Goal: Task Accomplishment & Management: Manage account settings

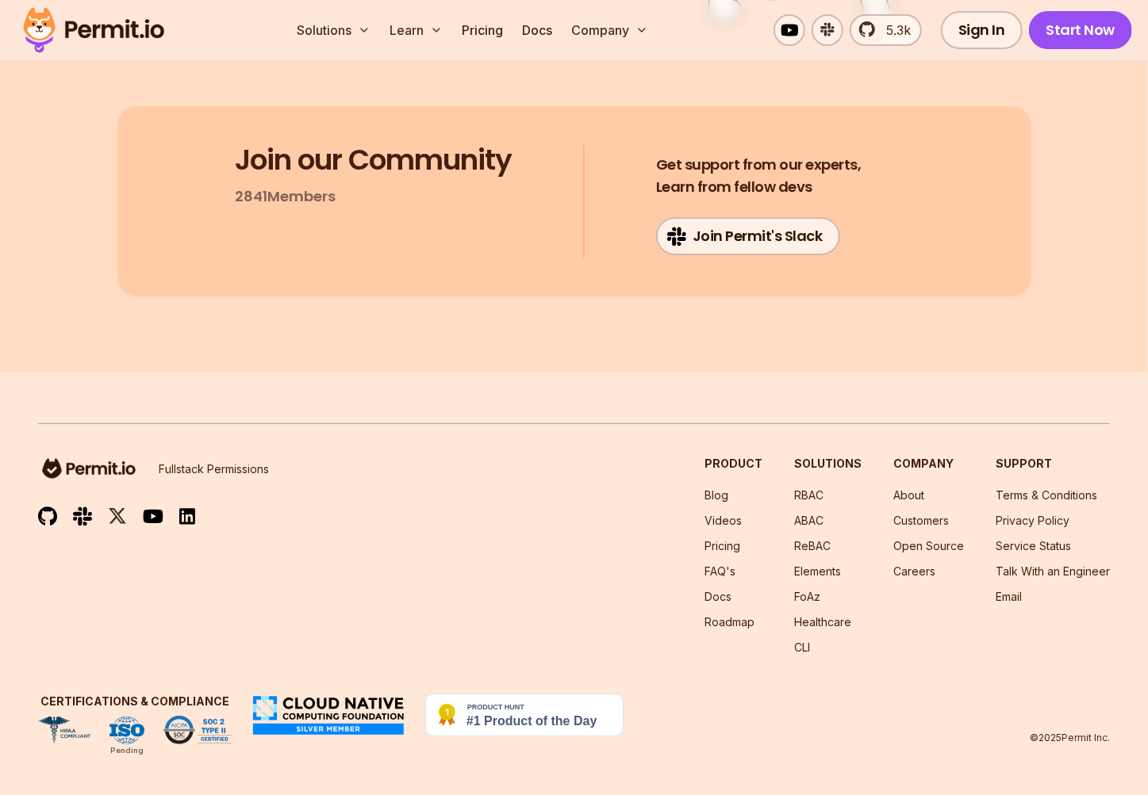
scroll to position [26738, 0]
drag, startPoint x: 182, startPoint y: 405, endPoint x: 455, endPoint y: 401, distance: 272.8
copy code "http://localhost:54321/functions/v1/checkPermission"
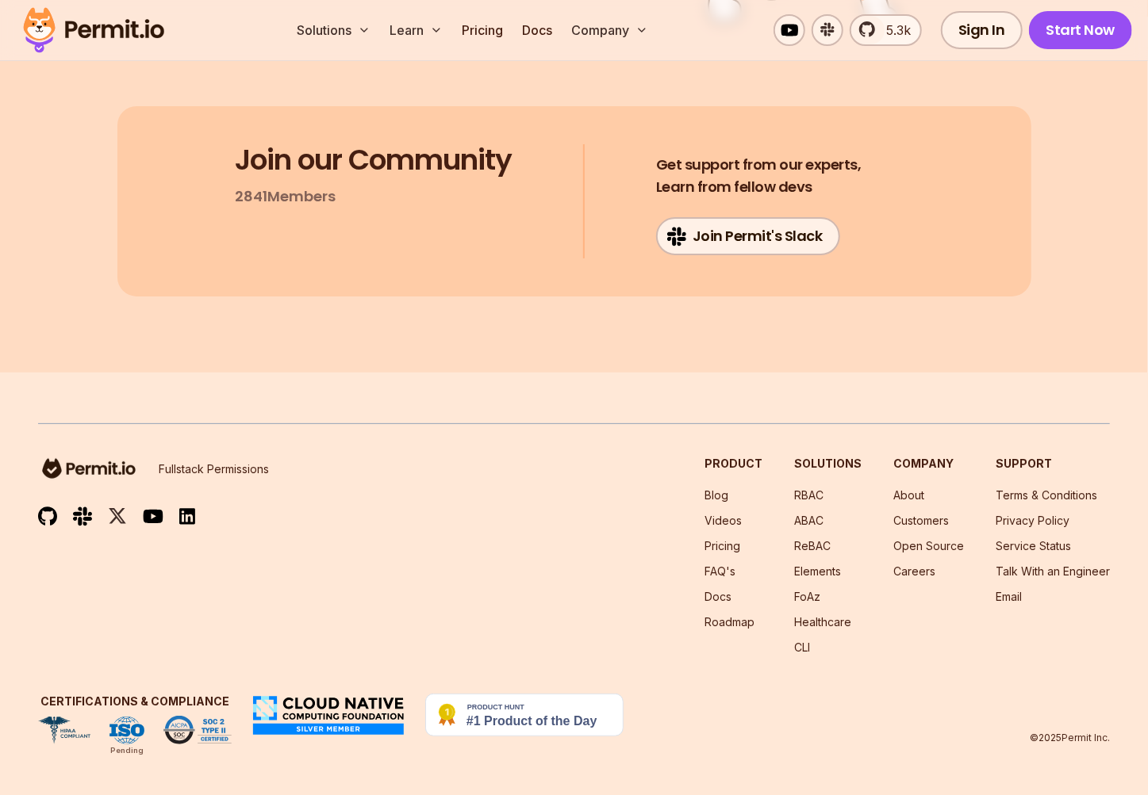
scroll to position [27614, 0]
drag, startPoint x: 199, startPoint y: 388, endPoint x: 262, endPoint y: 475, distance: 107.4
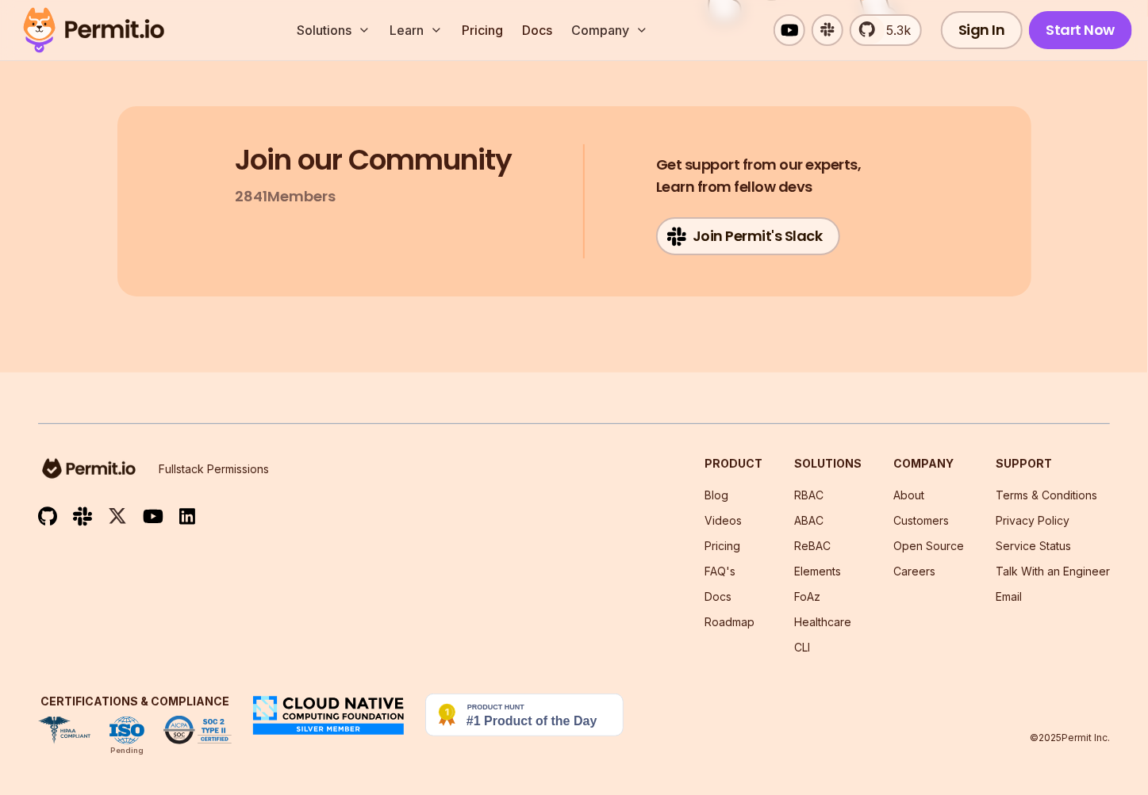
drag, startPoint x: 254, startPoint y: 265, endPoint x: 466, endPoint y: 273, distance: 211.9
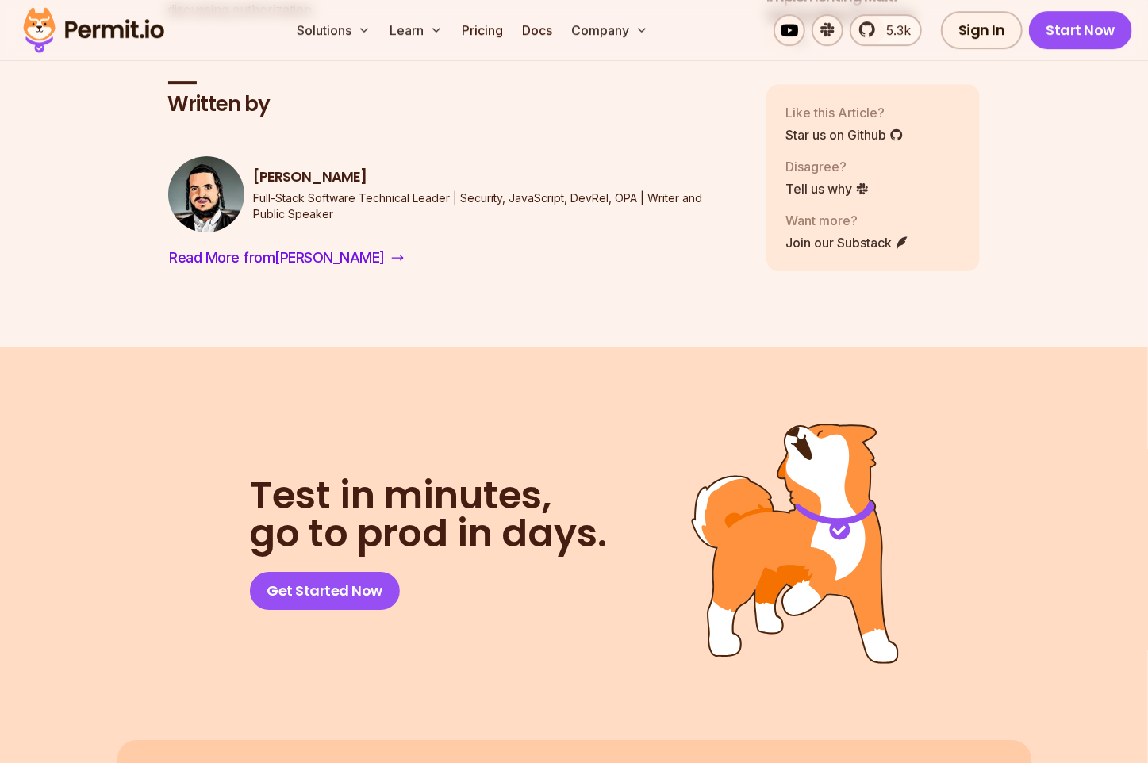
scroll to position [23530, 0]
drag, startPoint x: 196, startPoint y: 233, endPoint x: 231, endPoint y: 287, distance: 64.2
copy code "const permit = new Permit ({ token : Deno . env . get ( "PERMIT_API_KEY" ), pdp…"
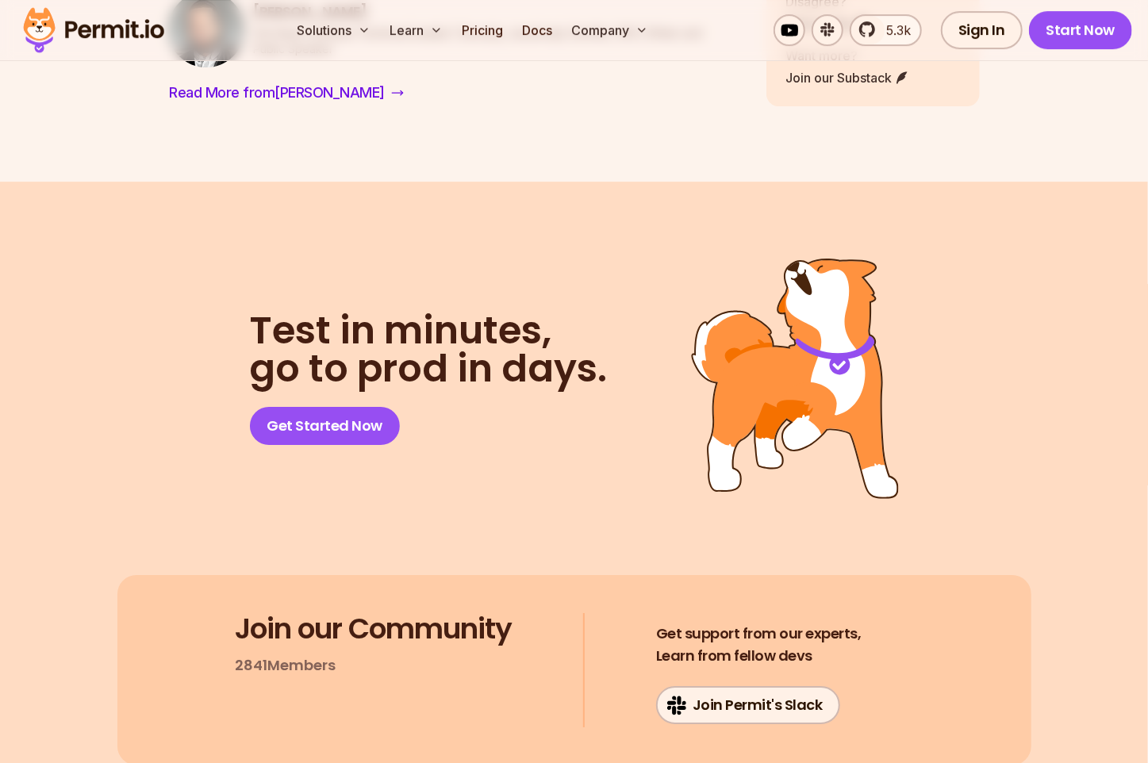
scroll to position [23695, 0]
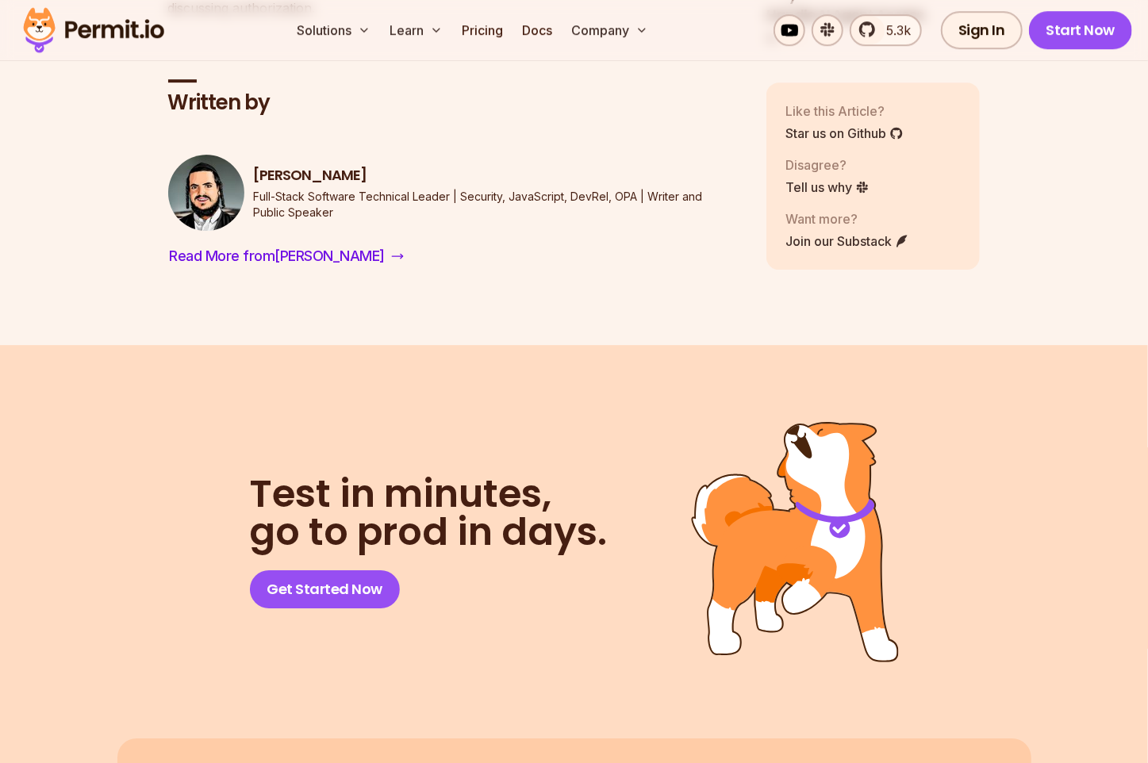
scroll to position [23530, 0]
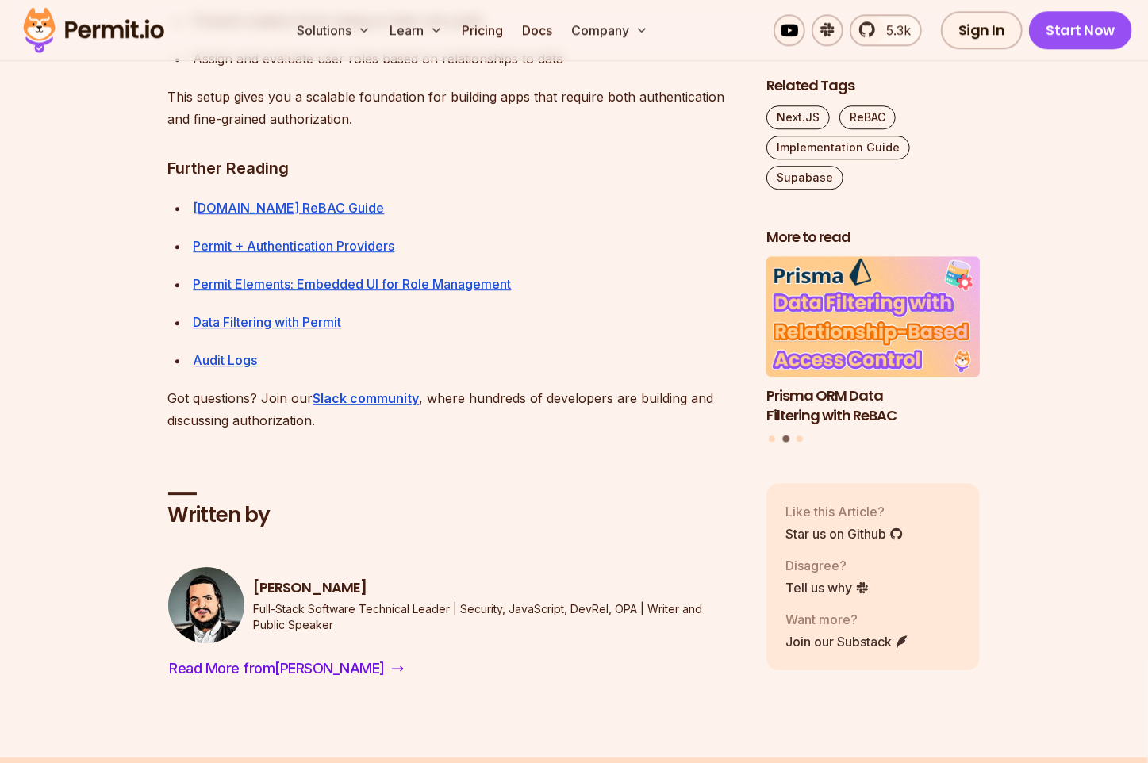
scroll to position [23117, 0]
drag, startPoint x: 224, startPoint y: 366, endPoint x: 410, endPoint y: 416, distance: 192.0
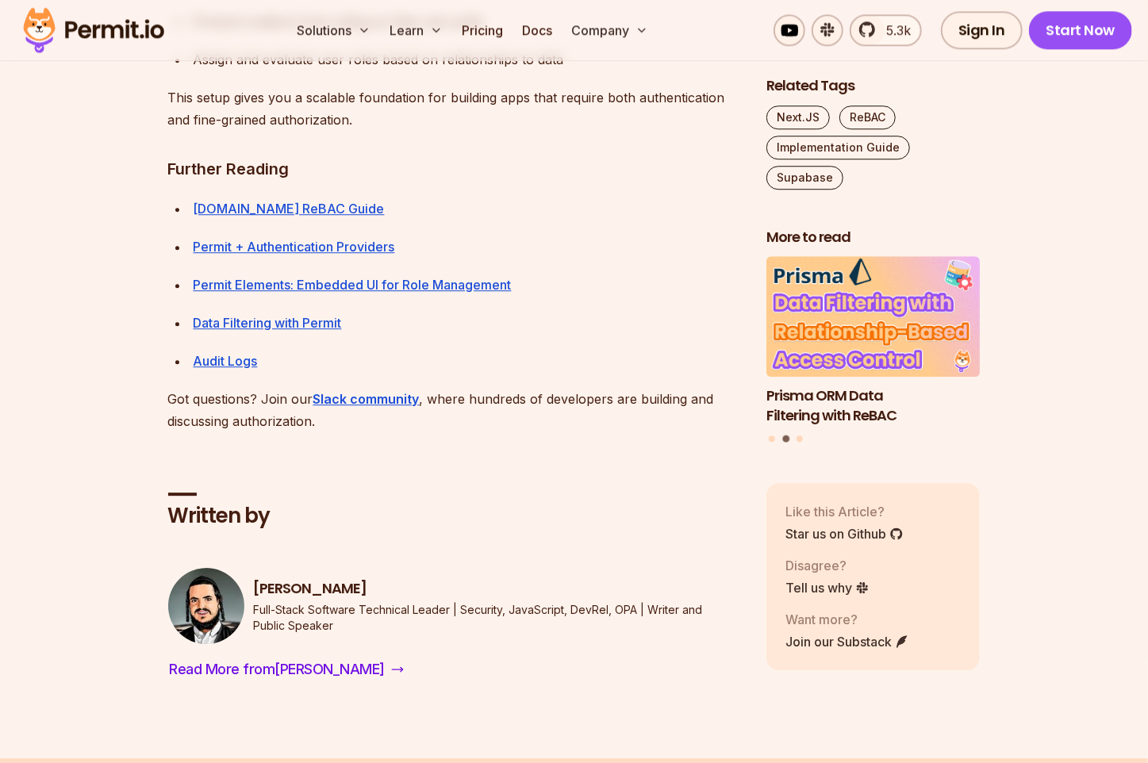
drag, startPoint x: 287, startPoint y: 393, endPoint x: 416, endPoint y: 405, distance: 129.9
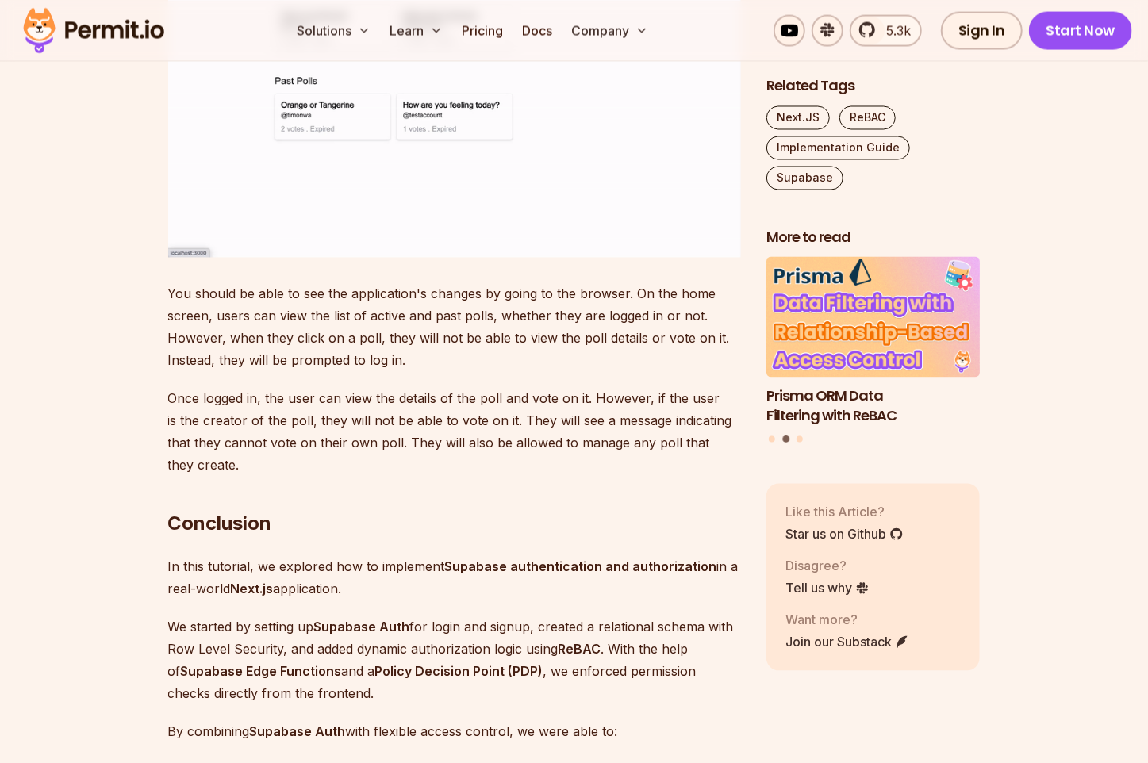
scroll to position [22293, 0]
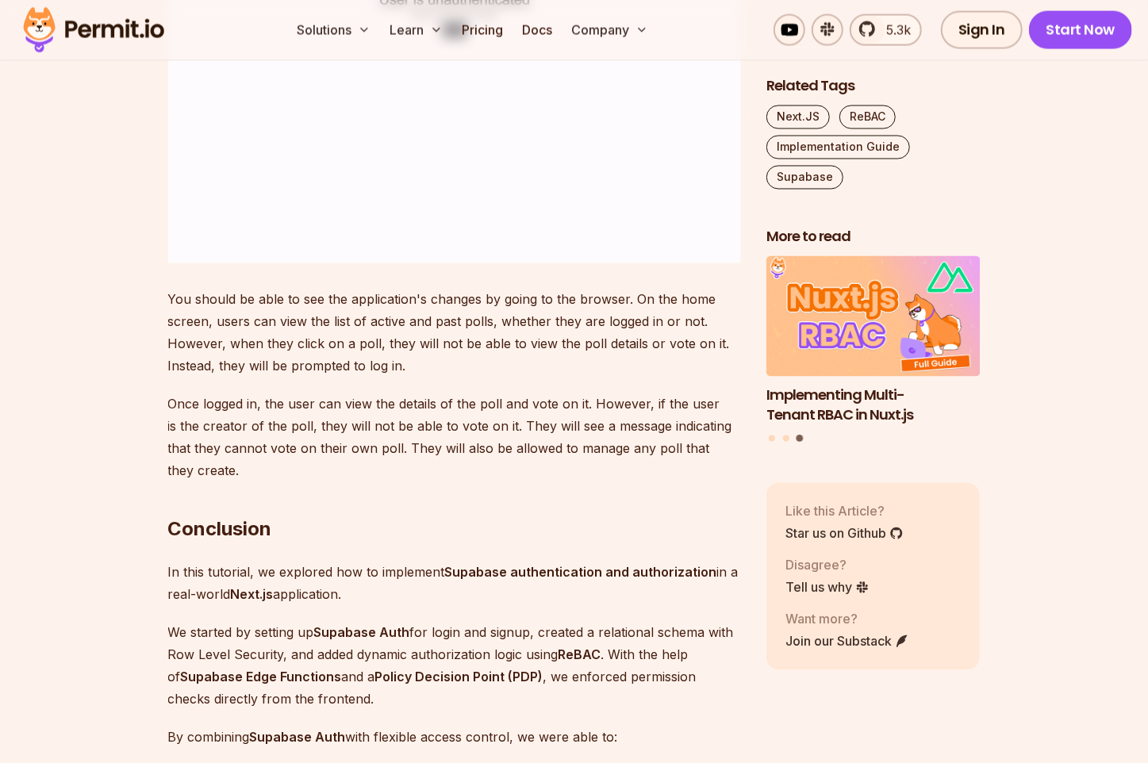
scroll to position [22286, 0]
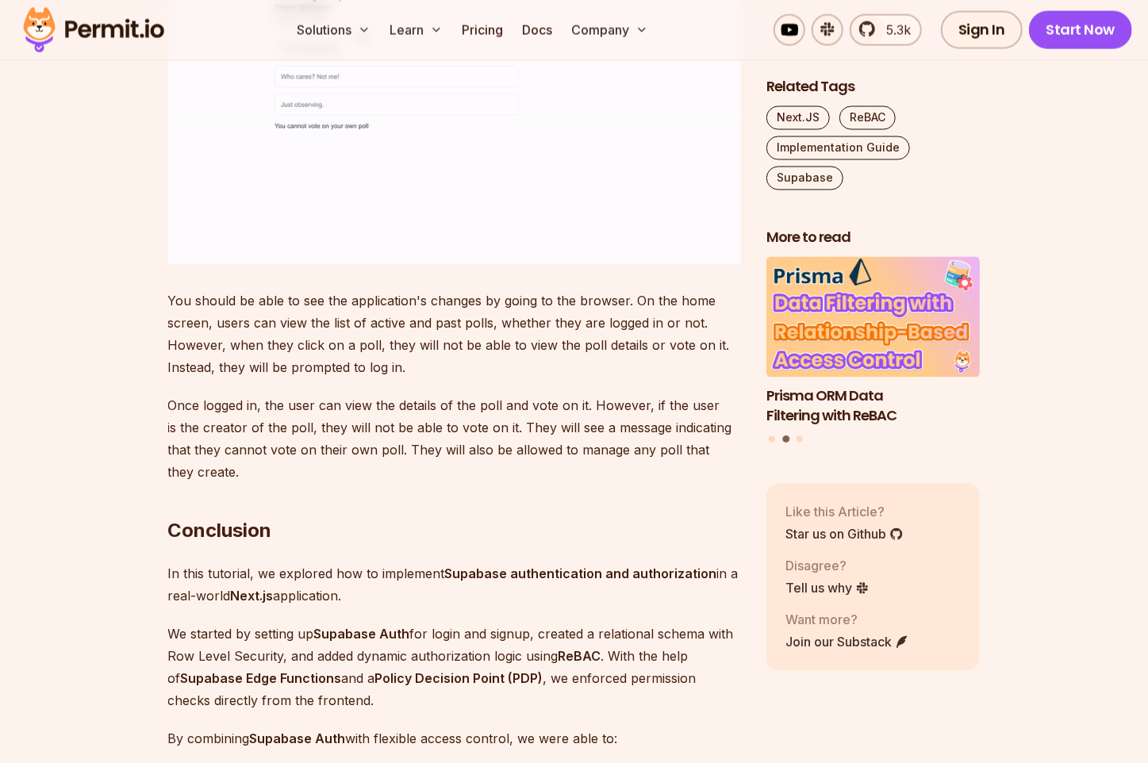
drag, startPoint x: 167, startPoint y: 240, endPoint x: 677, endPoint y: 352, distance: 522.2
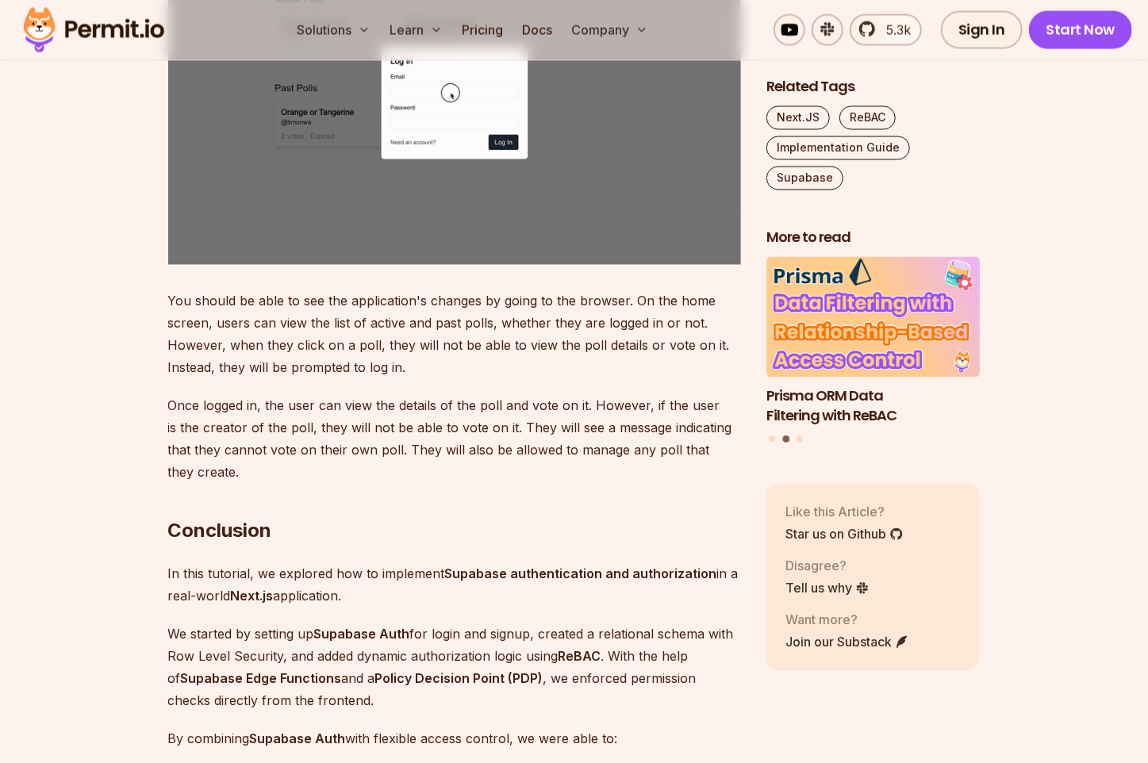
copy div "Permit offers multiple ways to integrate with your application, but we'll use t…"
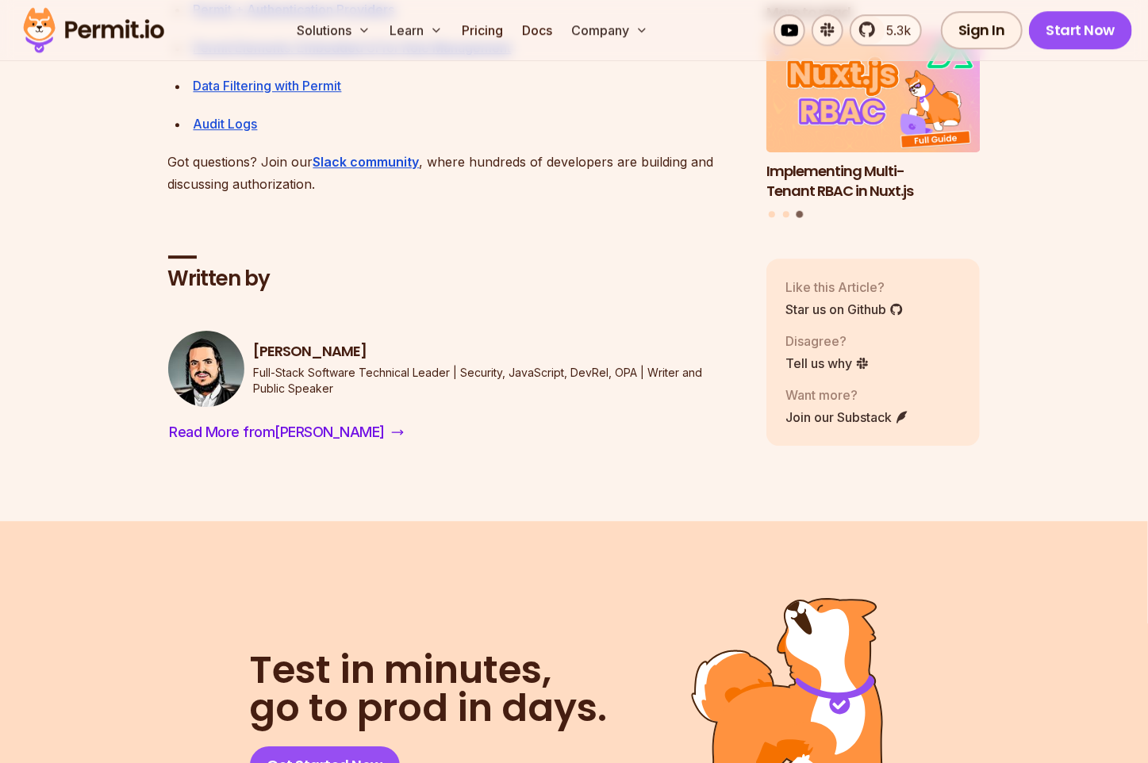
scroll to position [23358, 0]
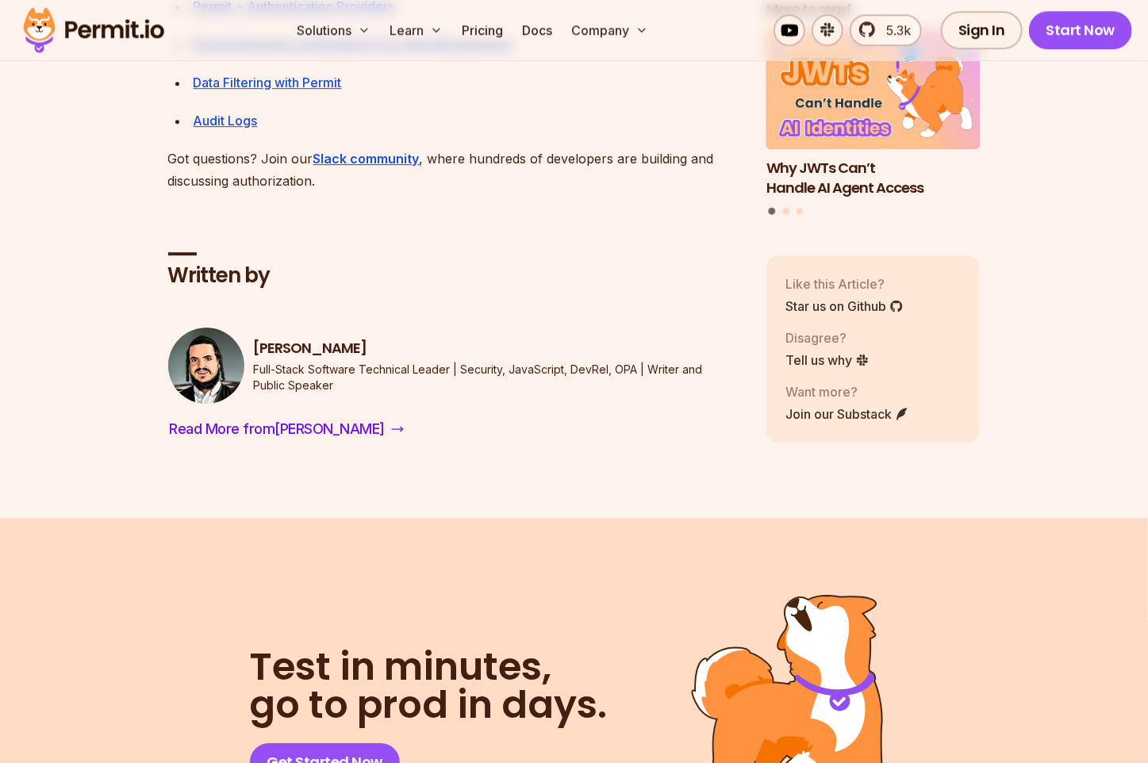
drag, startPoint x: 188, startPoint y: 401, endPoint x: 245, endPoint y: 458, distance: 80.8
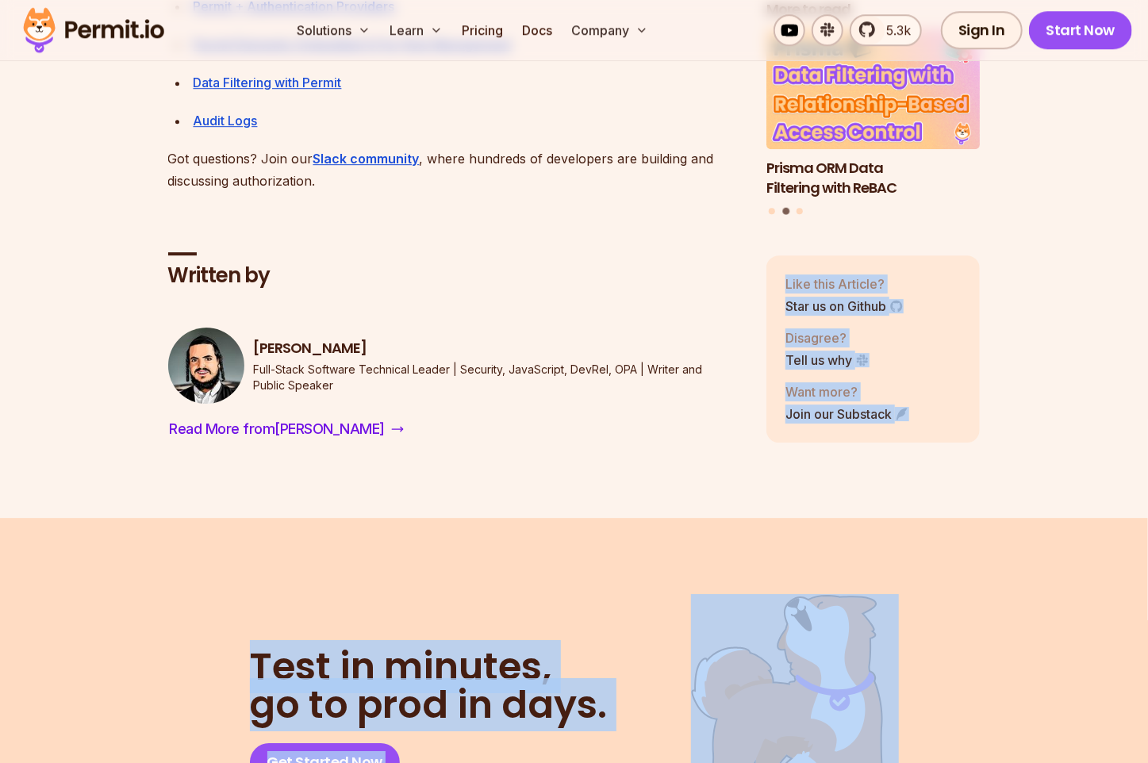
copy body "Like this Article? Star us on Github Disagree? Tell us why Want more? Join our …"
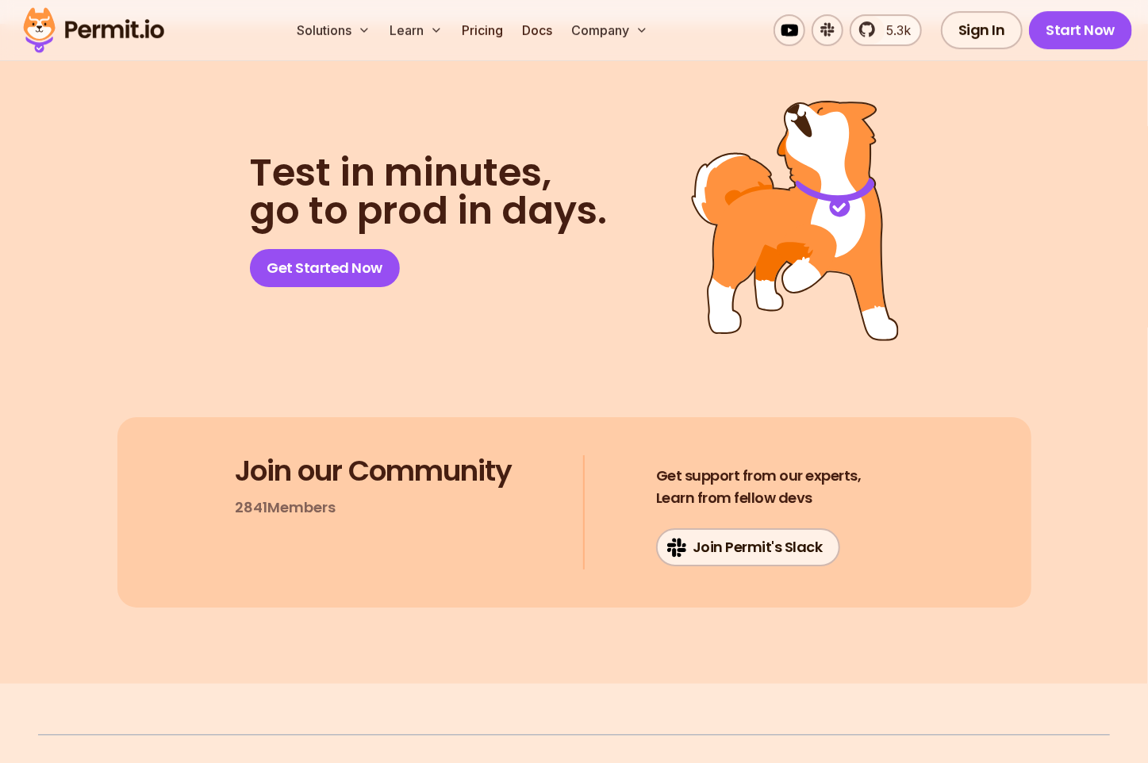
scroll to position [23853, 0]
drag, startPoint x: 178, startPoint y: 198, endPoint x: 423, endPoint y: 604, distance: 473.6
copy code "import "jsr:@supabase/functions-js/edge-runtime.d.ts" ; import { Permit } from …"
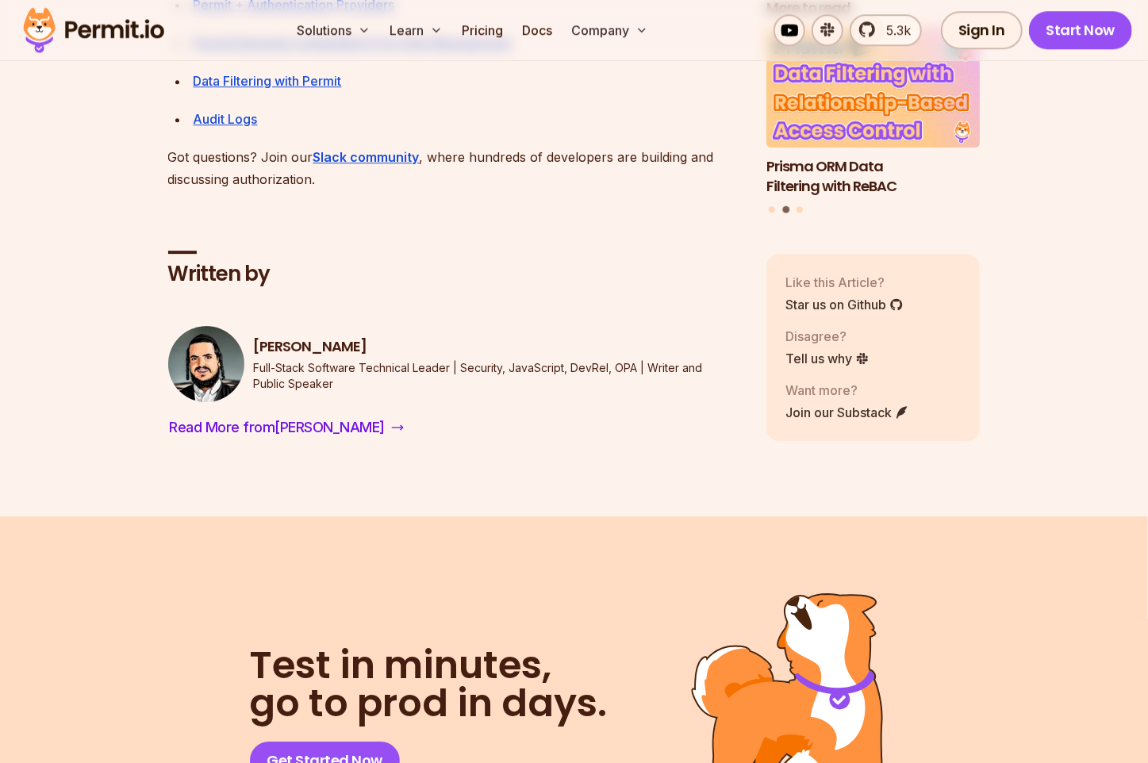
scroll to position [23358, 0]
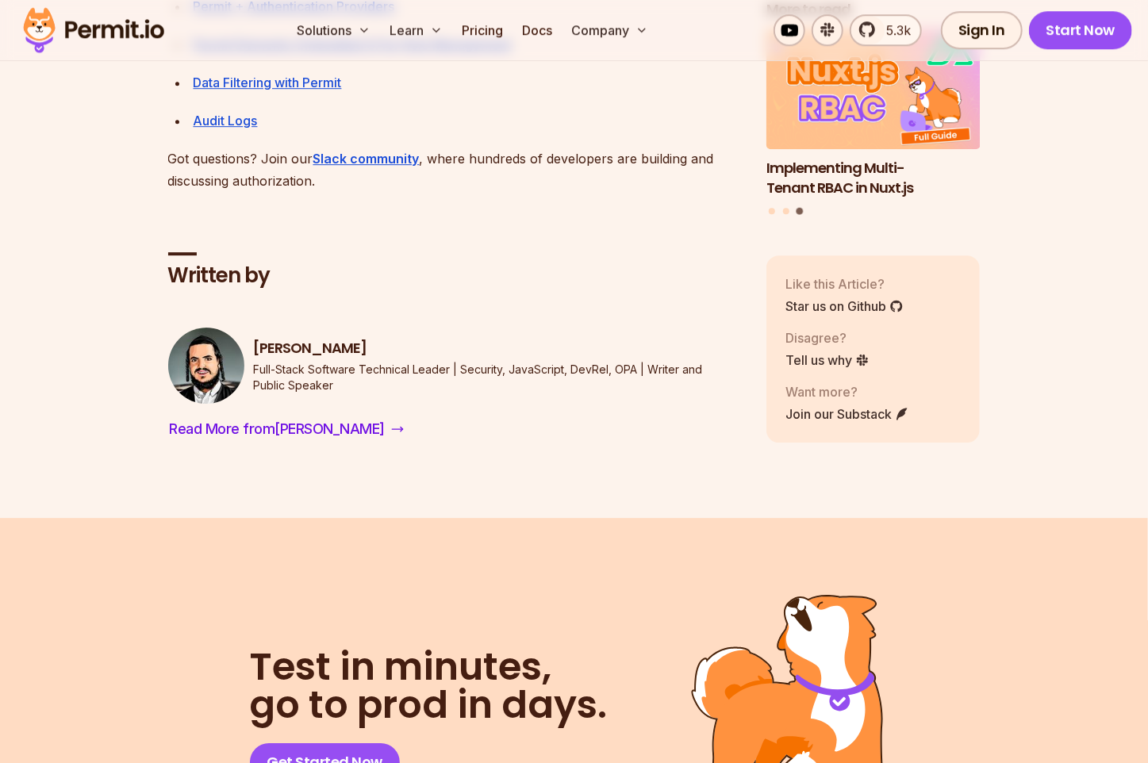
copy code "import "jsr:@supabase/functions-js/edge-runtime.d.ts" ; import { Permit } from …"
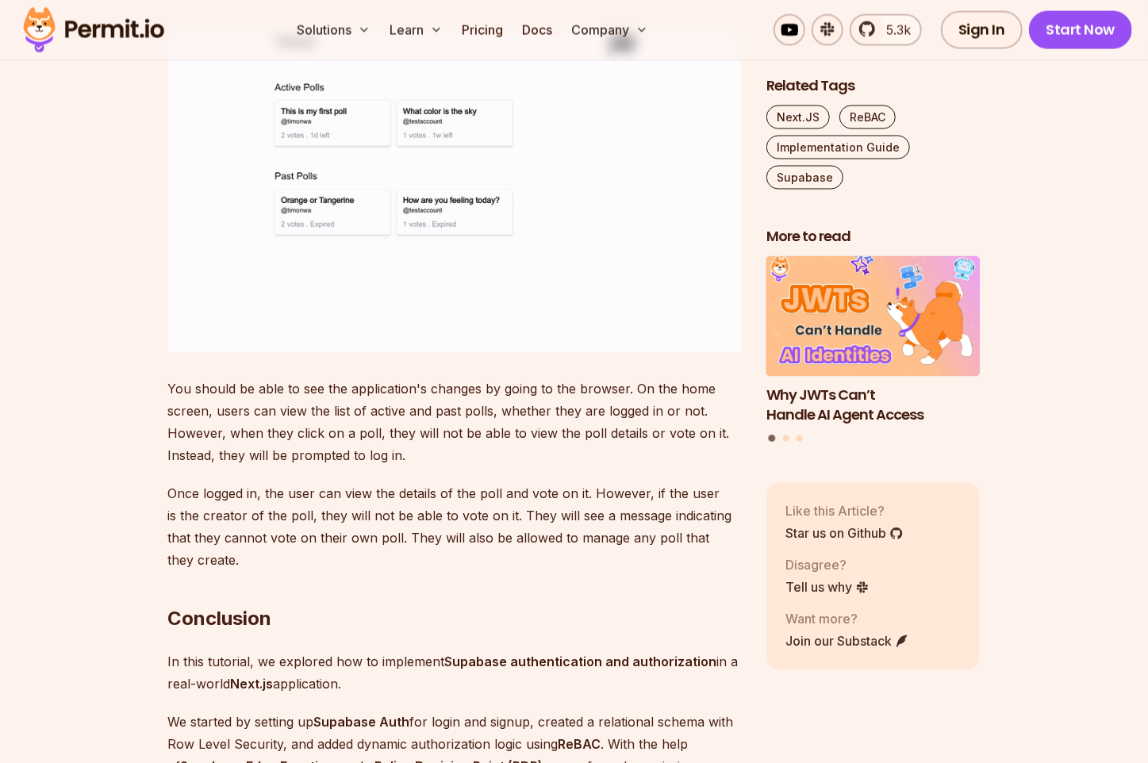
scroll to position [22197, 0]
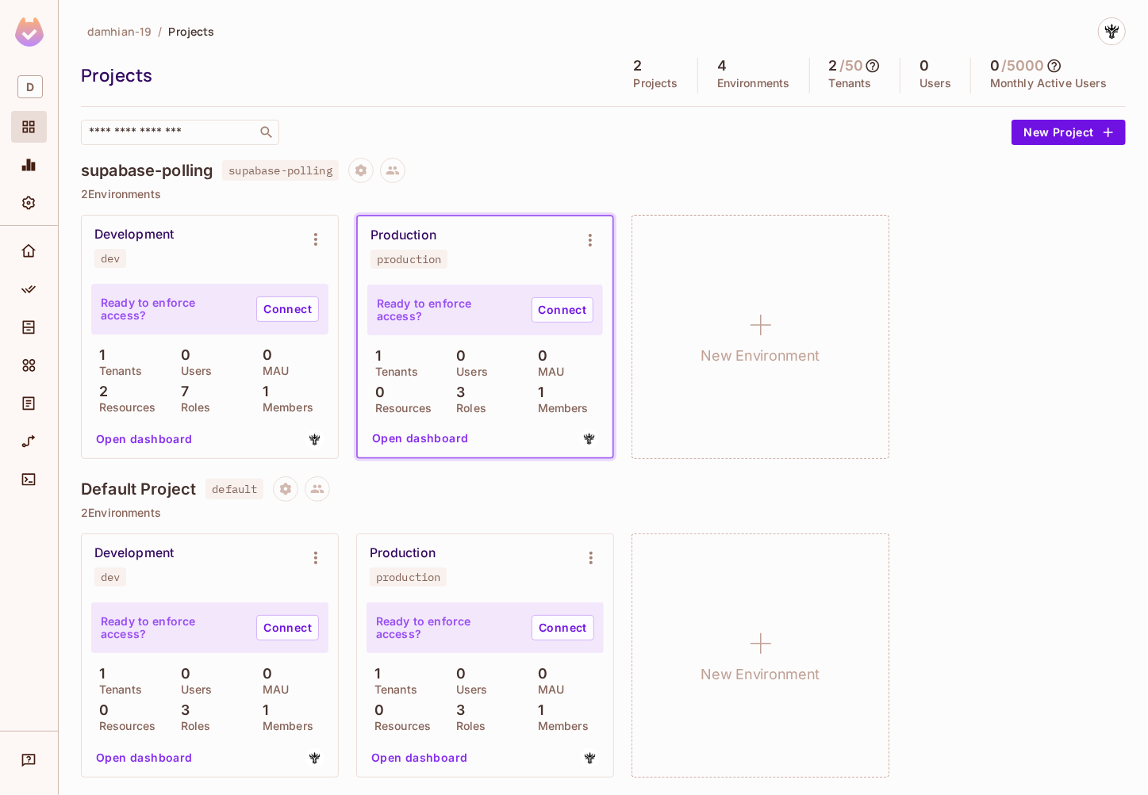
click at [535, 399] on p "1" at bounding box center [536, 393] width 13 height 16
click at [588, 247] on icon "Environment settings" at bounding box center [590, 240] width 19 height 19
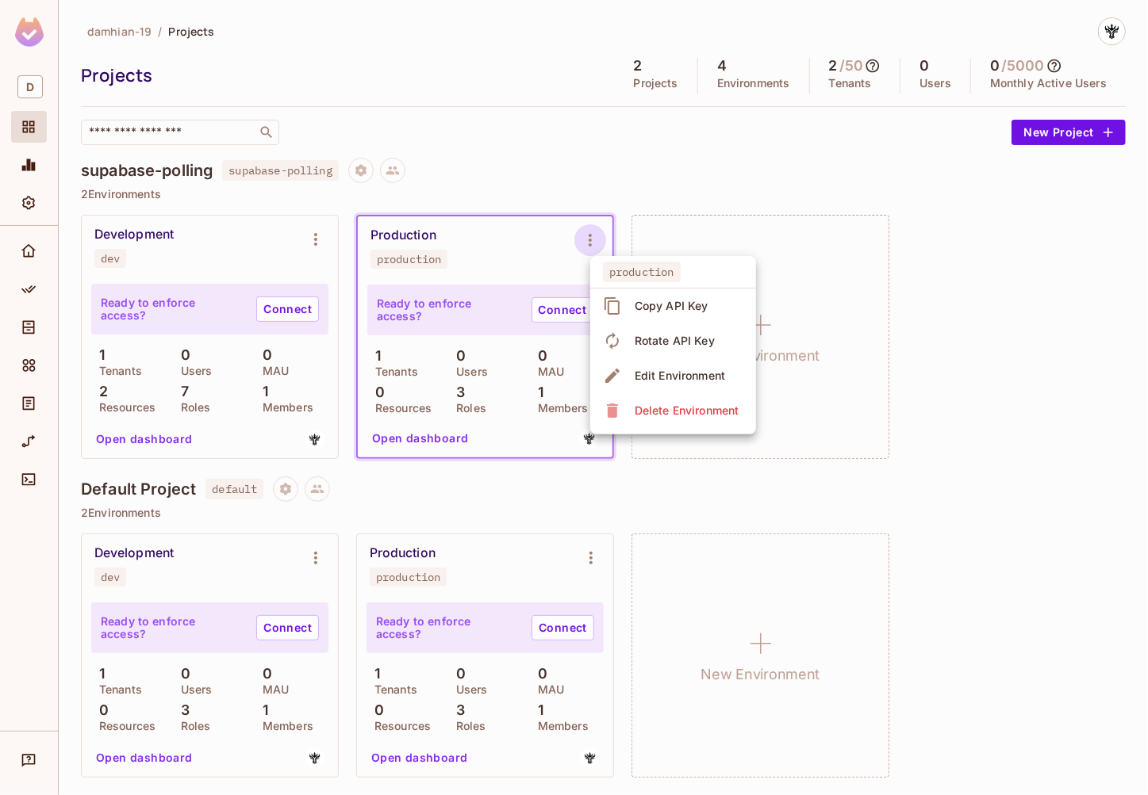
click at [473, 377] on div at bounding box center [574, 397] width 1148 height 795
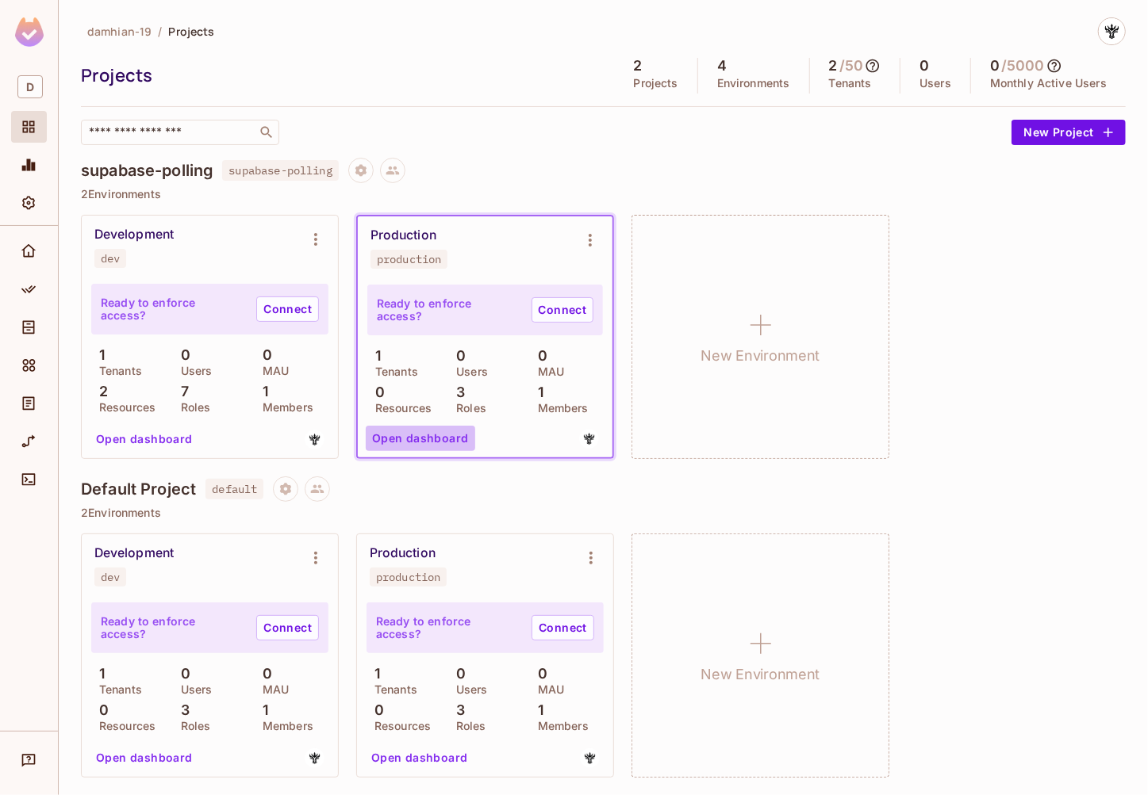
click at [454, 439] on button "Open dashboard" at bounding box center [420, 438] width 109 height 25
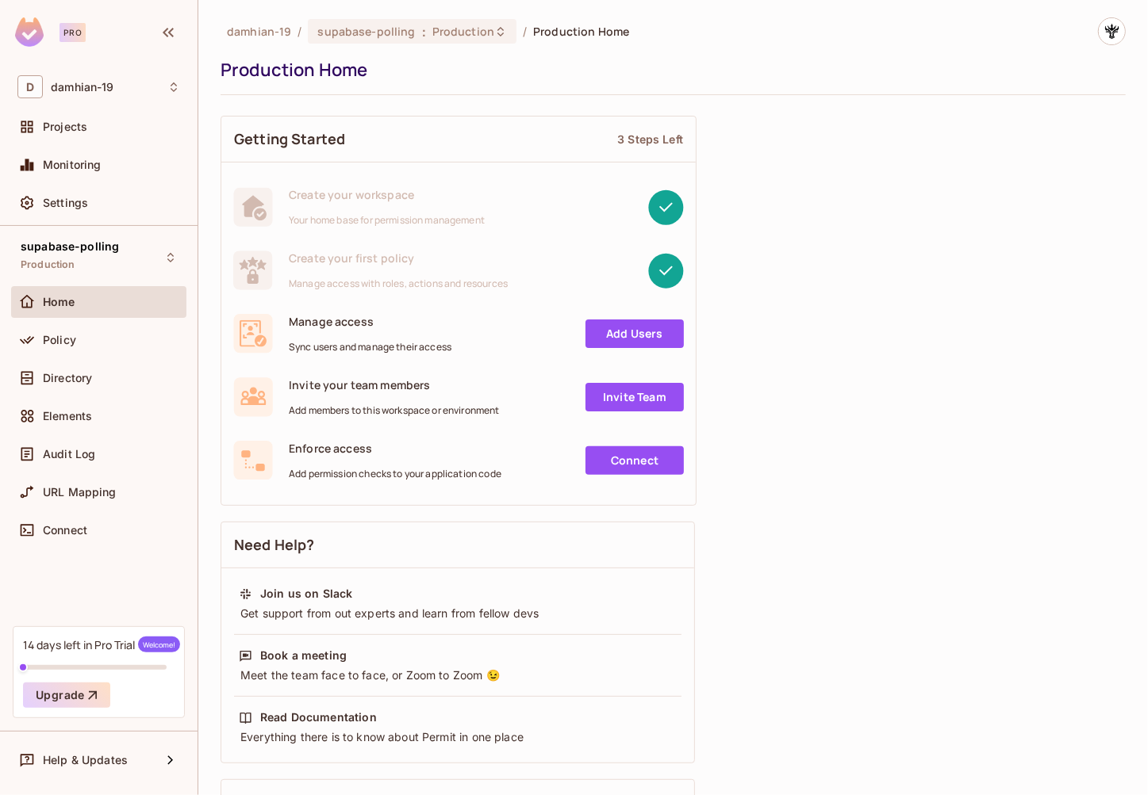
click at [623, 332] on link "Add Users" at bounding box center [634, 334] width 98 height 29
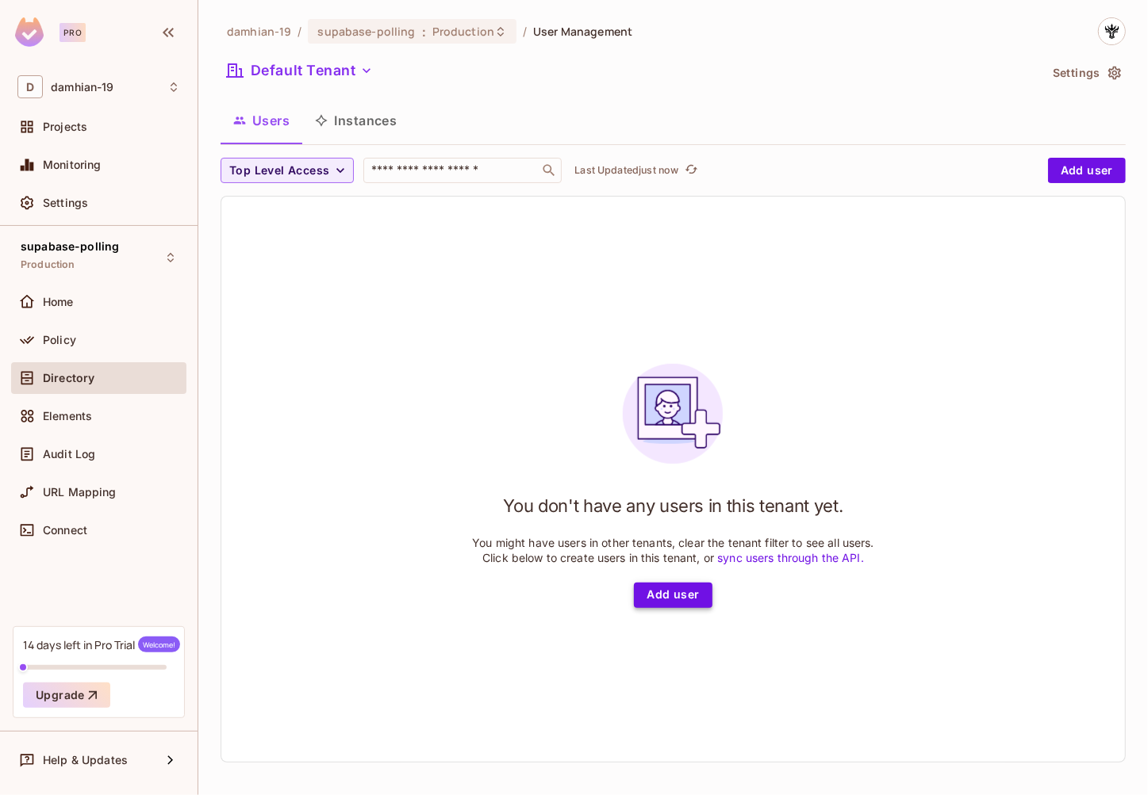
click at [686, 595] on button "Add user" at bounding box center [673, 595] width 78 height 25
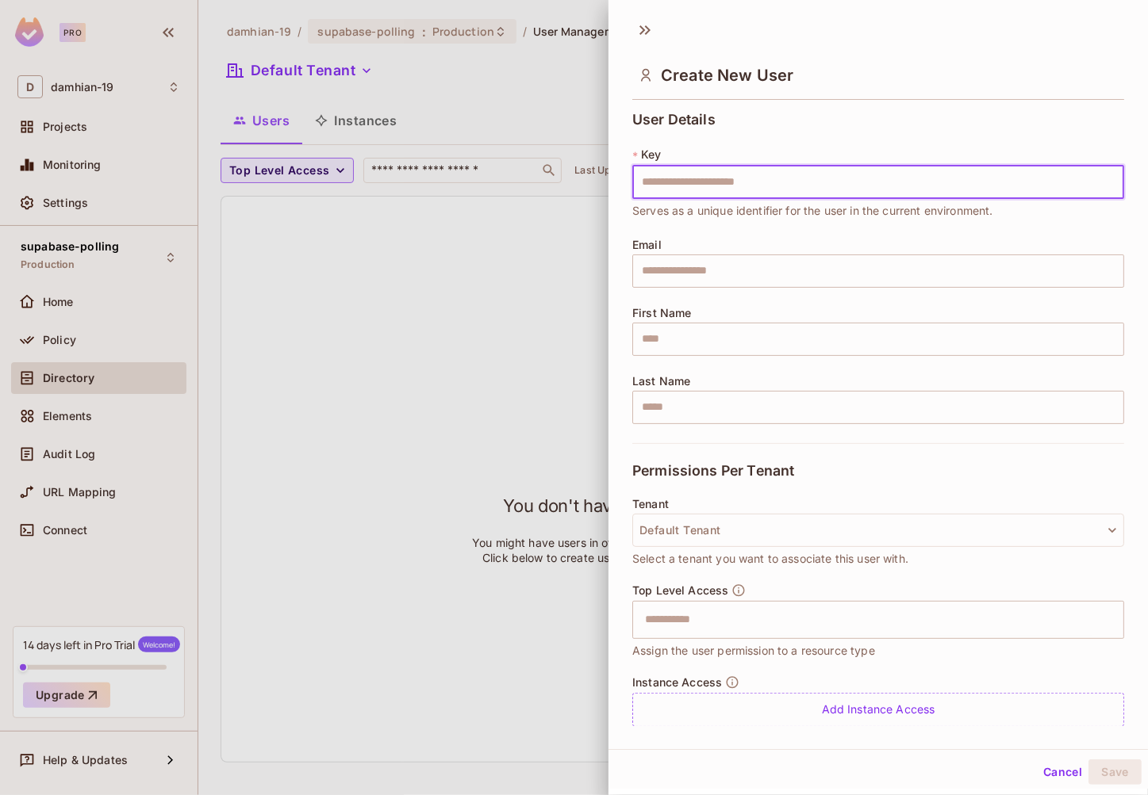
click at [503, 288] on div at bounding box center [574, 397] width 1148 height 795
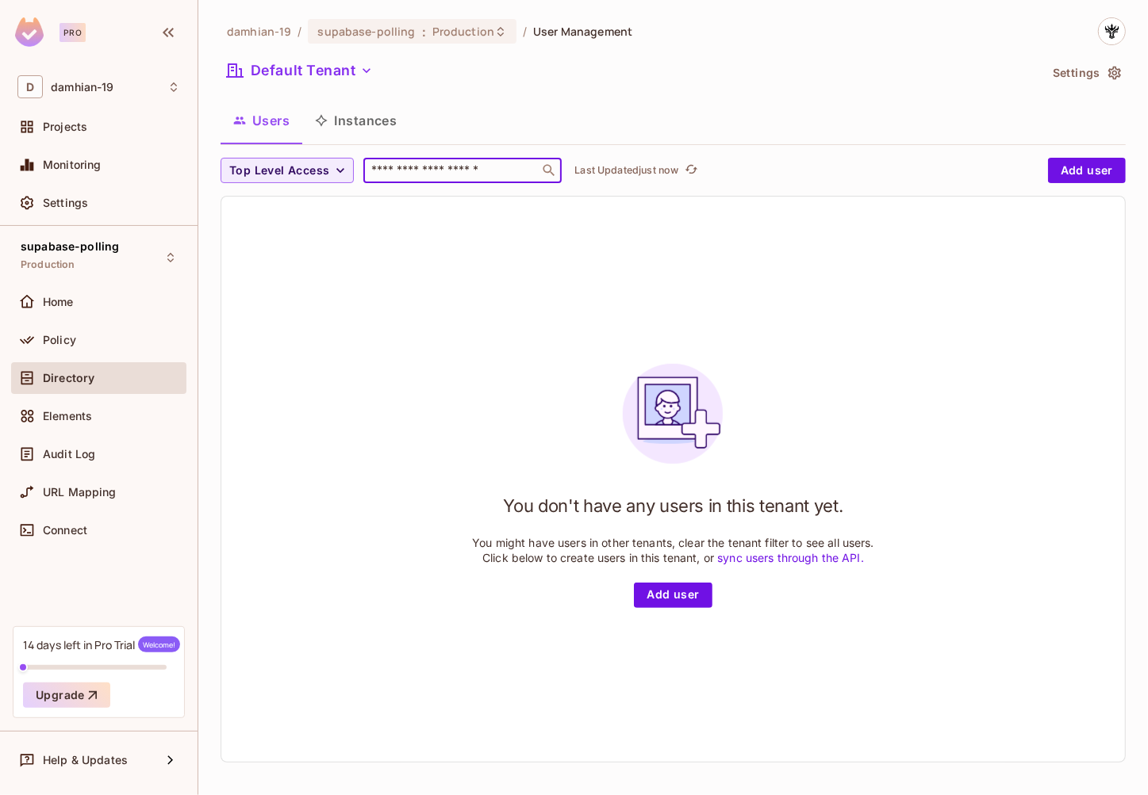
click at [410, 175] on input "text" at bounding box center [451, 171] width 167 height 16
click at [381, 124] on button "Instances" at bounding box center [355, 121] width 107 height 40
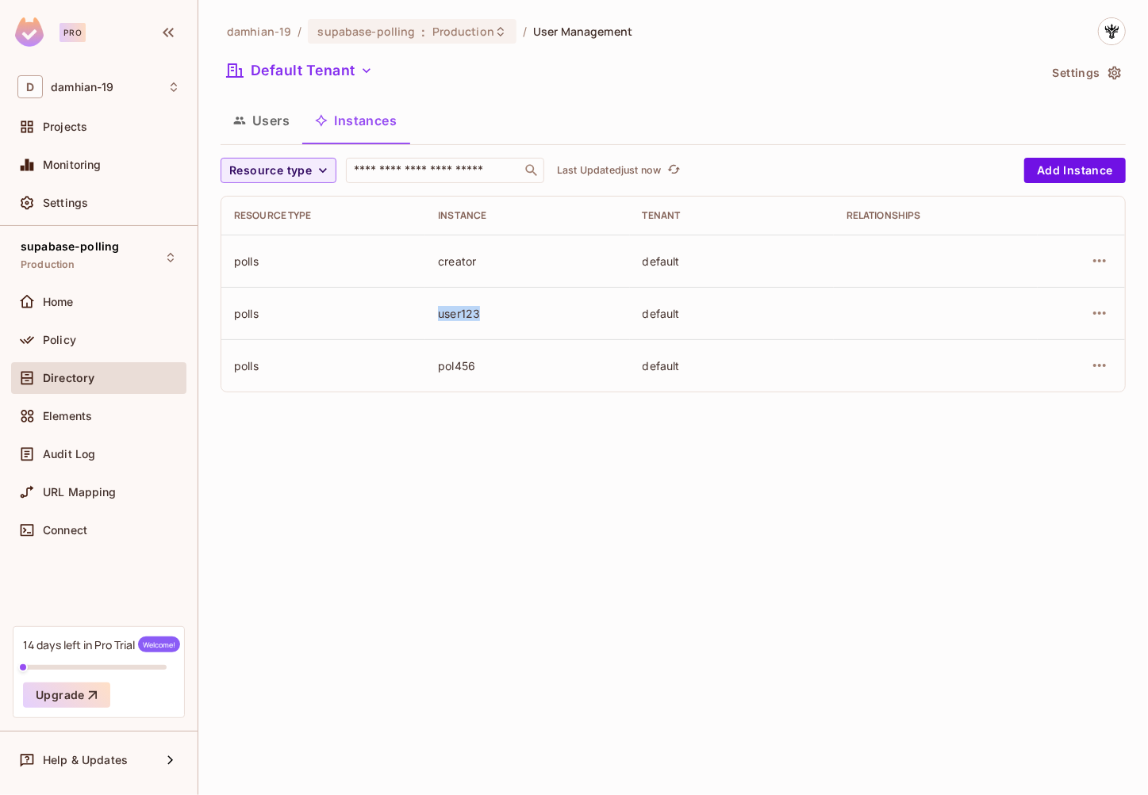
drag, startPoint x: 491, startPoint y: 312, endPoint x: 430, endPoint y: 313, distance: 61.1
click at [438, 313] on div "user123" at bounding box center [527, 313] width 178 height 15
click at [89, 309] on div "Home" at bounding box center [98, 302] width 163 height 19
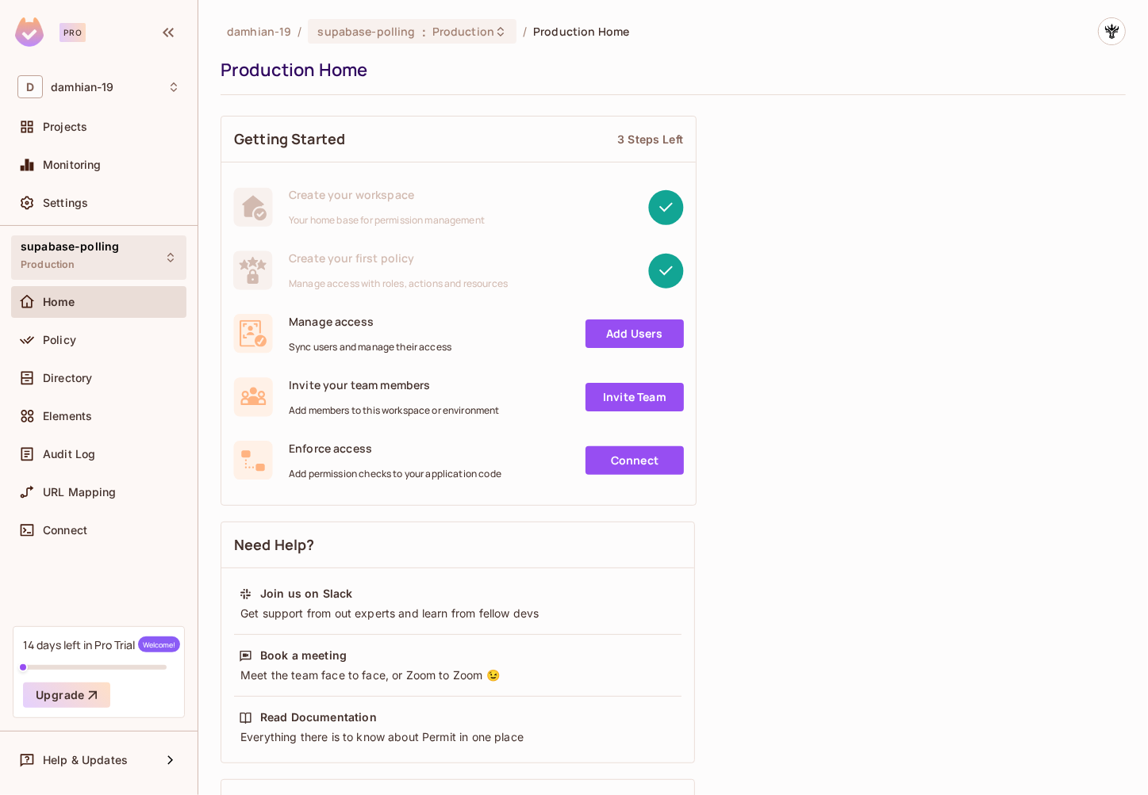
click at [92, 258] on div "supabase-polling Production" at bounding box center [70, 257] width 98 height 34
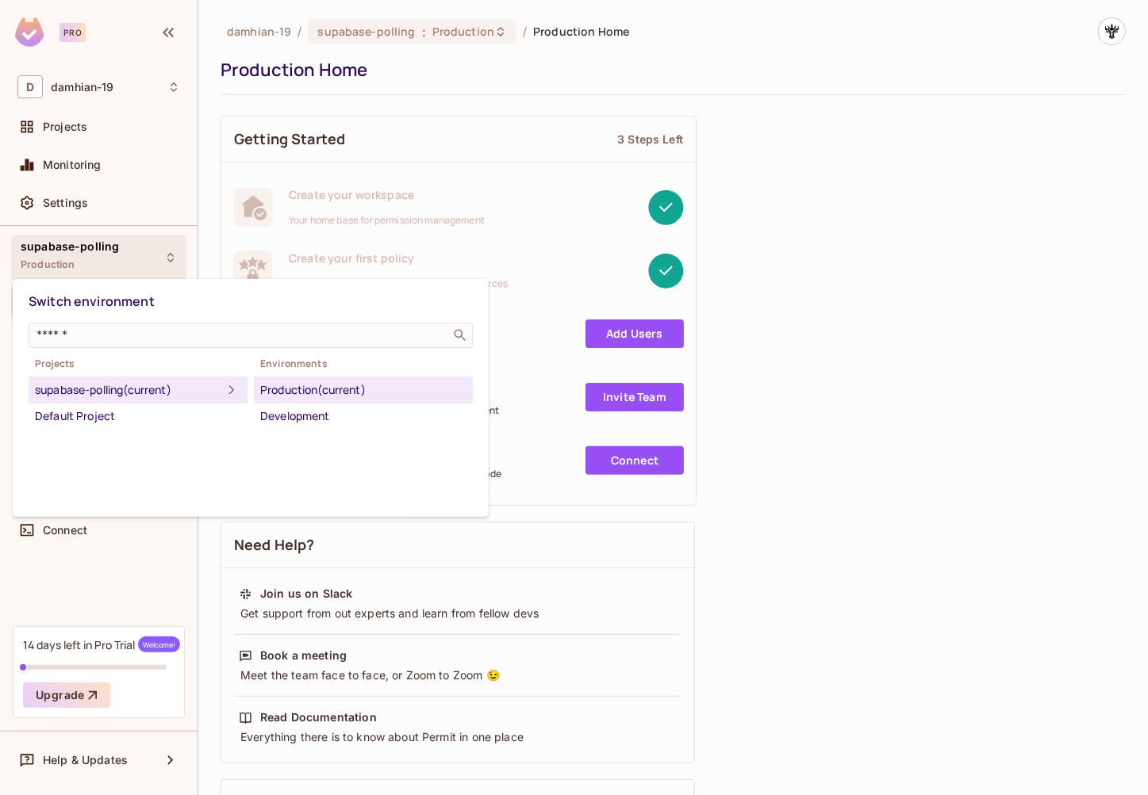
click at [293, 393] on div "Production (current)" at bounding box center [363, 390] width 206 height 19
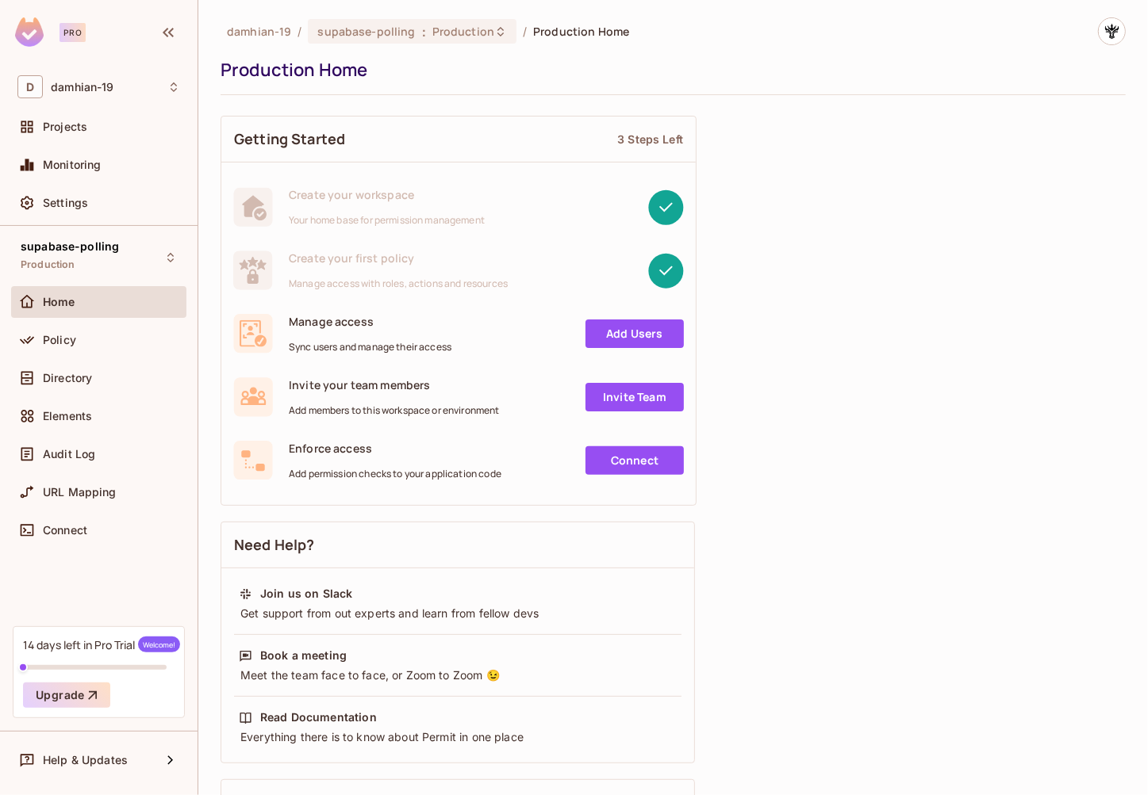
click at [132, 312] on div "Home" at bounding box center [98, 302] width 175 height 32
click at [155, 269] on div "supabase-polling Production" at bounding box center [98, 258] width 175 height 44
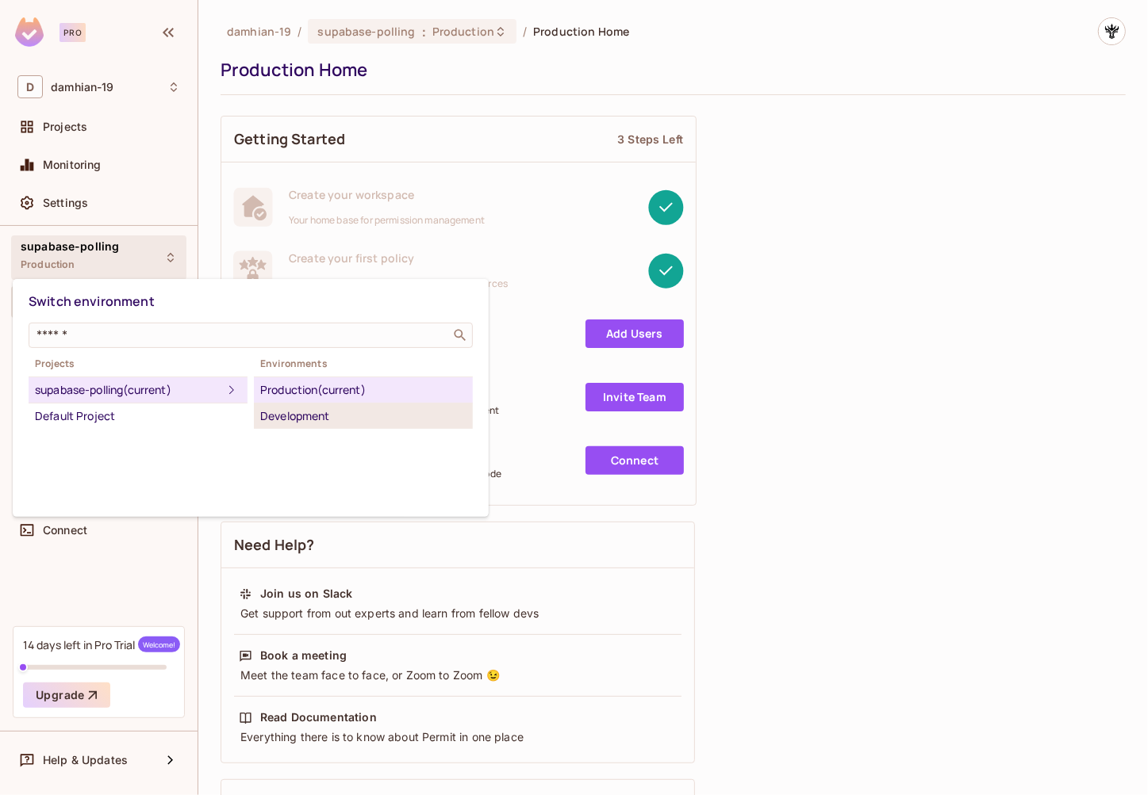
click at [299, 412] on div "Development" at bounding box center [363, 416] width 206 height 19
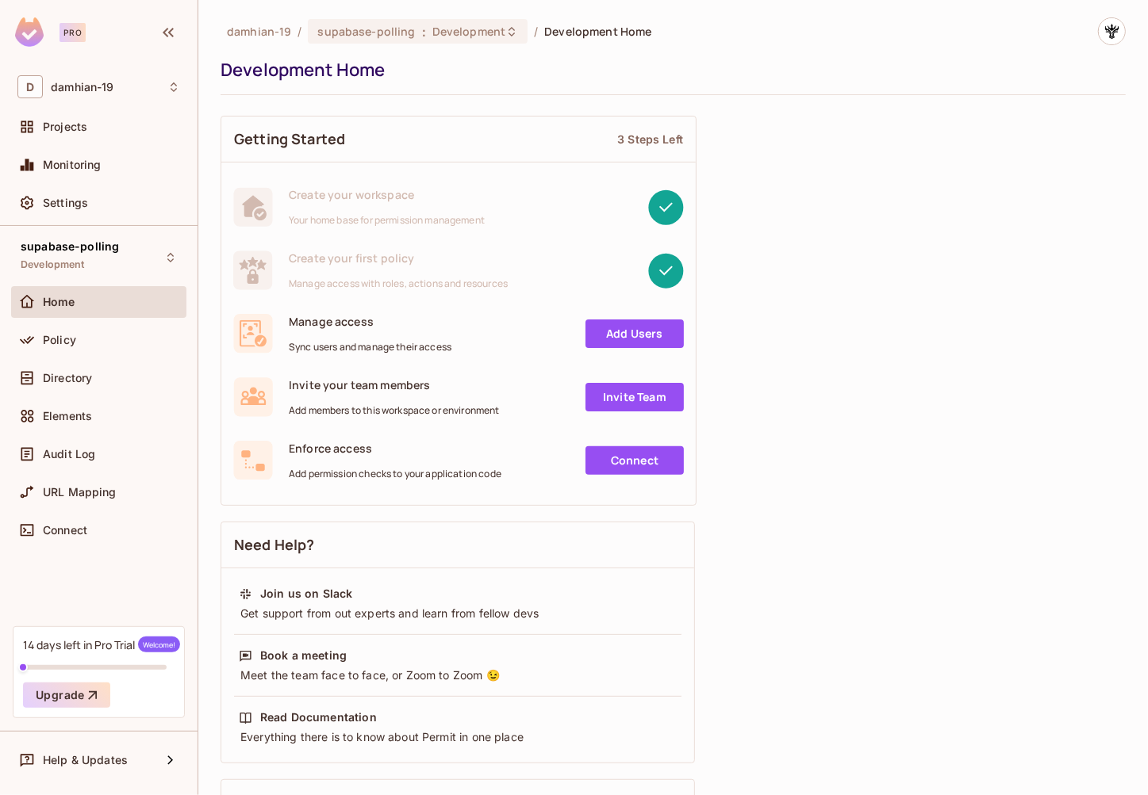
click at [603, 346] on link "Add Users" at bounding box center [634, 334] width 98 height 29
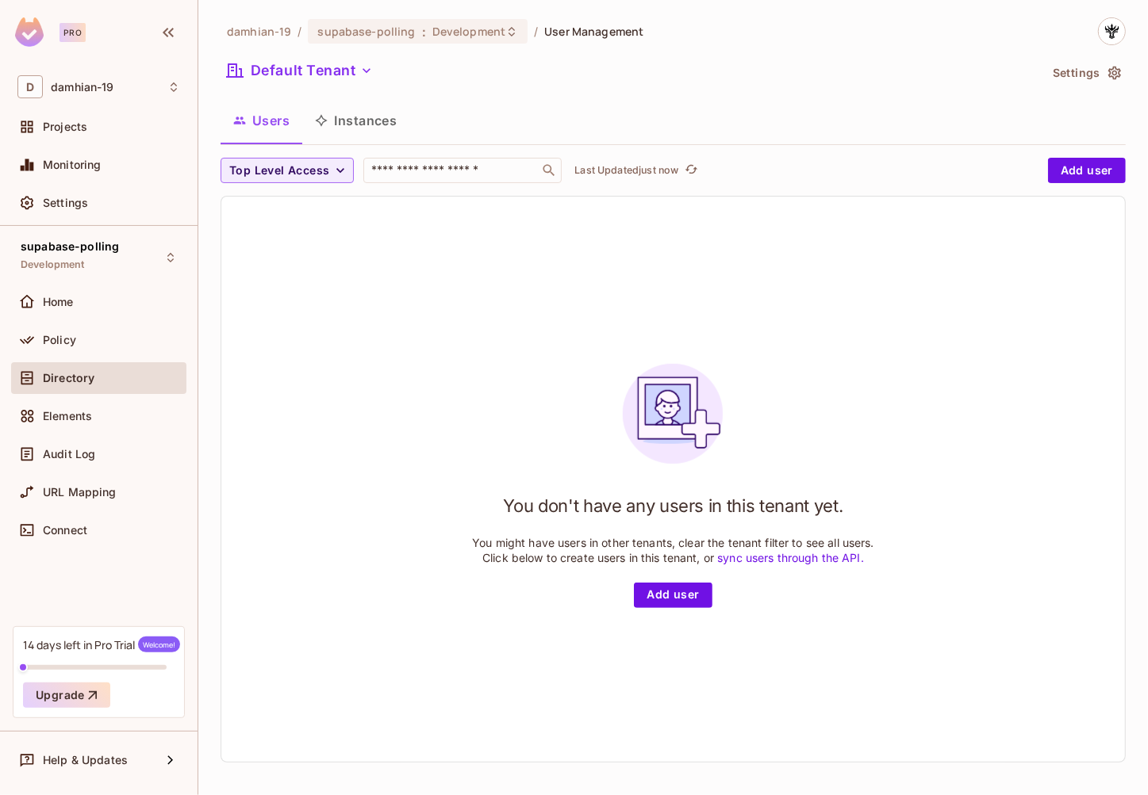
click at [373, 124] on button "Instances" at bounding box center [355, 121] width 107 height 40
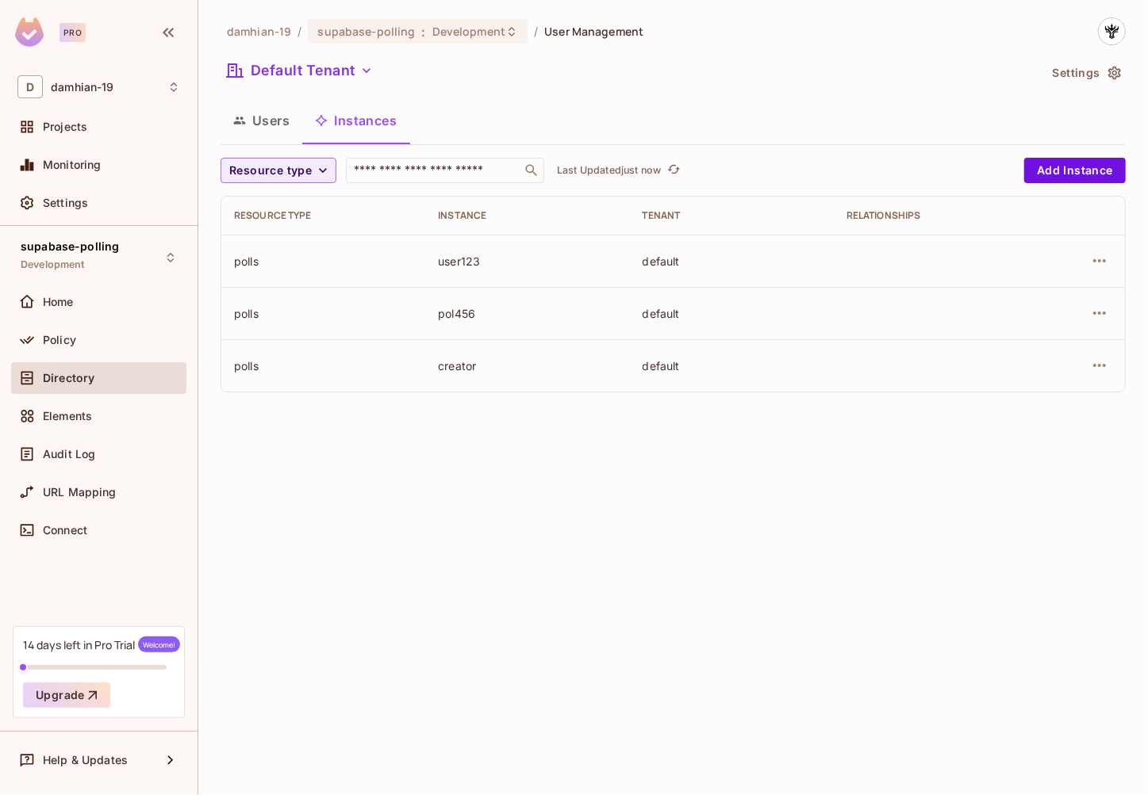
click at [72, 375] on span "Directory" at bounding box center [69, 378] width 52 height 13
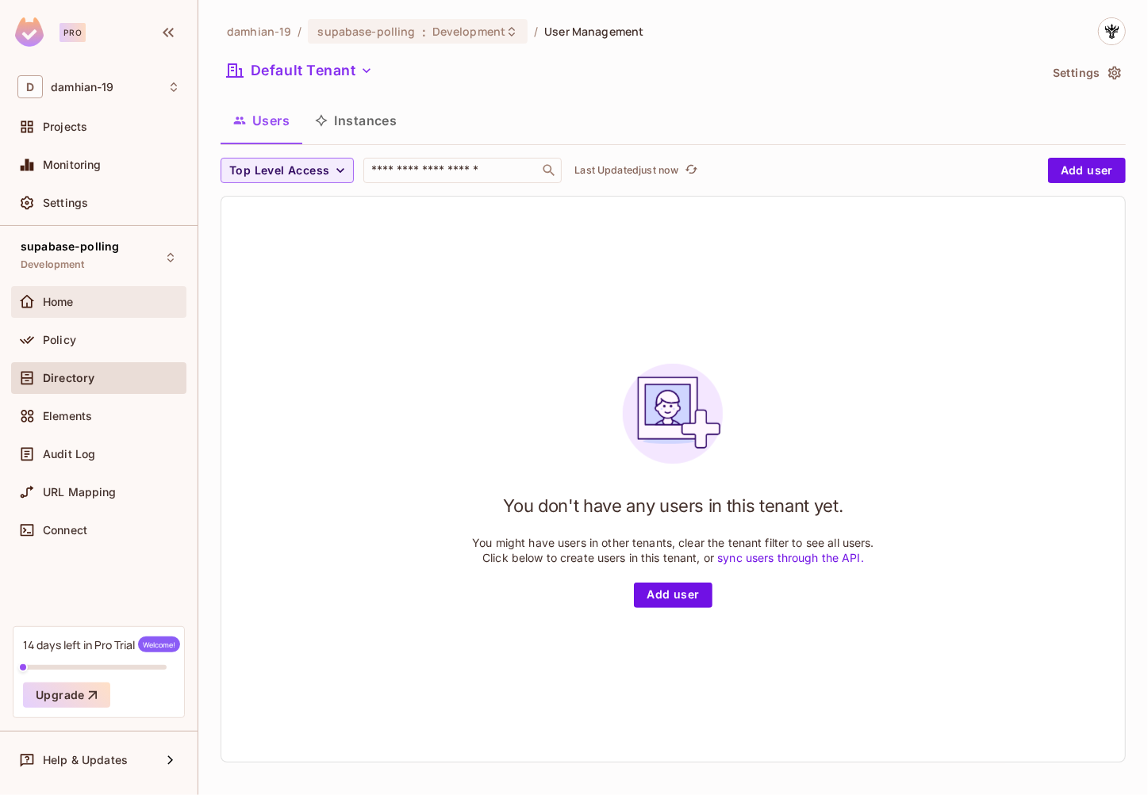
click at [72, 312] on div "Home" at bounding box center [98, 302] width 175 height 32
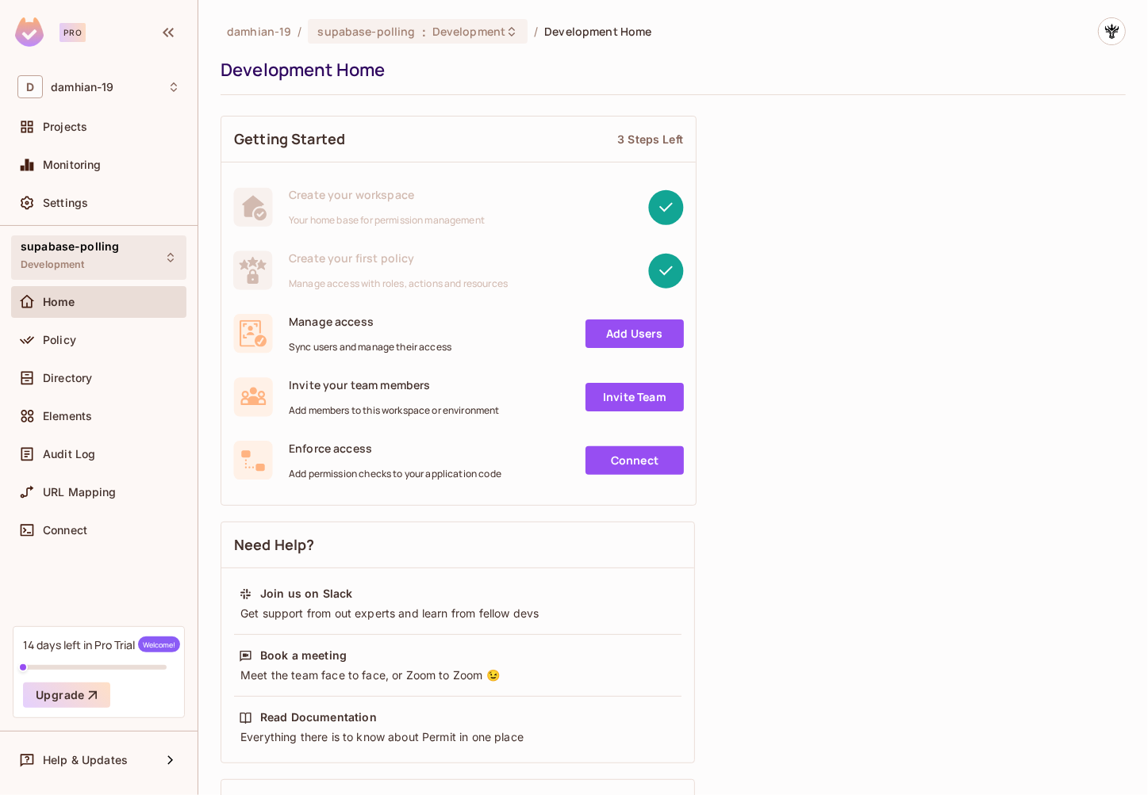
click at [140, 266] on div "supabase-polling Development" at bounding box center [98, 258] width 175 height 44
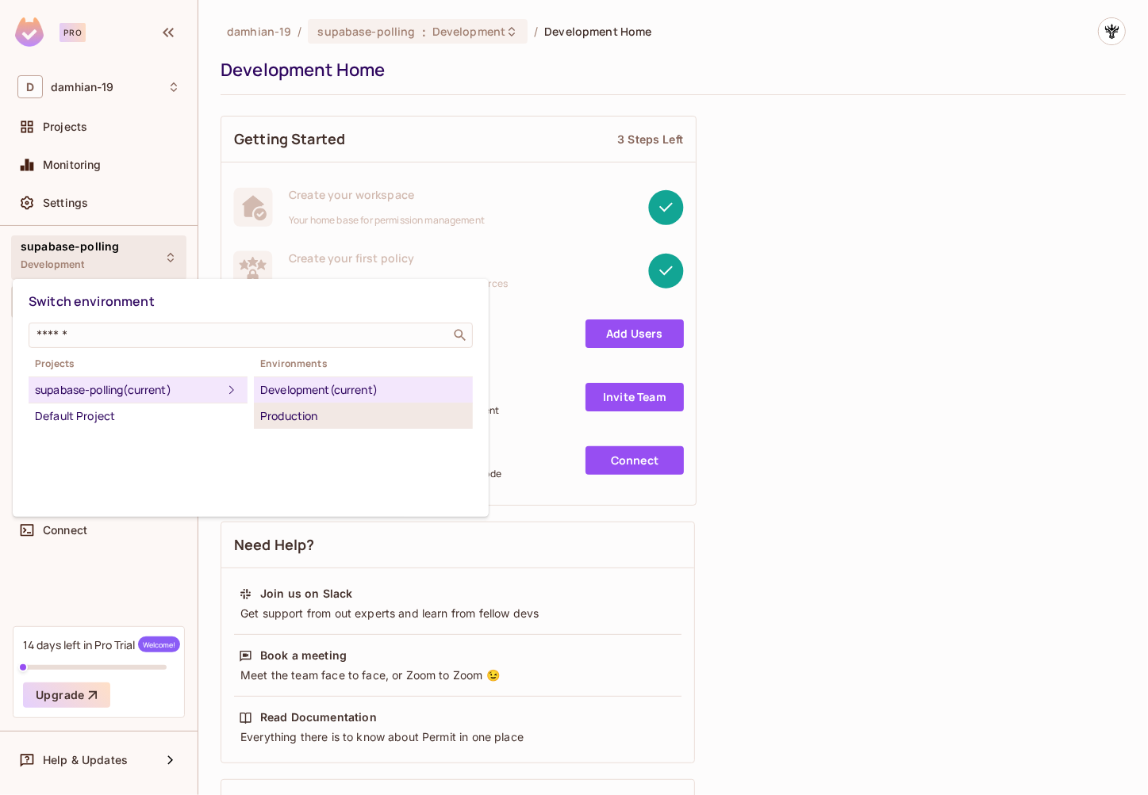
click at [301, 404] on li "Production" at bounding box center [363, 416] width 219 height 25
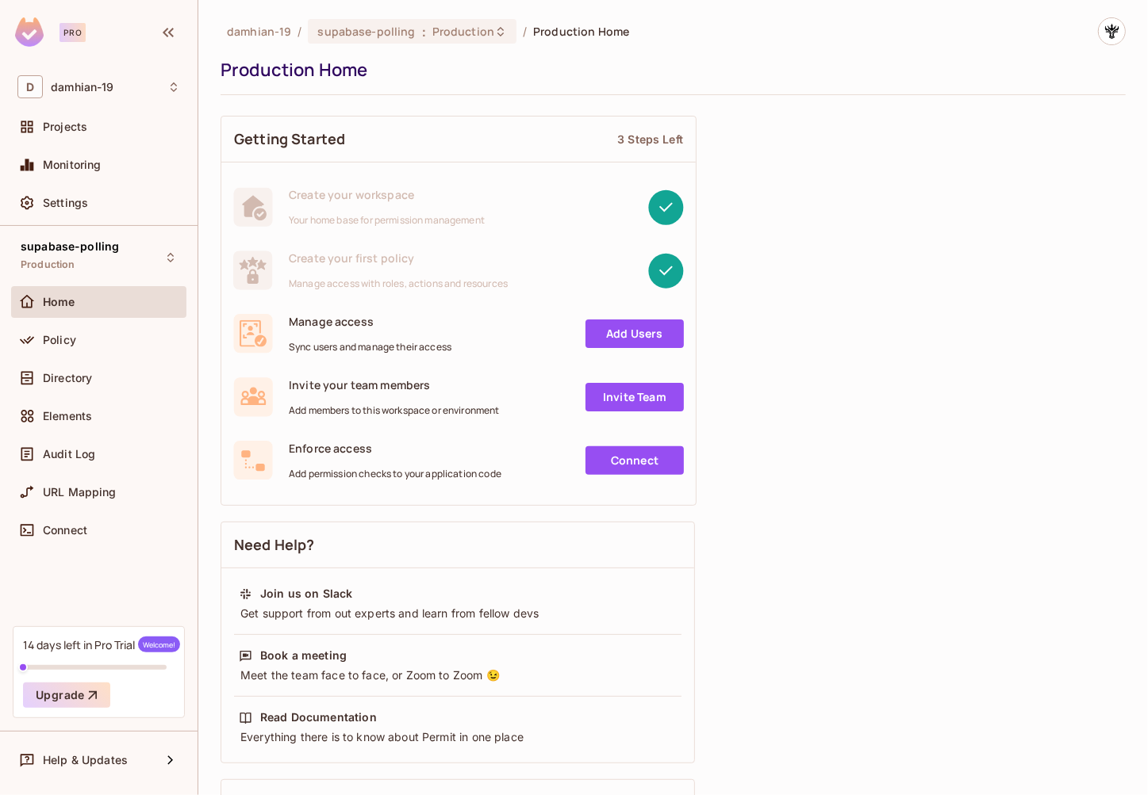
click at [654, 463] on link "Connect" at bounding box center [634, 461] width 98 height 29
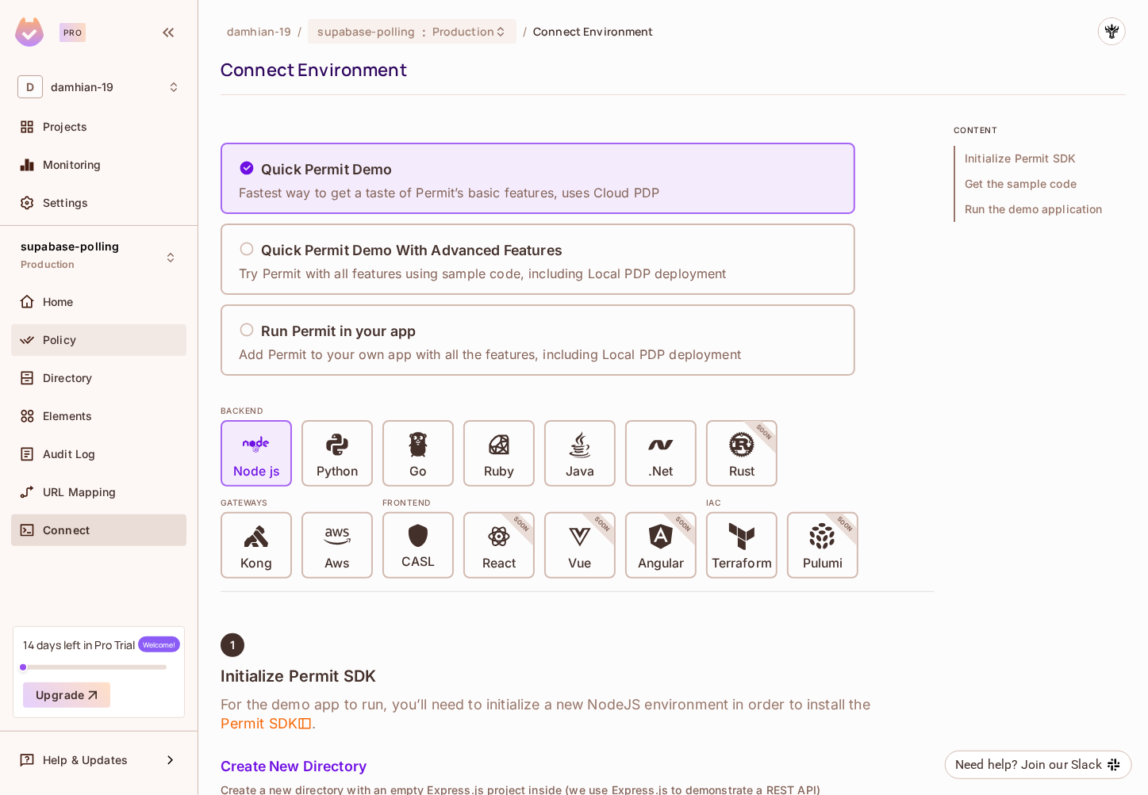
click at [56, 335] on span "Policy" at bounding box center [59, 340] width 33 height 13
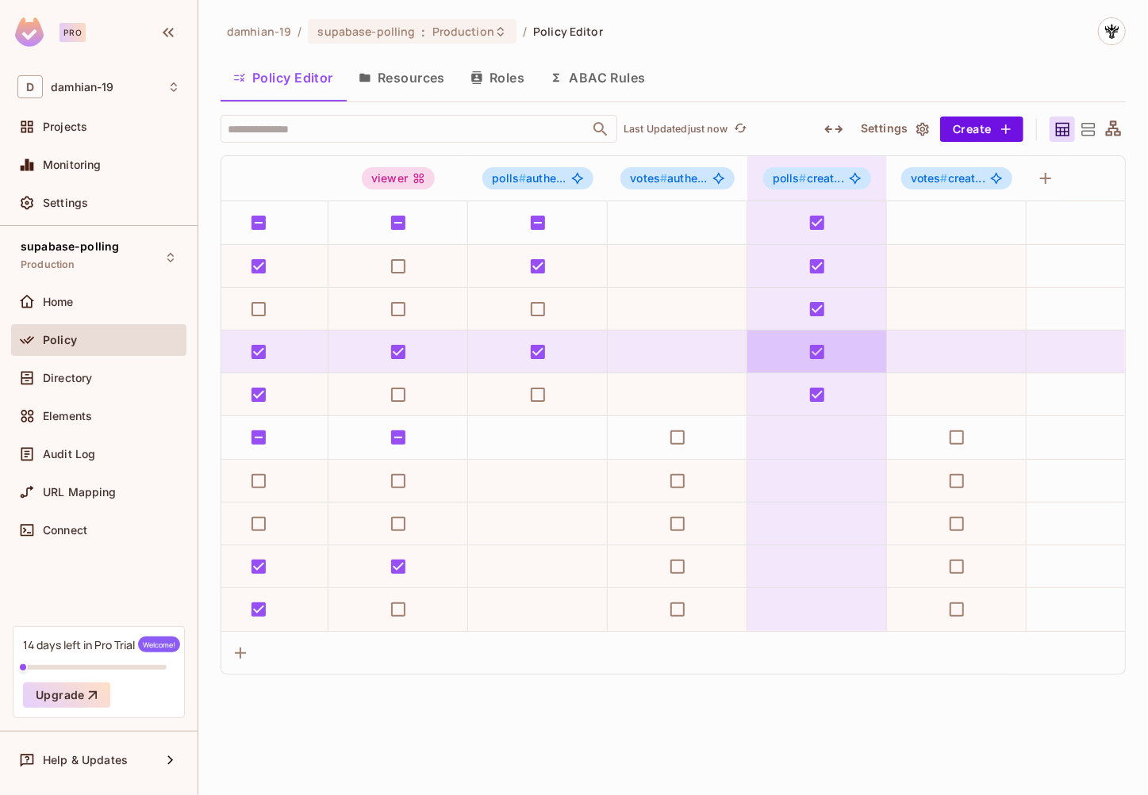
scroll to position [0, 313]
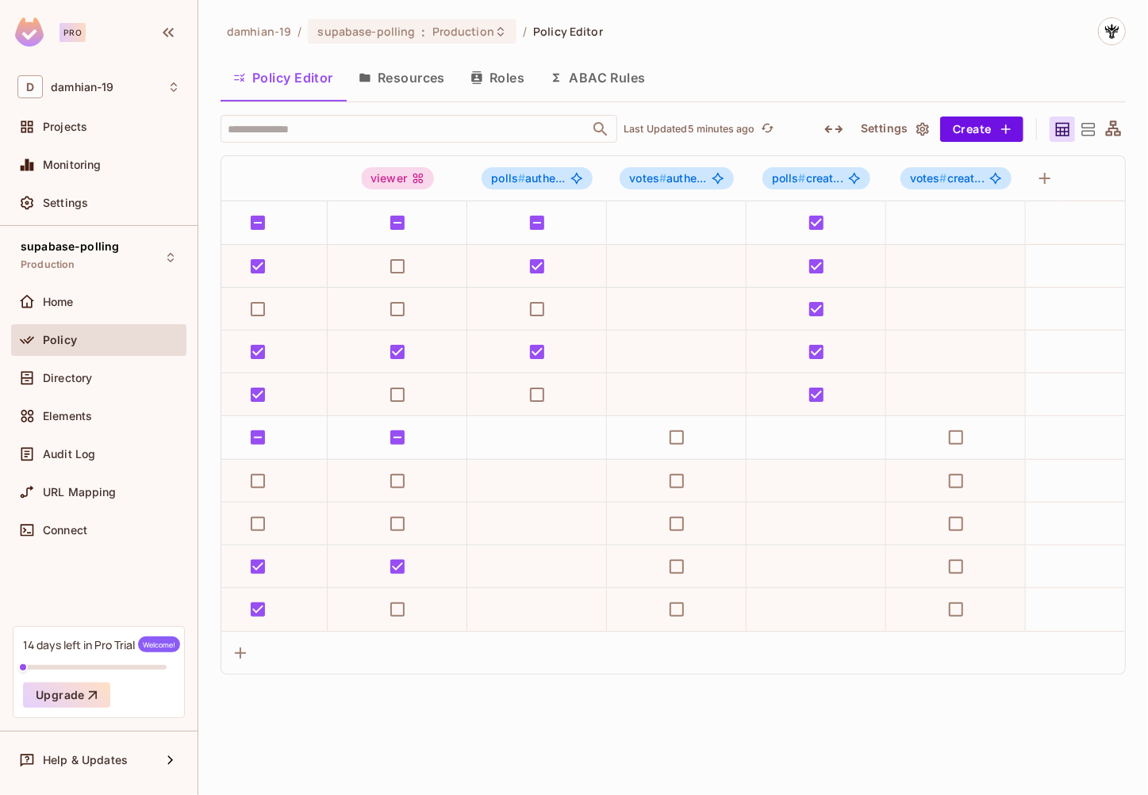
click at [86, 339] on div "Policy" at bounding box center [111, 340] width 137 height 13
click at [64, 307] on span "Home" at bounding box center [58, 302] width 31 height 13
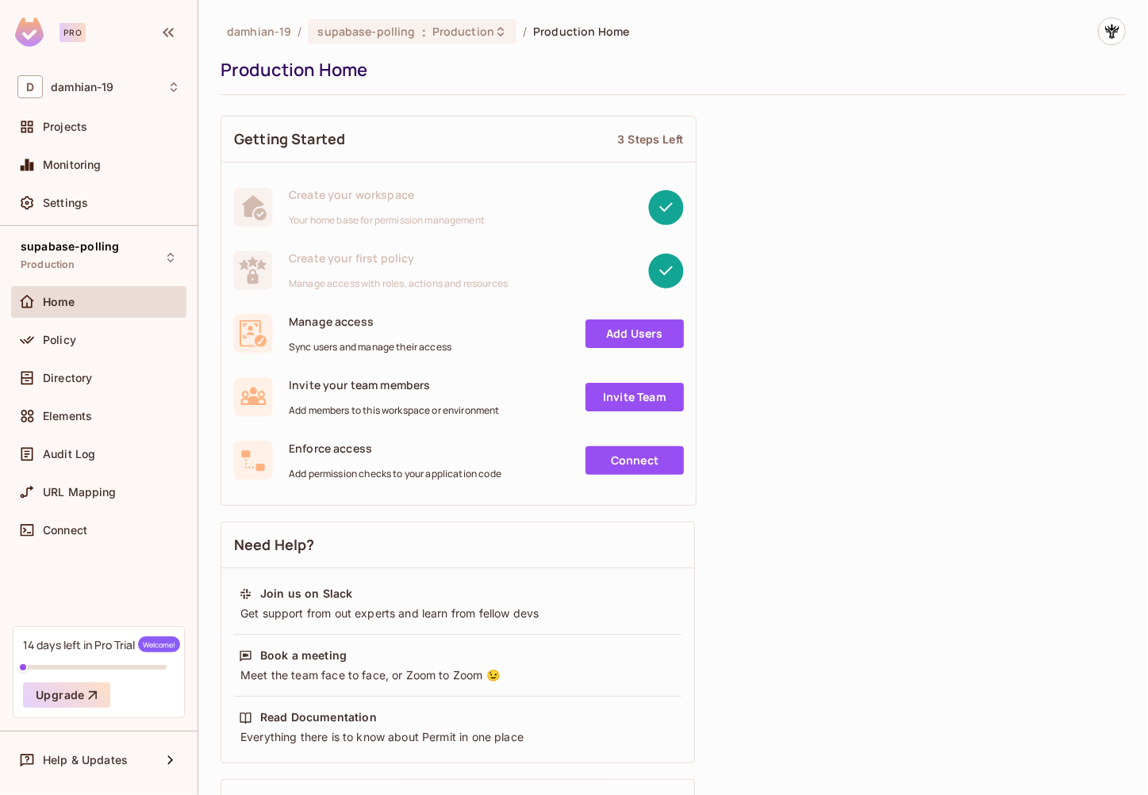
click at [410, 337] on div "Manage access Sync users and manage their access" at bounding box center [370, 334] width 163 height 40
click at [300, 347] on span "Sync users and manage their access" at bounding box center [370, 347] width 163 height 13
click at [604, 338] on link "Add Users" at bounding box center [634, 334] width 98 height 29
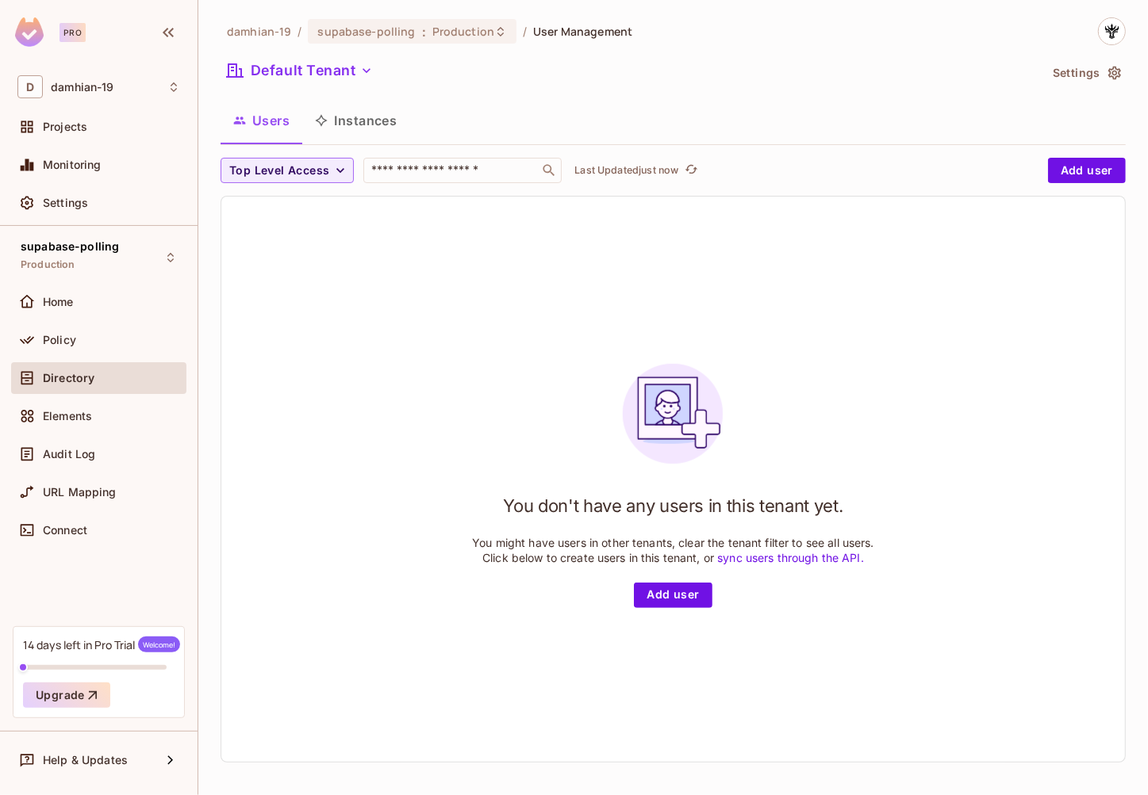
click at [370, 128] on button "Instances" at bounding box center [355, 121] width 107 height 40
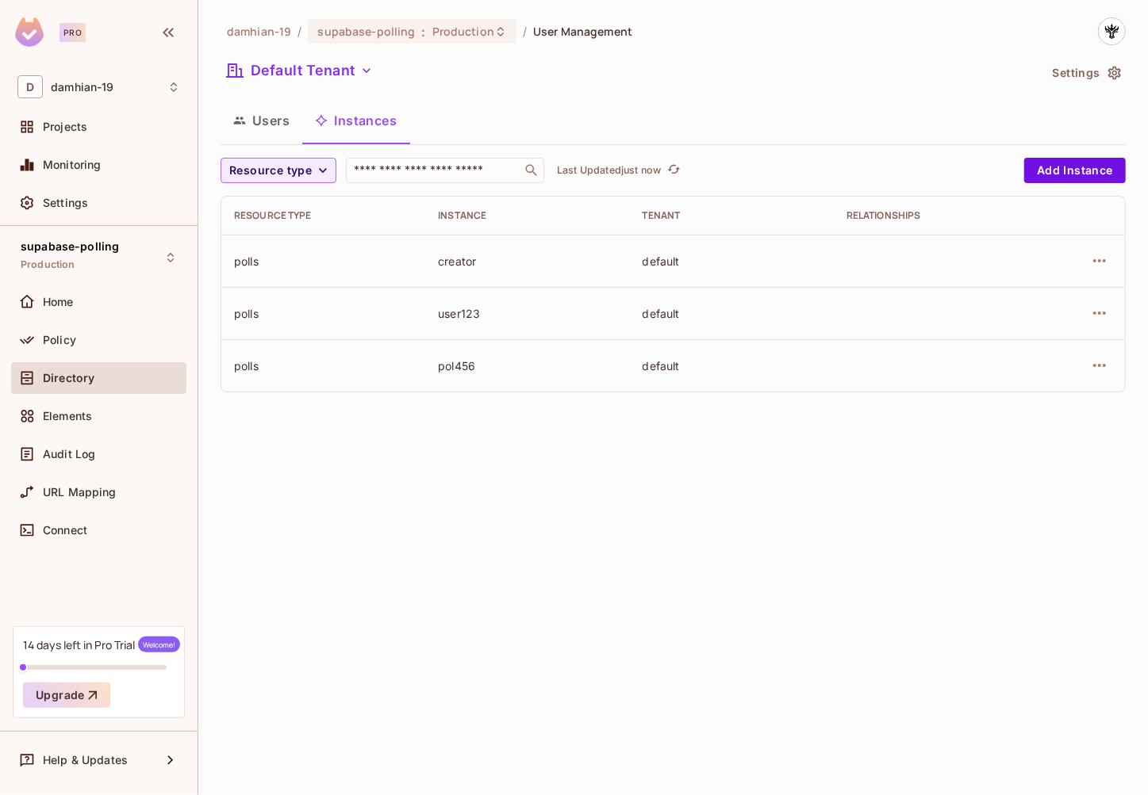
click at [272, 125] on button "Users" at bounding box center [261, 121] width 82 height 40
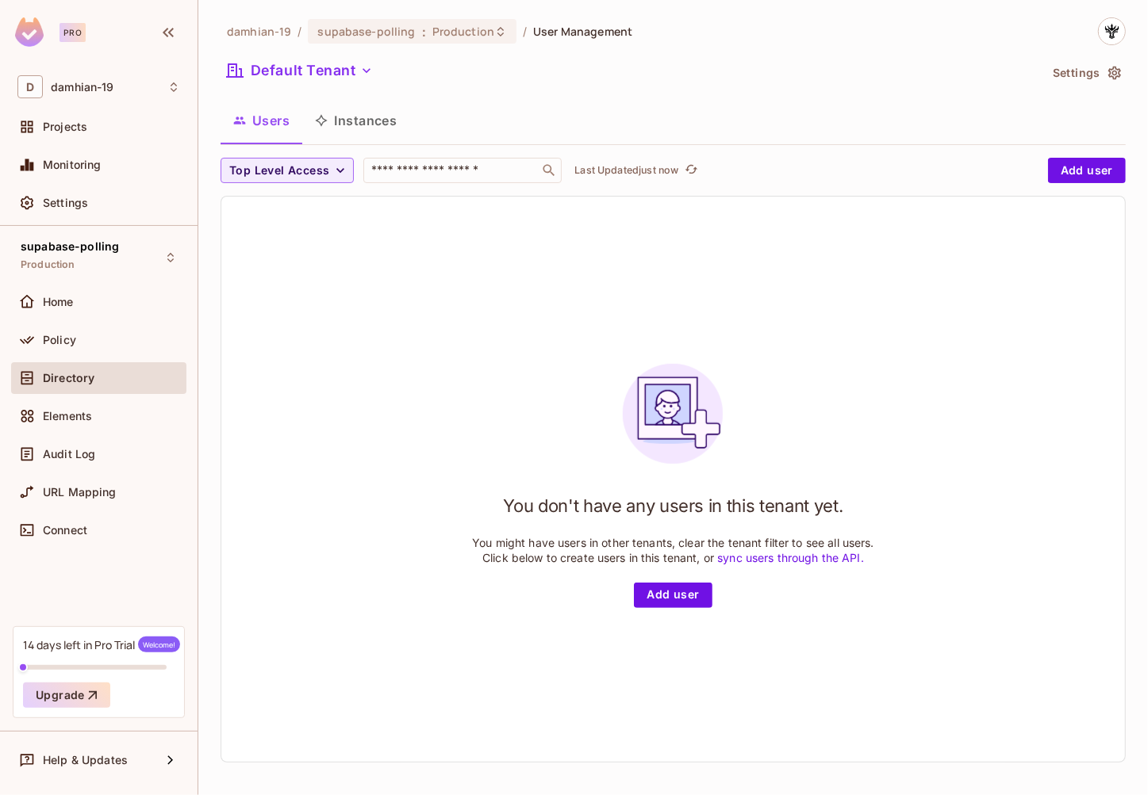
click at [798, 555] on link "sync users through the API." at bounding box center [790, 557] width 147 height 13
click at [385, 389] on div "You don't have any users in this tenant yet. You might have users in other tena…" at bounding box center [672, 479] width 903 height 565
click at [1083, 77] on button "Settings" at bounding box center [1085, 72] width 79 height 25
click at [71, 129] on span "Projects" at bounding box center [65, 127] width 44 height 13
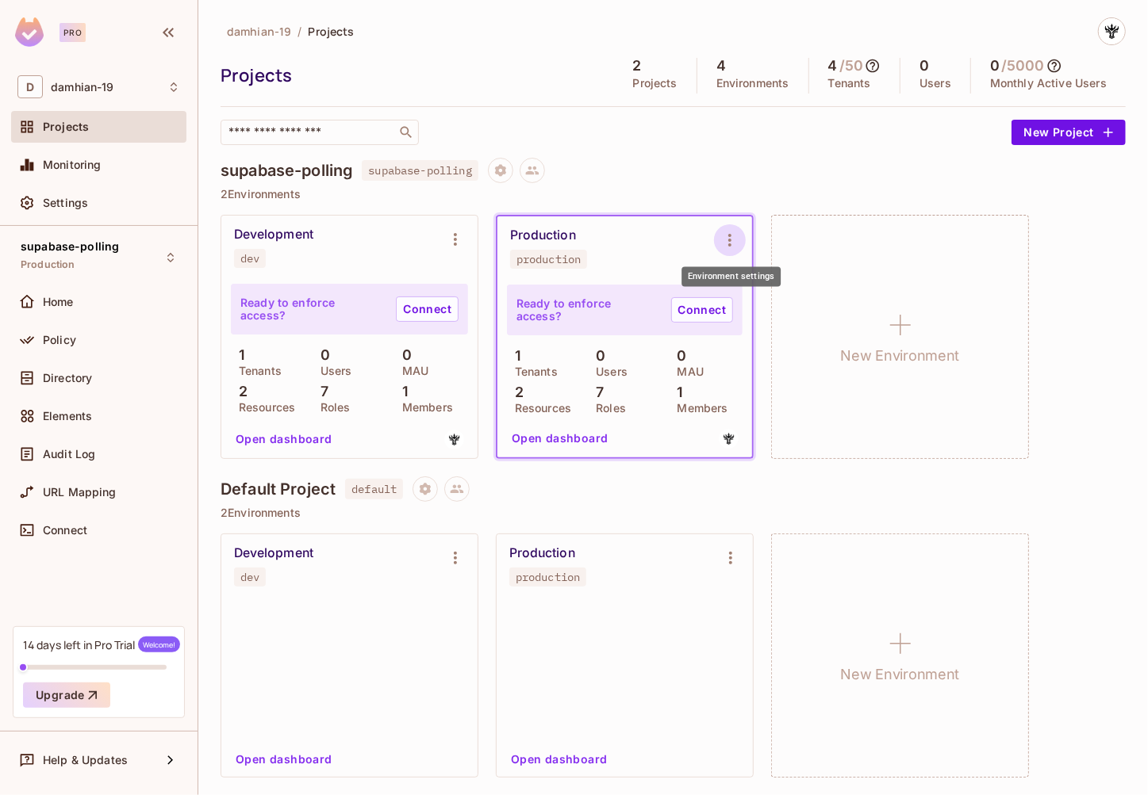
click at [720, 236] on icon "Environment settings" at bounding box center [729, 240] width 19 height 19
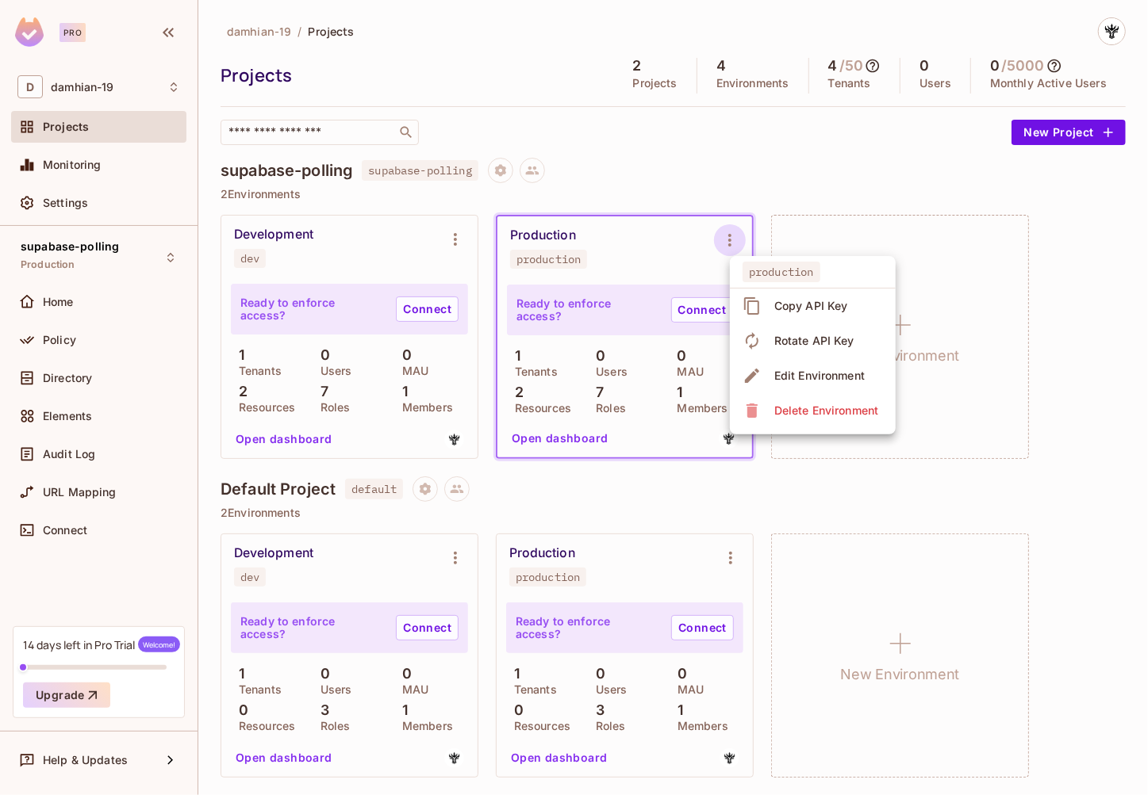
click at [799, 306] on div "Copy API Key" at bounding box center [811, 306] width 74 height 16
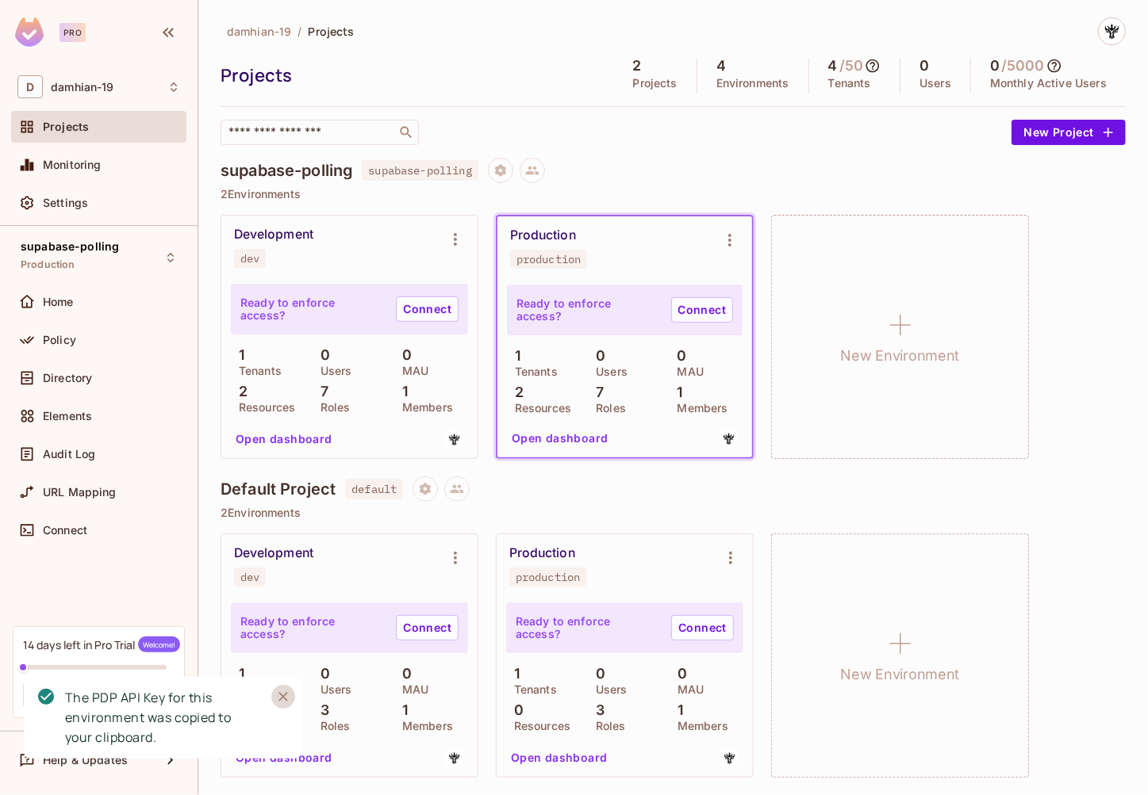
click at [284, 700] on icon "Close" at bounding box center [283, 697] width 16 height 16
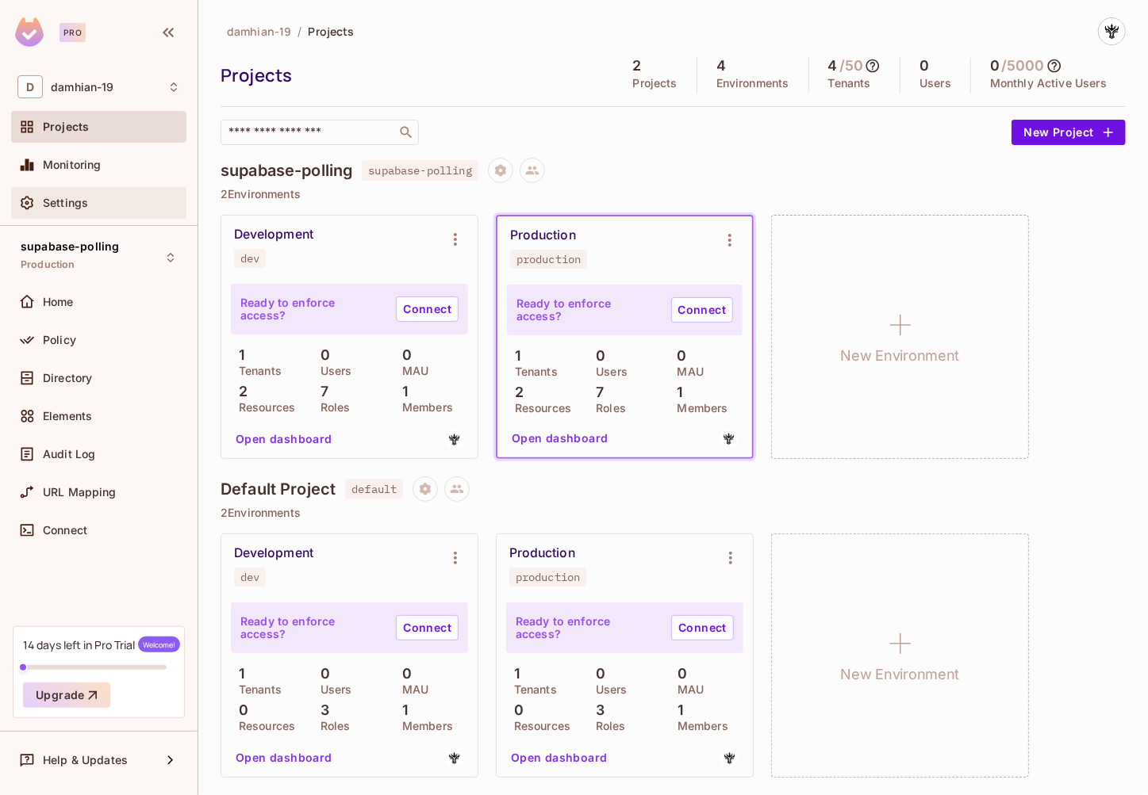
click at [64, 206] on span "Settings" at bounding box center [65, 203] width 45 height 13
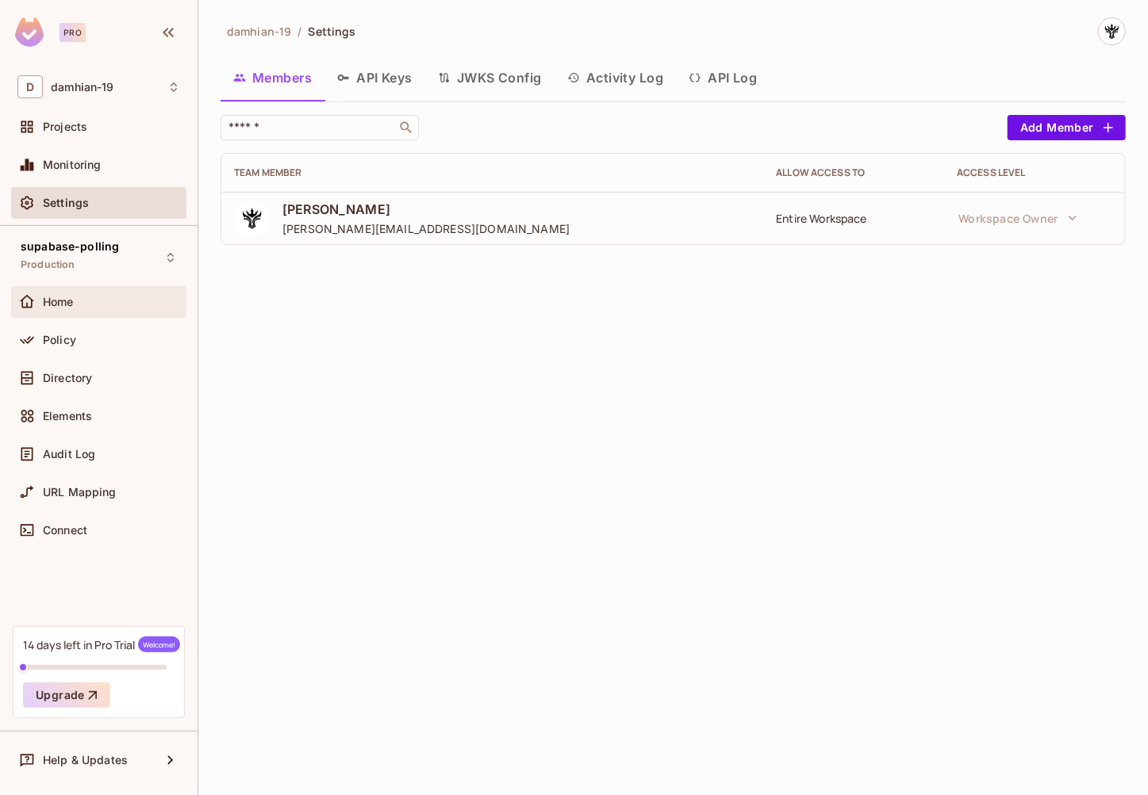
click at [71, 307] on span "Home" at bounding box center [58, 302] width 31 height 13
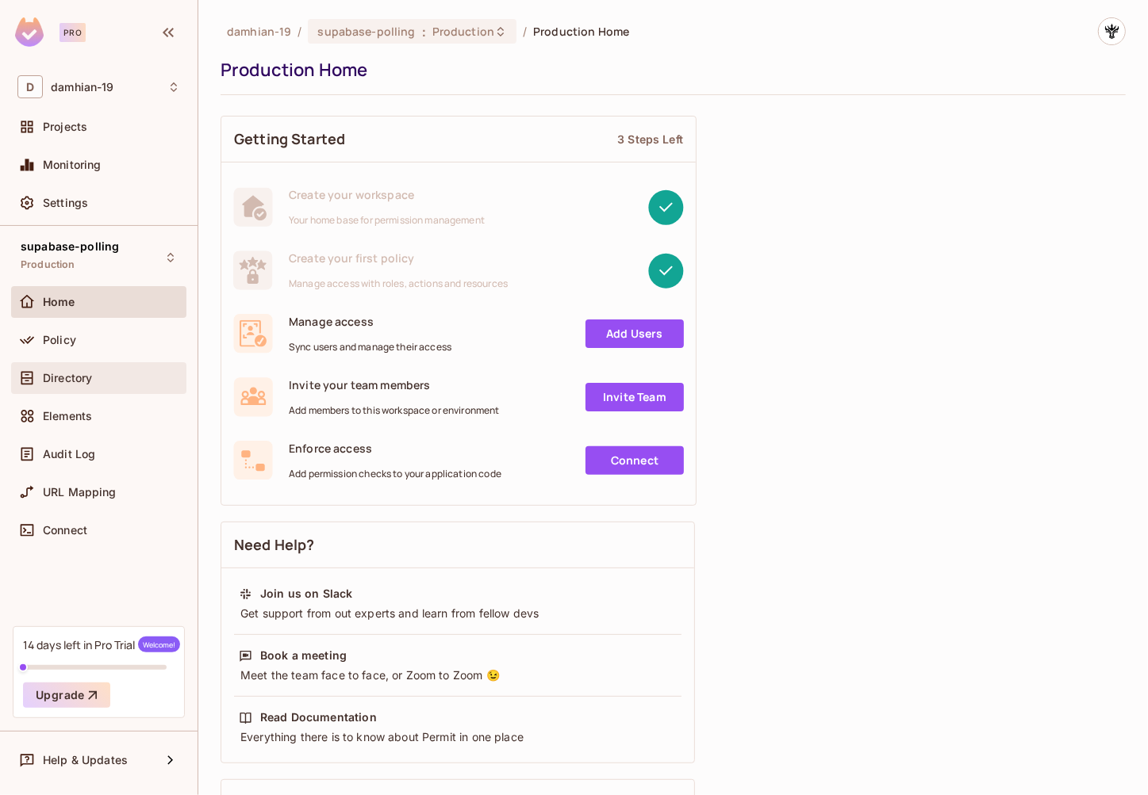
click at [74, 389] on div "Directory" at bounding box center [98, 378] width 175 height 32
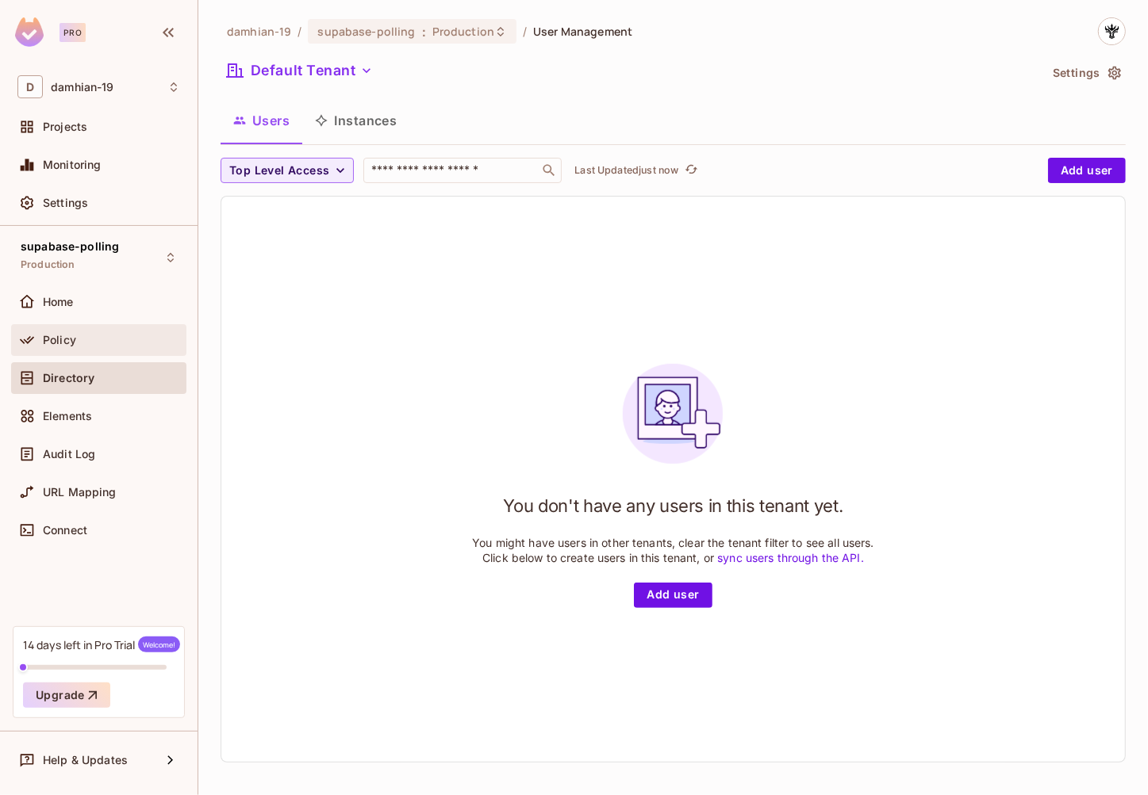
click at [75, 331] on div "Policy" at bounding box center [98, 340] width 163 height 19
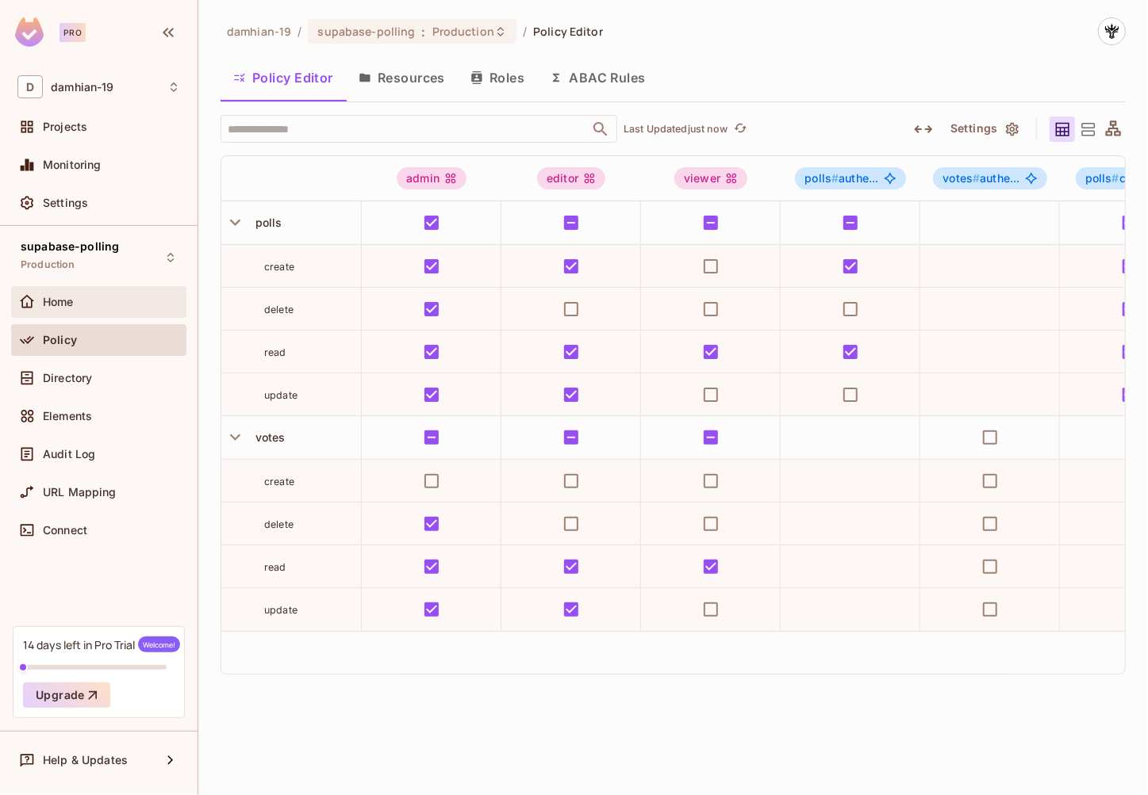
scroll to position [0, 313]
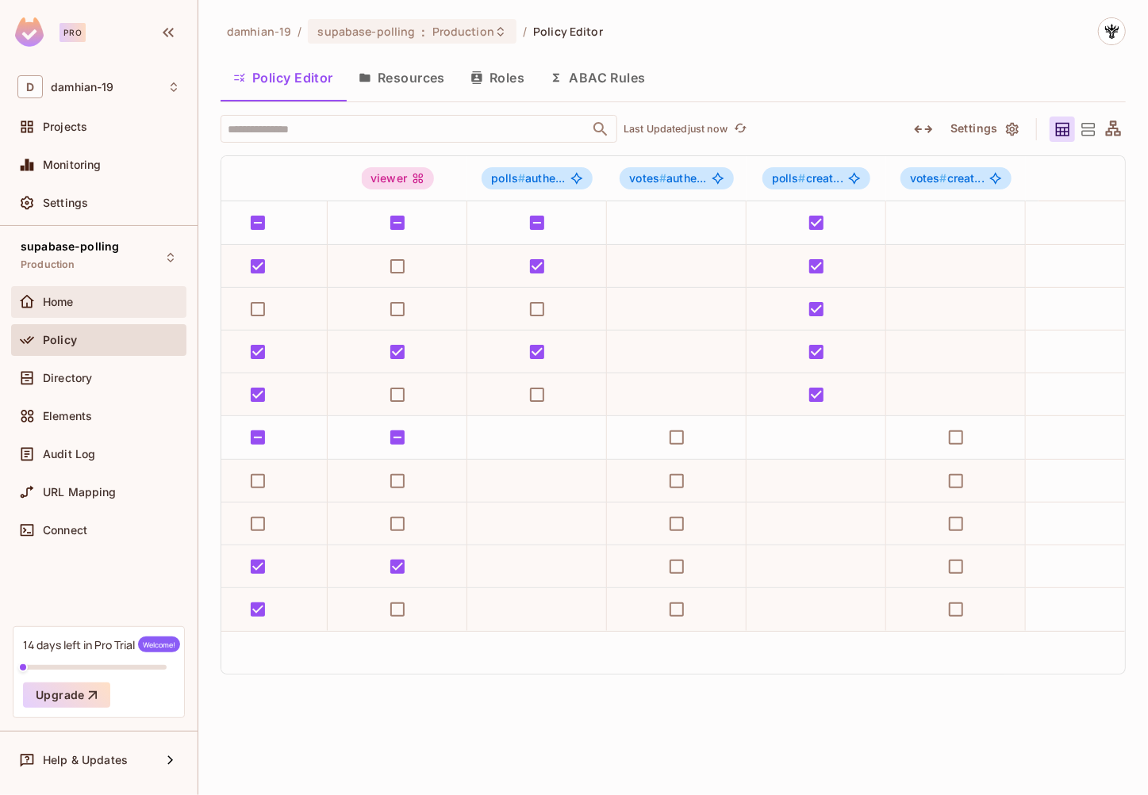
click at [86, 303] on div "Home" at bounding box center [111, 302] width 137 height 13
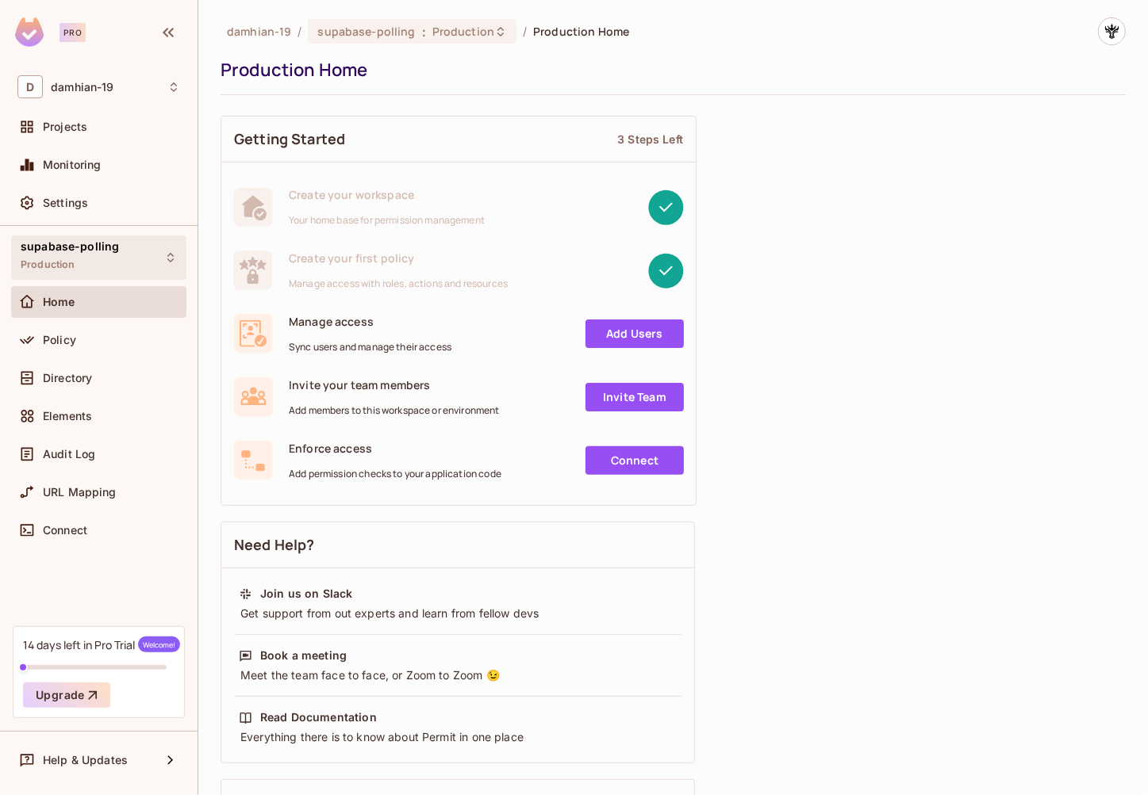
click at [101, 264] on div "supabase-polling Production" at bounding box center [70, 257] width 98 height 34
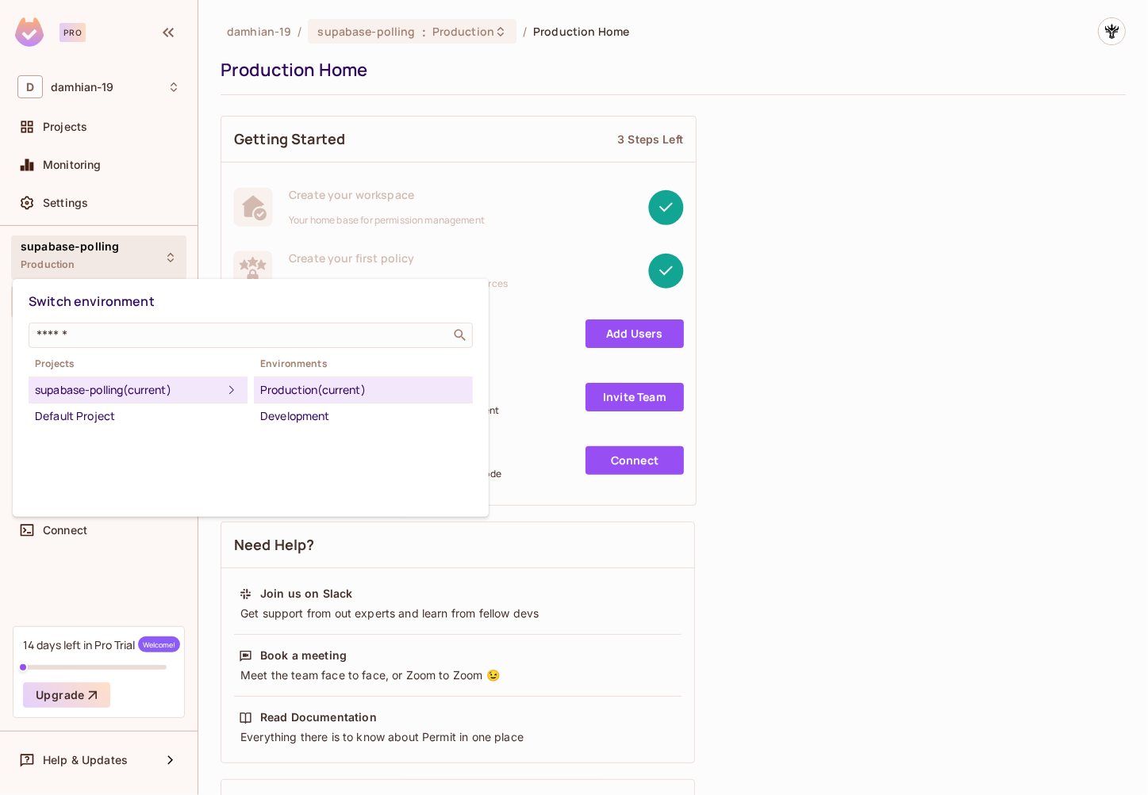
click at [101, 264] on div at bounding box center [574, 397] width 1148 height 795
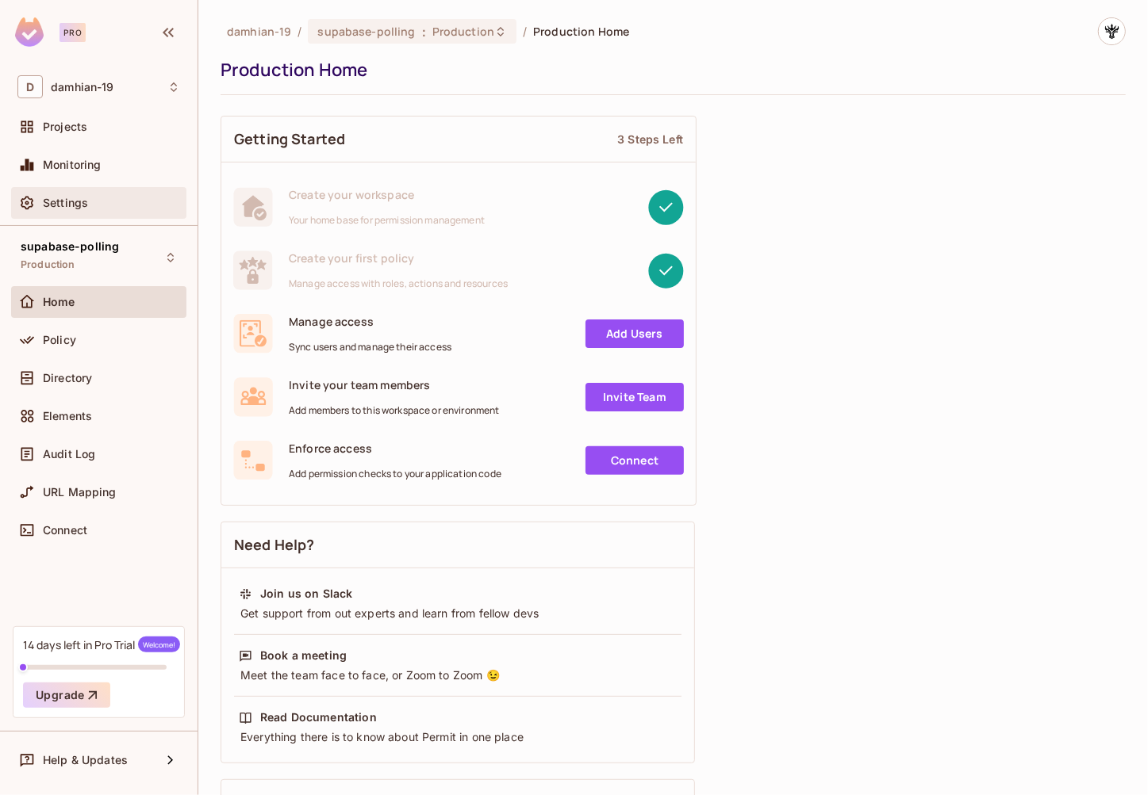
click at [78, 214] on div "Settings" at bounding box center [98, 203] width 175 height 32
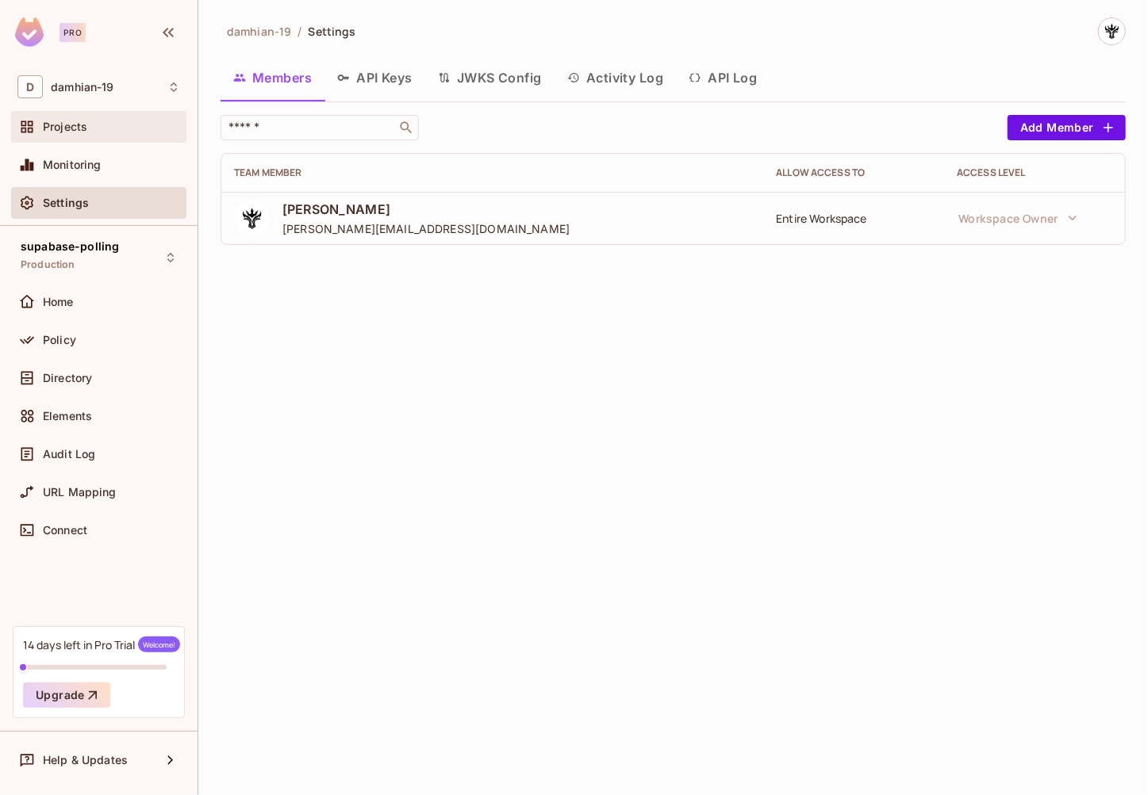
click at [80, 129] on span "Projects" at bounding box center [65, 127] width 44 height 13
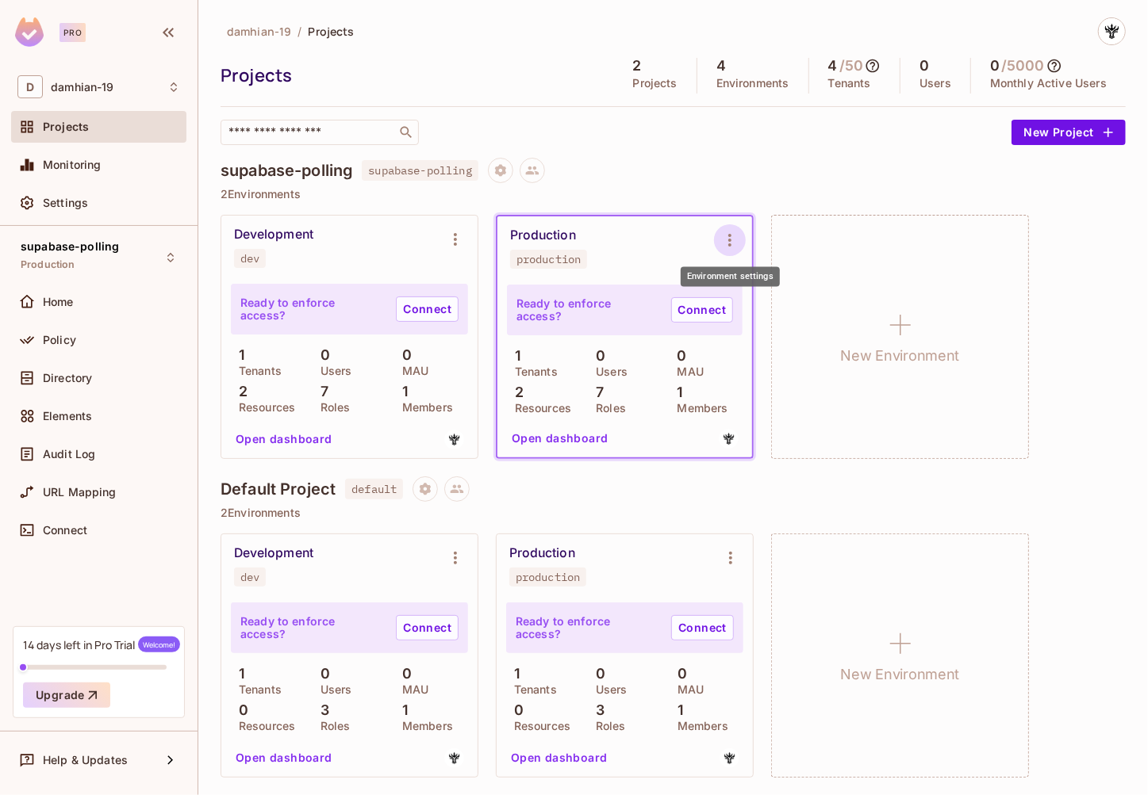
click at [734, 237] on icon "Environment settings" at bounding box center [729, 240] width 19 height 19
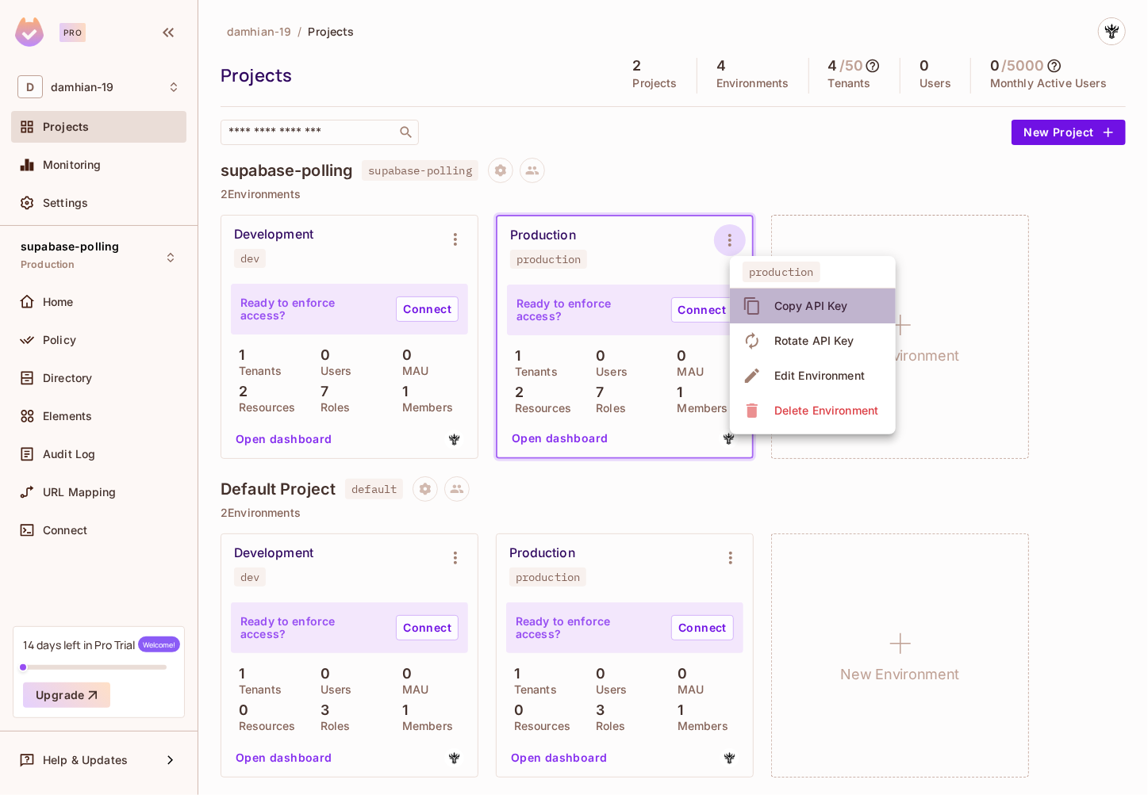
click at [809, 313] on div "Copy API Key" at bounding box center [811, 306] width 74 height 16
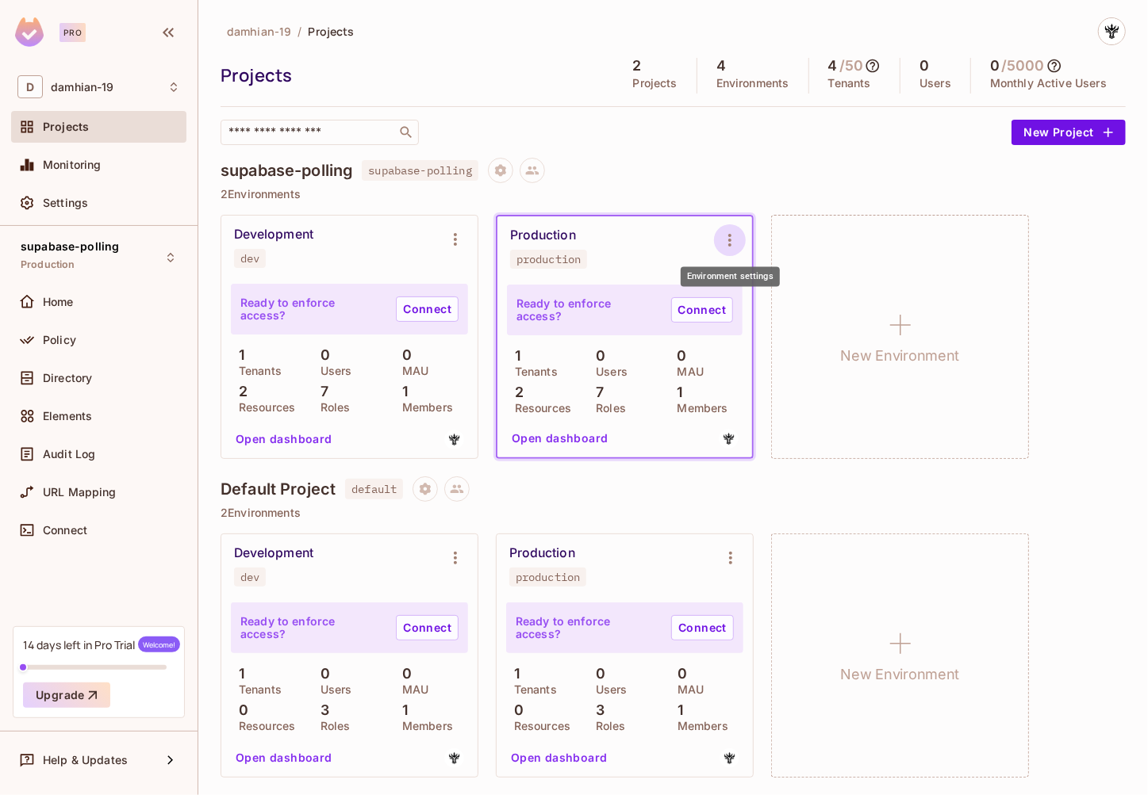
click at [733, 248] on icon "Environment settings" at bounding box center [729, 240] width 19 height 19
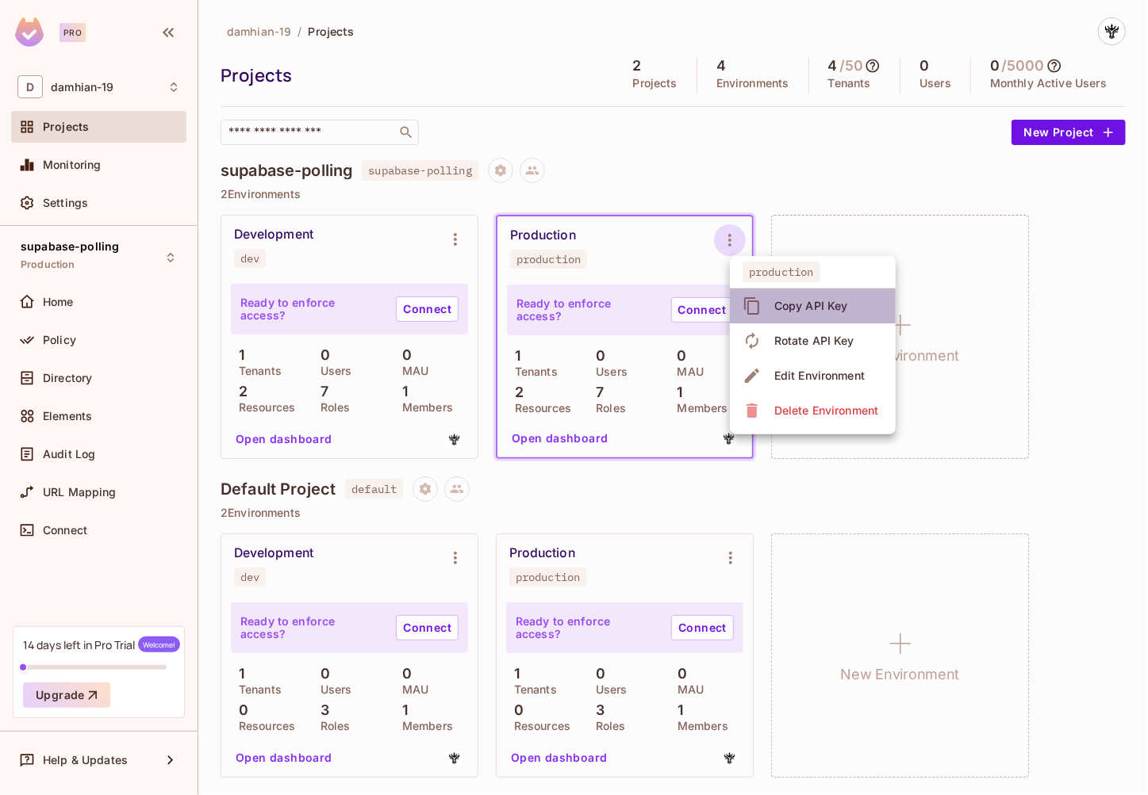
click at [765, 300] on div "Copy API Key" at bounding box center [797, 305] width 110 height 25
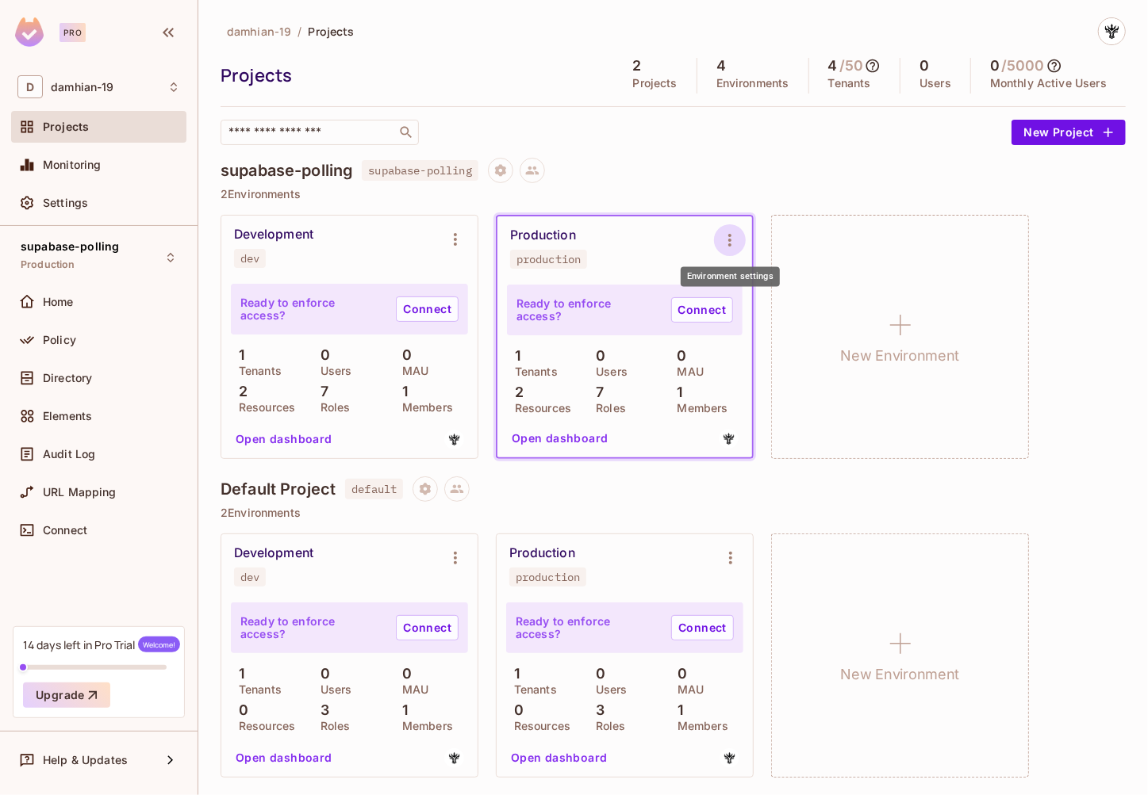
click at [727, 241] on icon "Environment settings" at bounding box center [729, 240] width 19 height 19
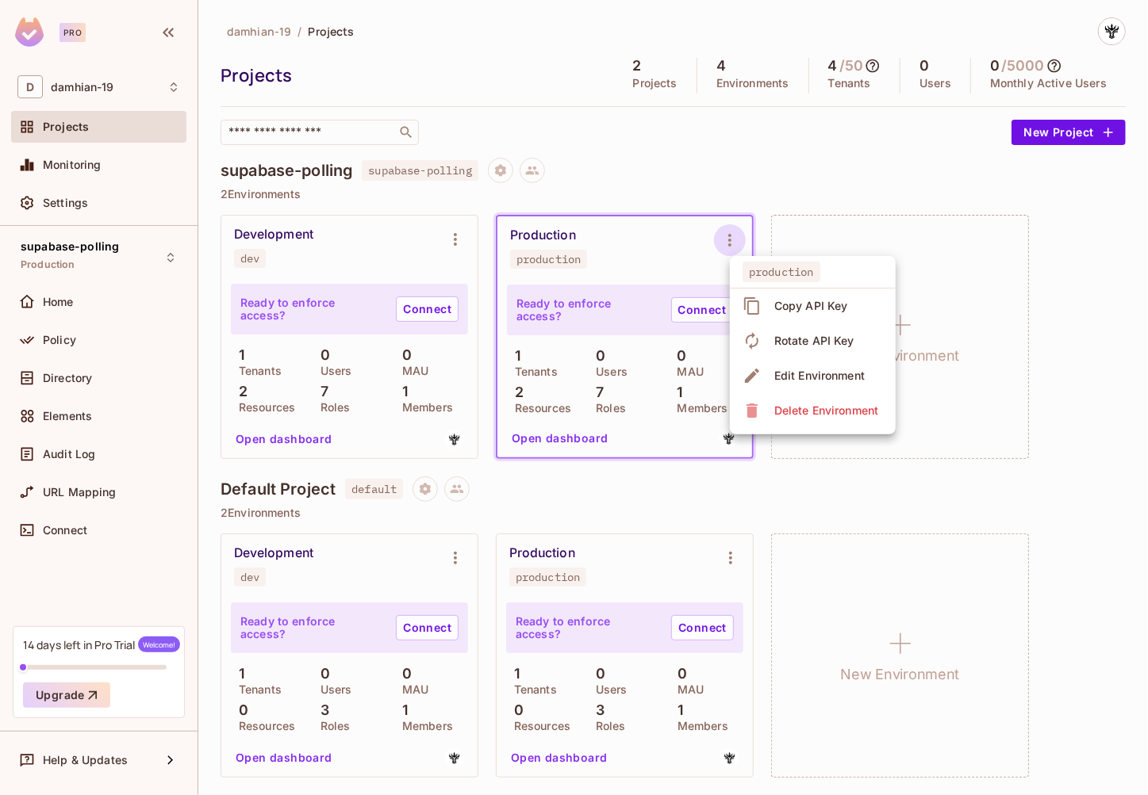
click at [757, 298] on icon at bounding box center [751, 306] width 19 height 19
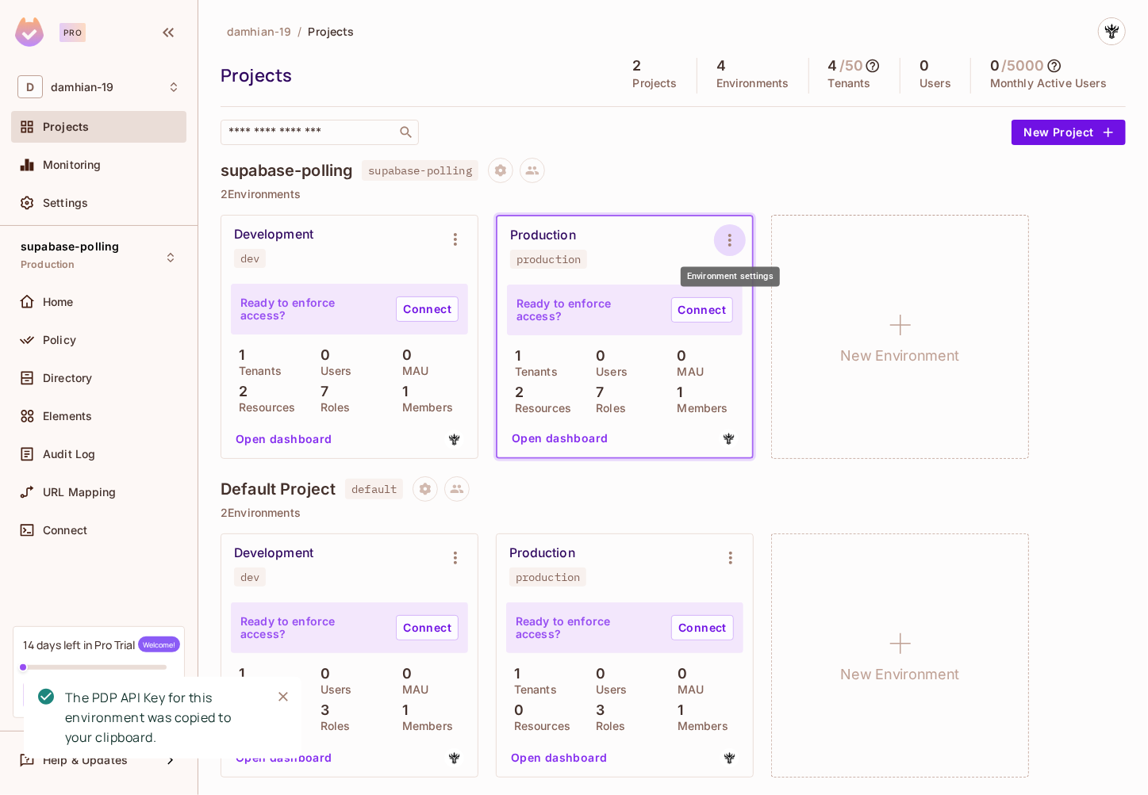
click at [726, 240] on icon "Environment settings" at bounding box center [729, 240] width 19 height 19
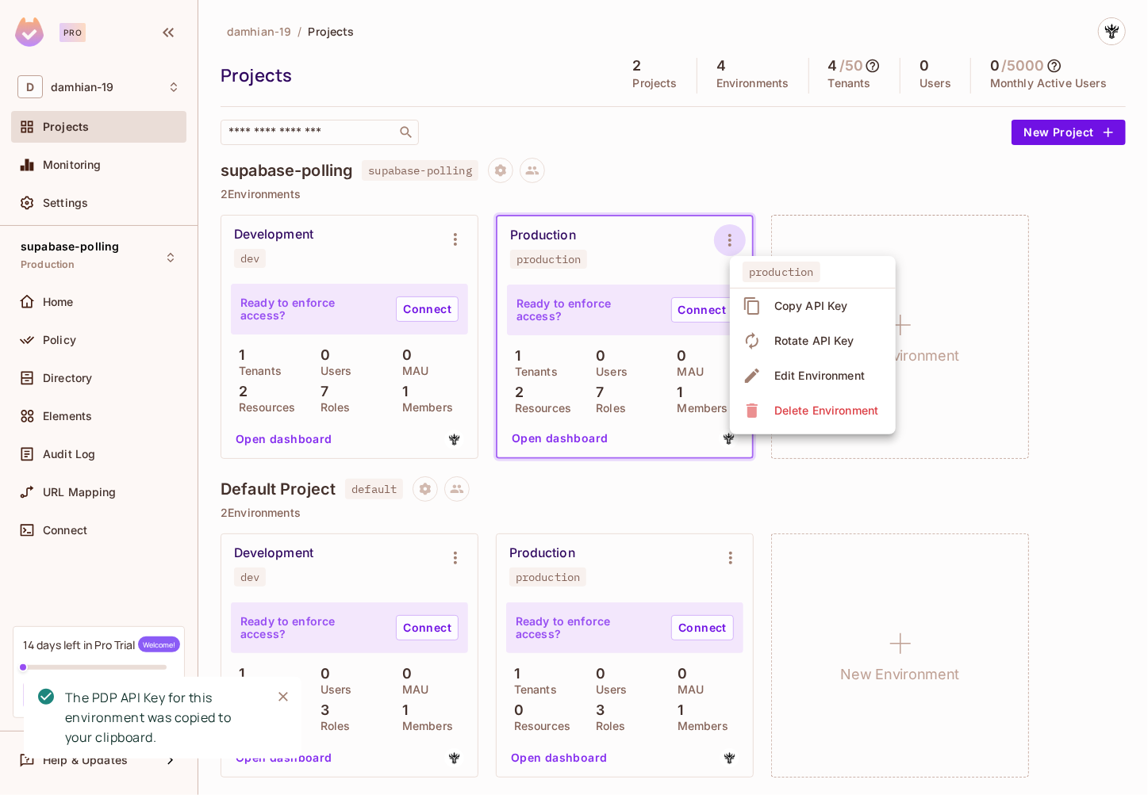
click at [791, 306] on div "Copy API Key" at bounding box center [811, 306] width 74 height 16
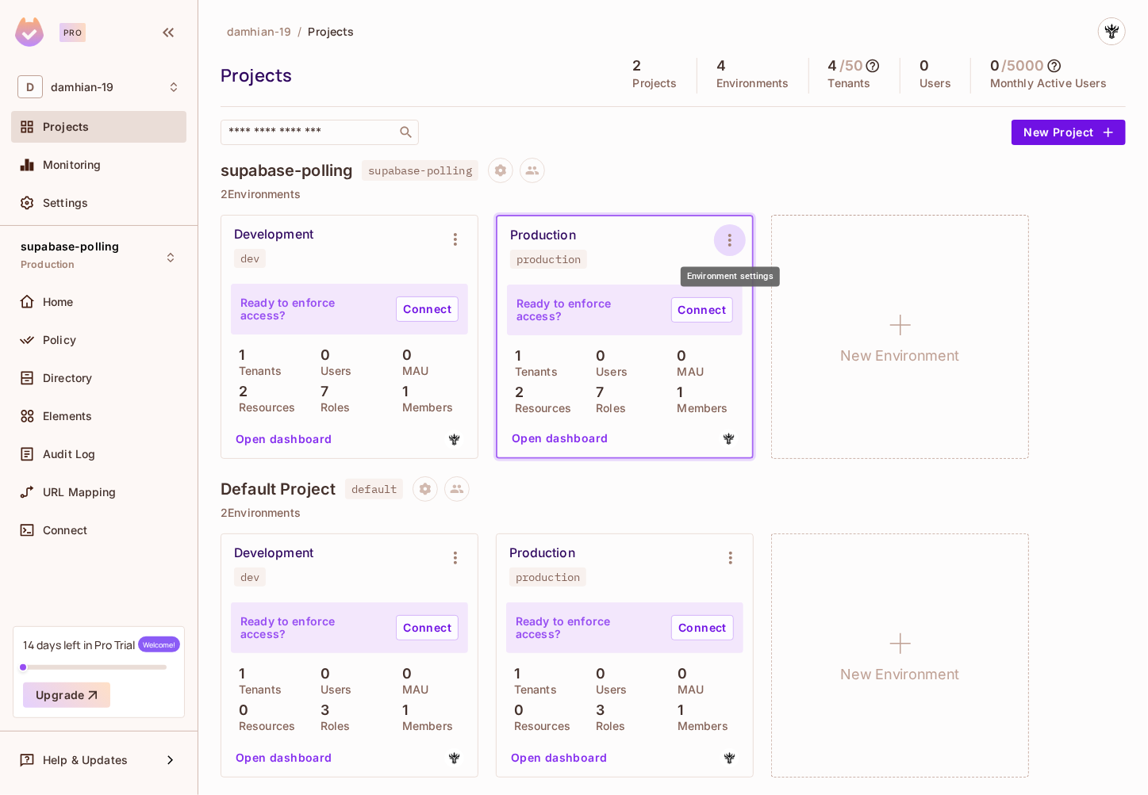
click at [726, 245] on icon "Environment settings" at bounding box center [729, 240] width 19 height 19
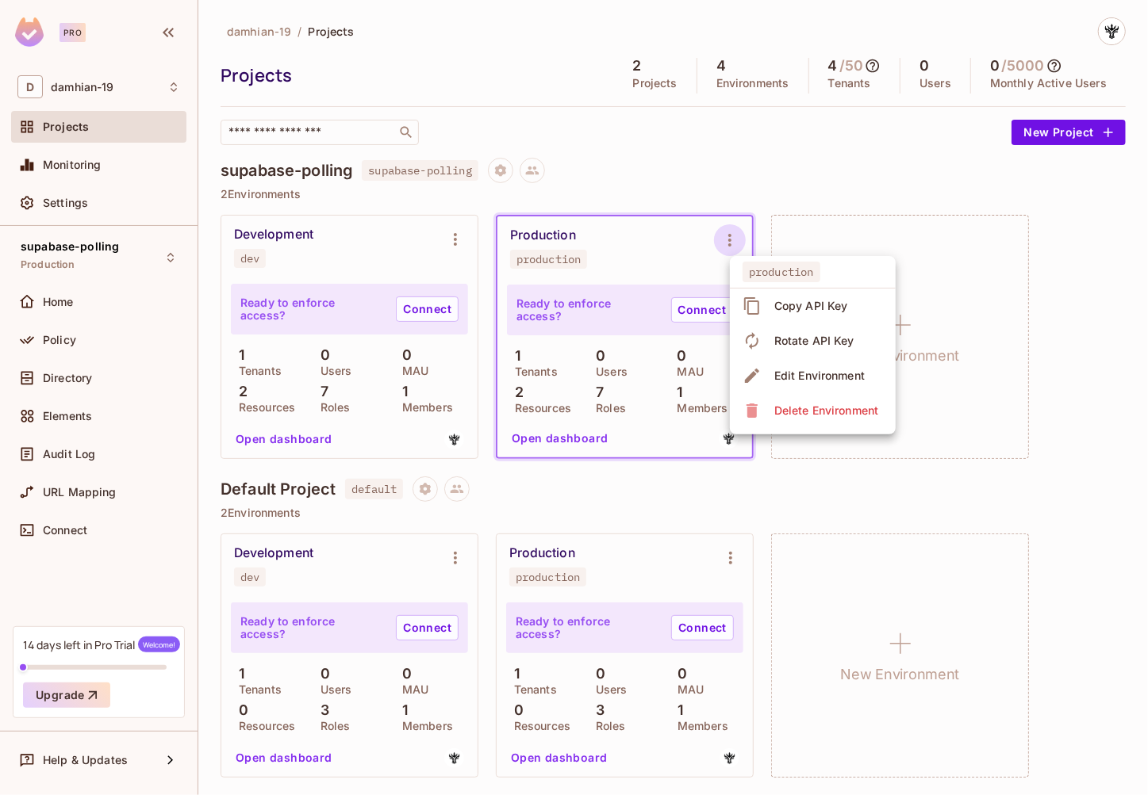
click at [772, 310] on span "Copy API Key" at bounding box center [810, 305] width 83 height 25
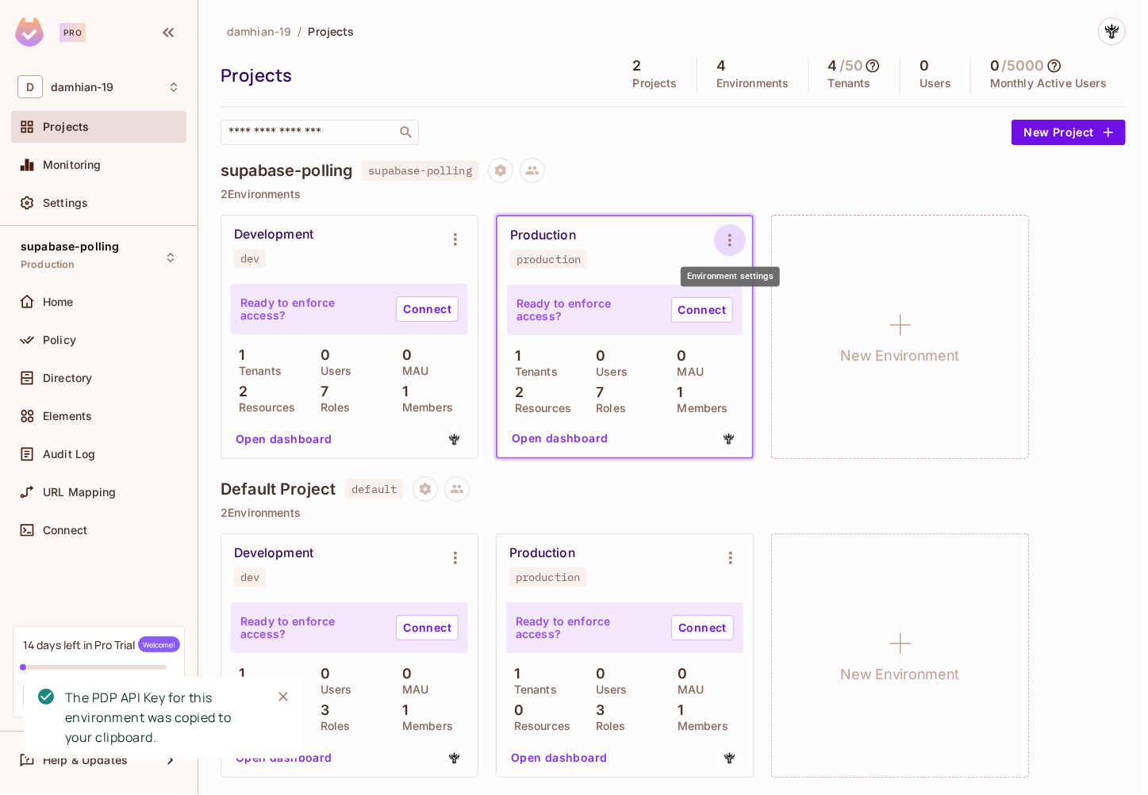
click at [726, 248] on icon "Environment settings" at bounding box center [729, 240] width 19 height 19
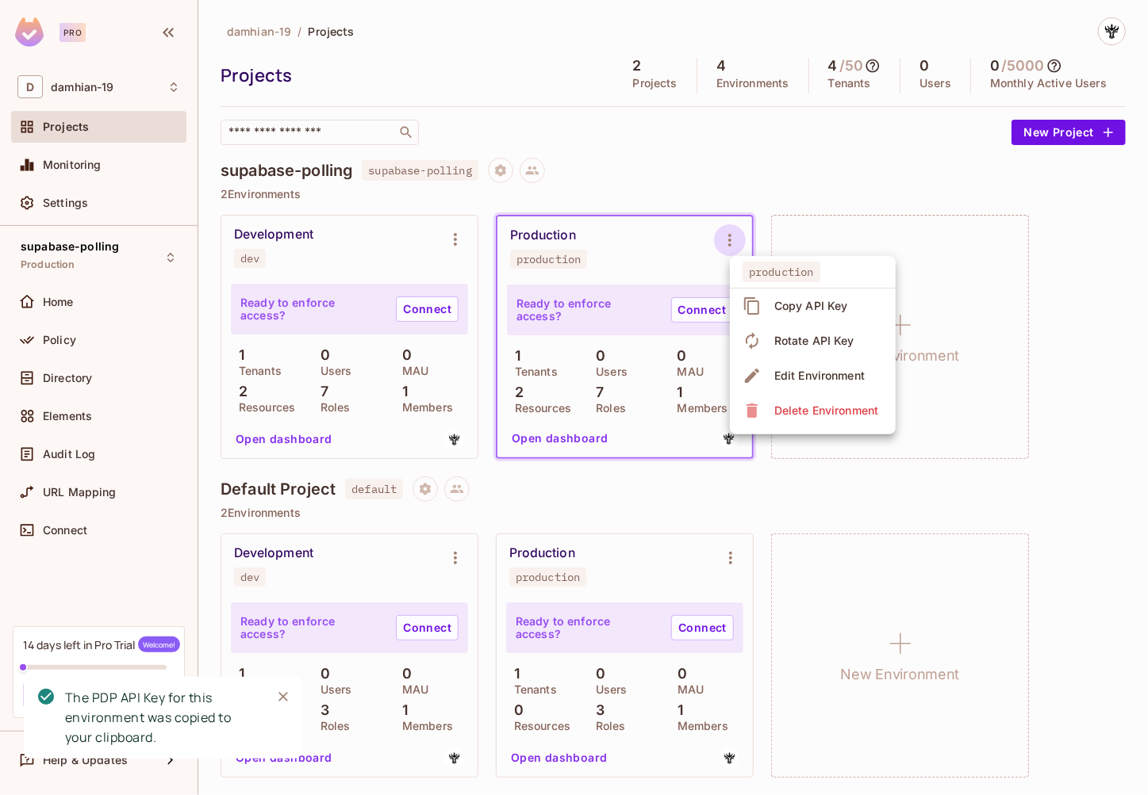
click at [768, 299] on div "Copy API Key" at bounding box center [797, 305] width 110 height 25
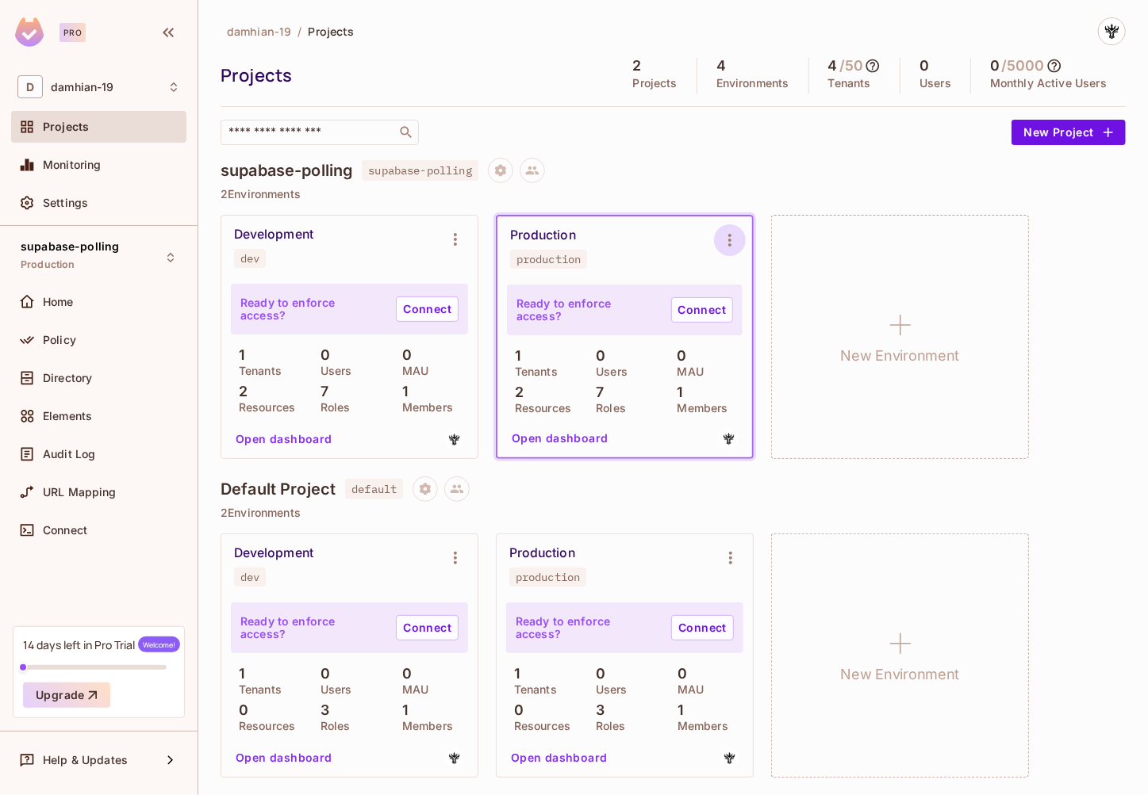
click at [733, 251] on button "Environment settings" at bounding box center [730, 240] width 32 height 32
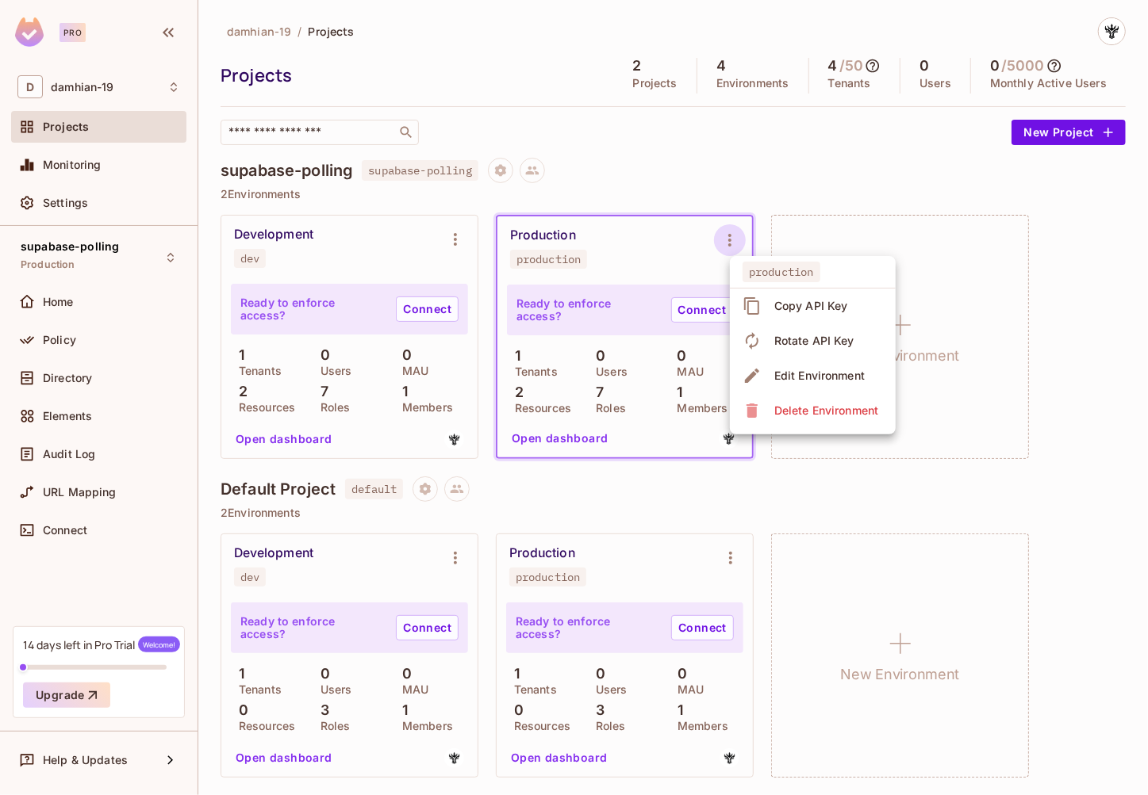
click at [764, 297] on div "Copy API Key" at bounding box center [797, 305] width 110 height 25
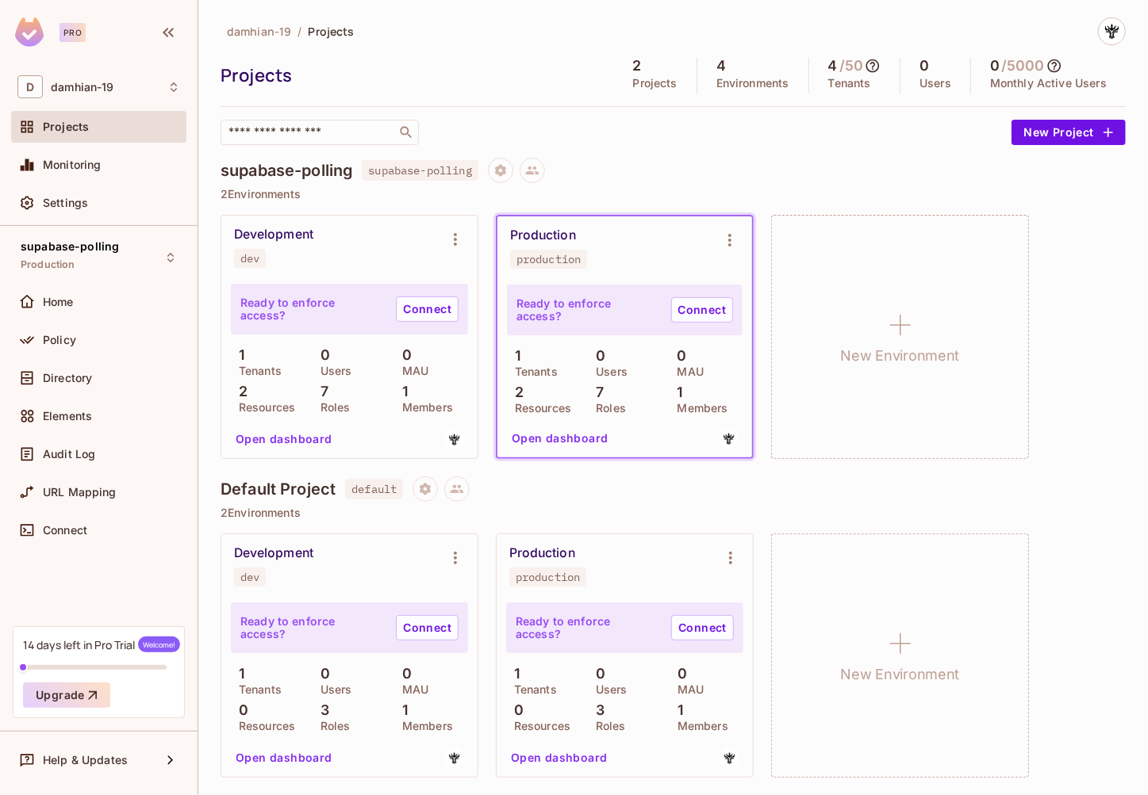
click at [616, 392] on div "7 Roles" at bounding box center [624, 399] width 73 height 29
click at [62, 361] on div "Policy" at bounding box center [98, 343] width 175 height 38
click at [63, 369] on div "Directory" at bounding box center [98, 378] width 163 height 19
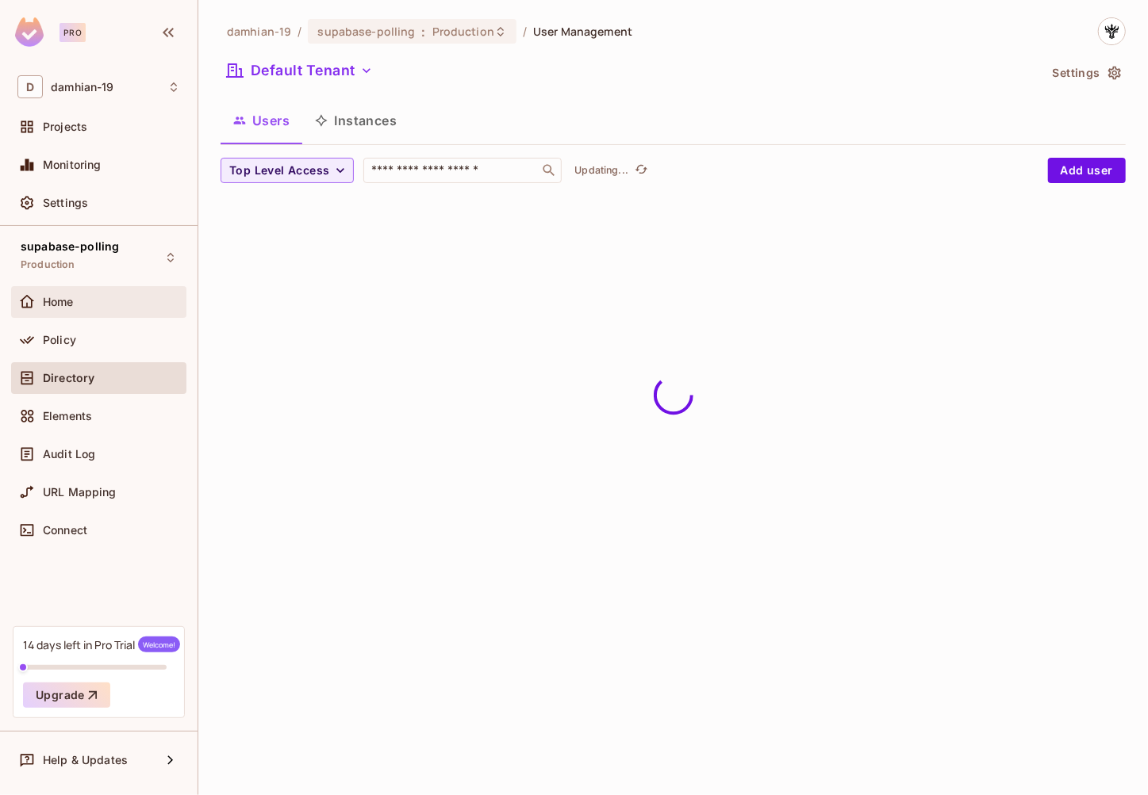
click at [72, 309] on div "Home" at bounding box center [98, 302] width 163 height 19
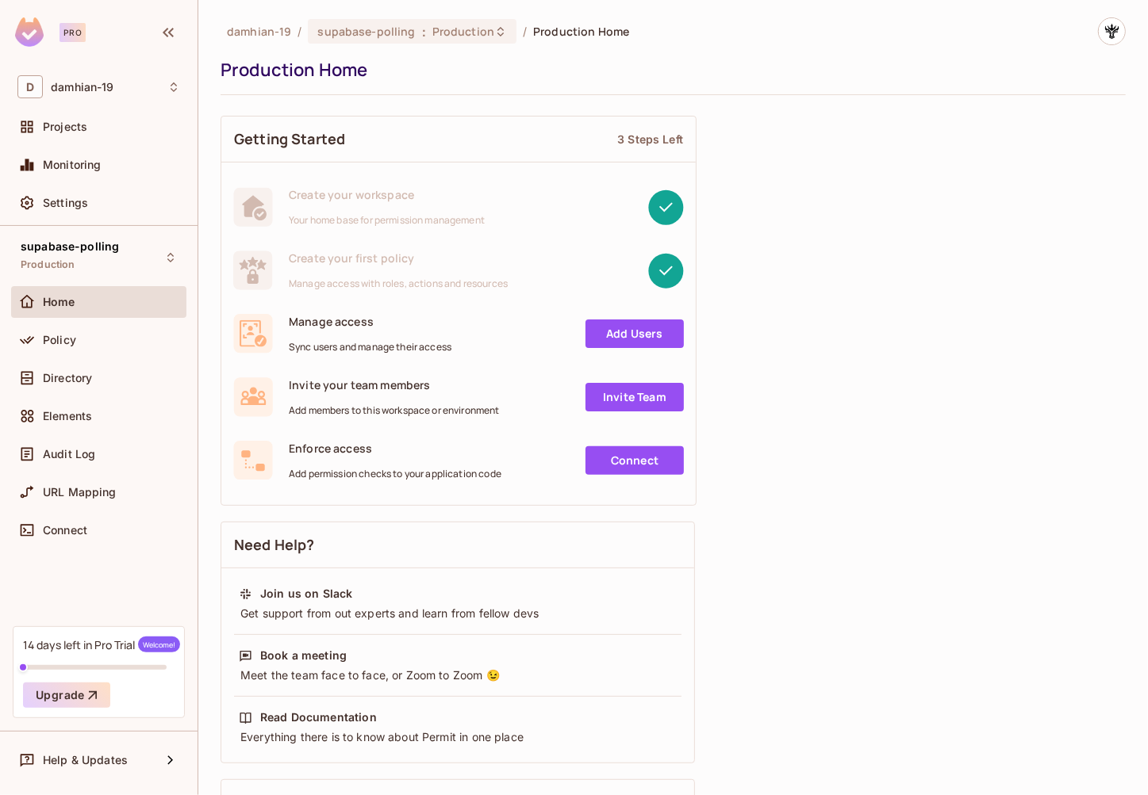
drag, startPoint x: 630, startPoint y: 307, endPoint x: 637, endPoint y: 337, distance: 31.0
click at [630, 307] on div "Manage access Sync users and manage their access Add Users" at bounding box center [458, 333] width 474 height 63
click at [637, 337] on link "Add Users" at bounding box center [634, 334] width 98 height 29
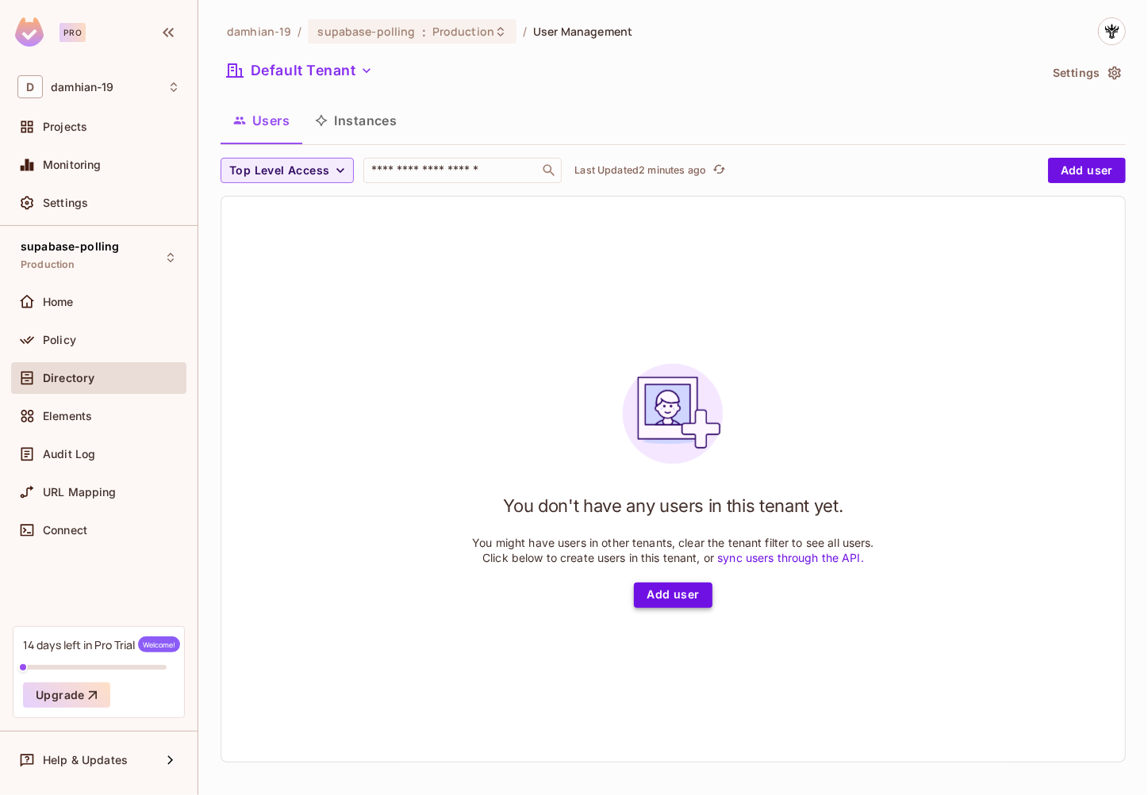
click at [697, 600] on button "Add user" at bounding box center [673, 595] width 78 height 25
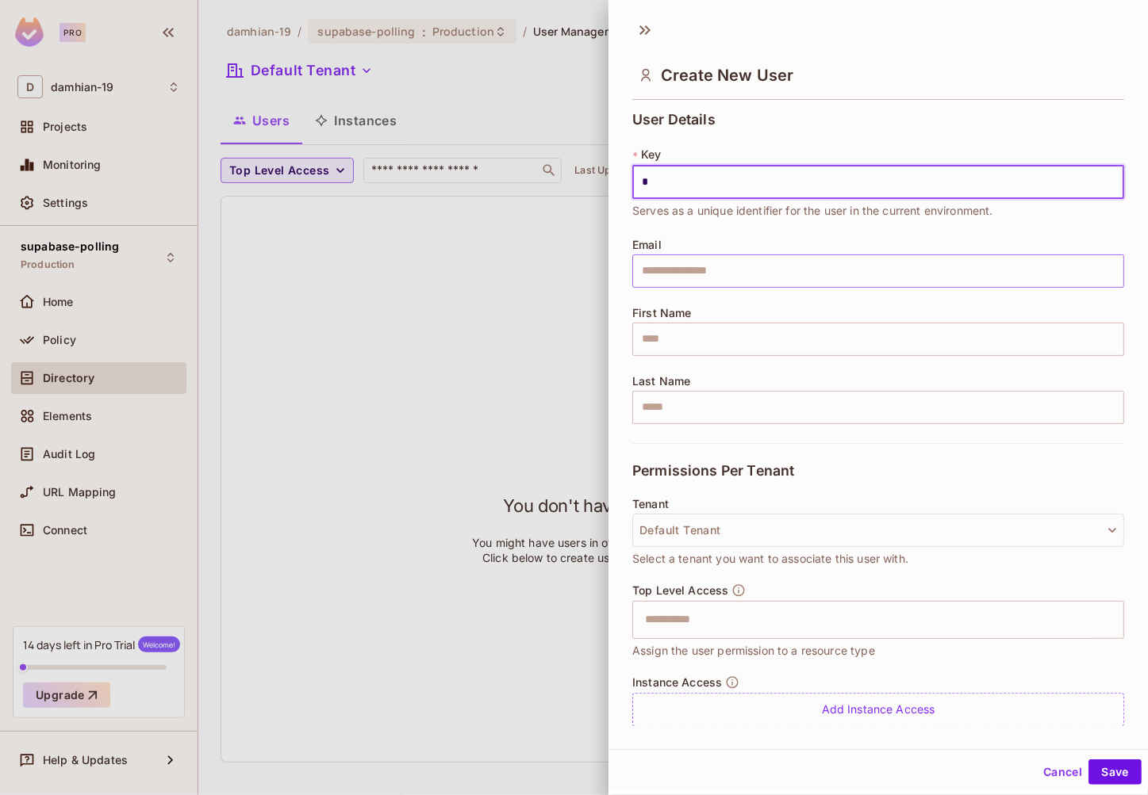
type input "*"
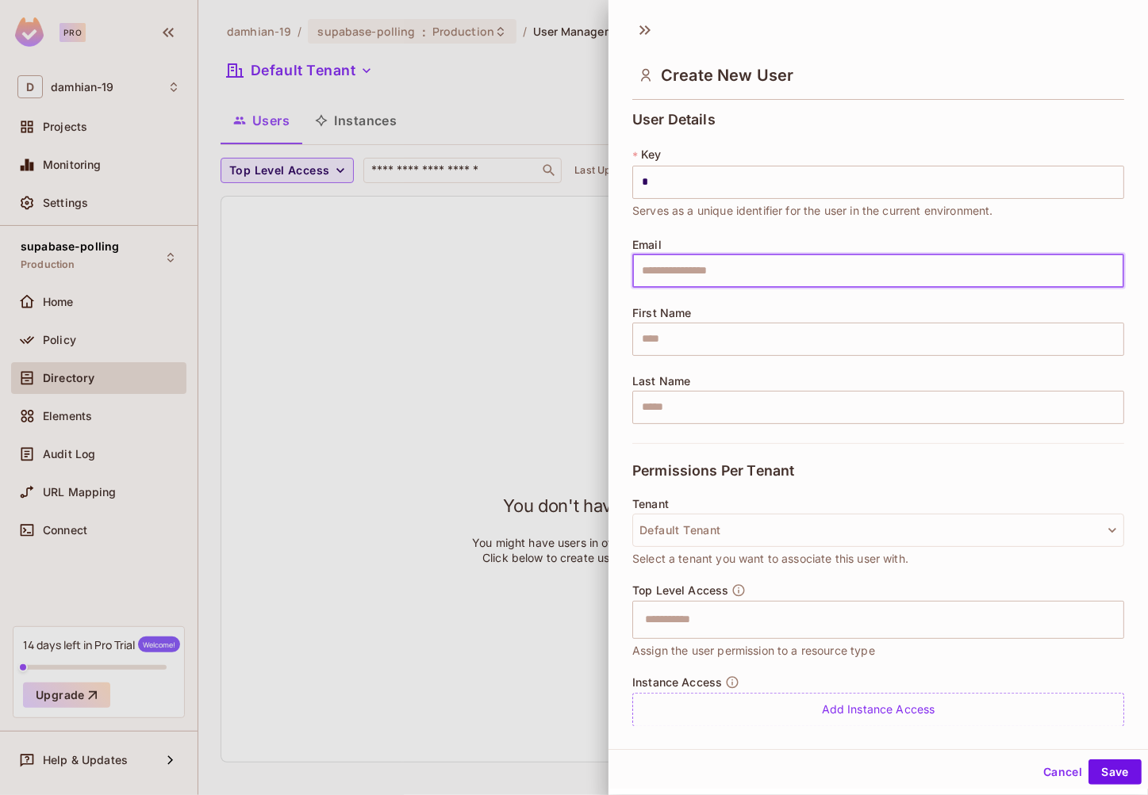
click at [718, 267] on input "text" at bounding box center [878, 271] width 492 height 33
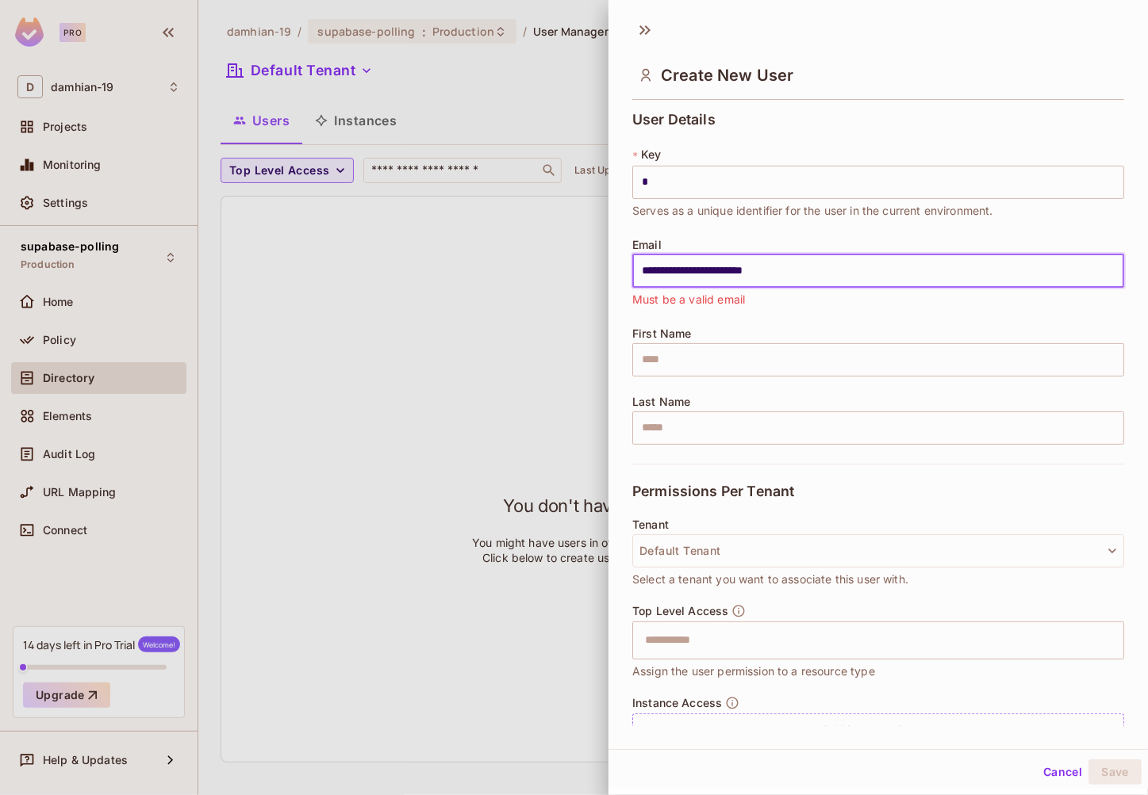
type input "**********"
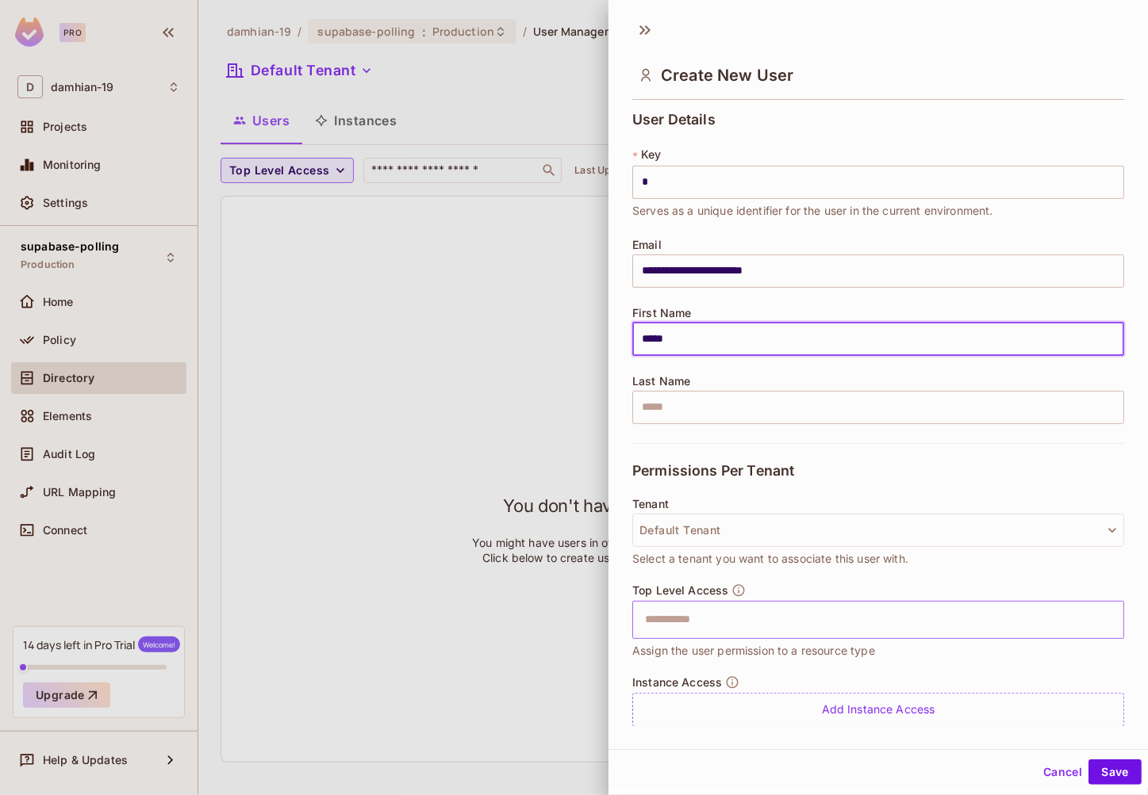
type input "*****"
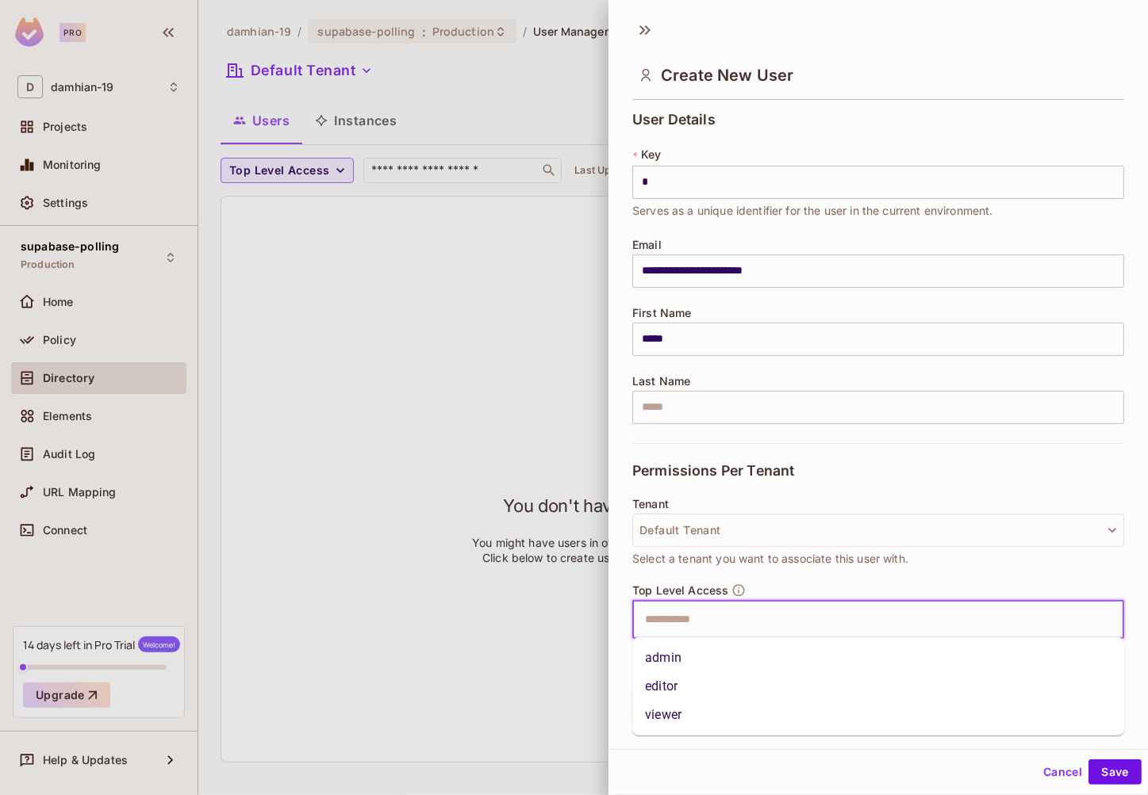
click at [697, 618] on input "text" at bounding box center [864, 620] width 458 height 32
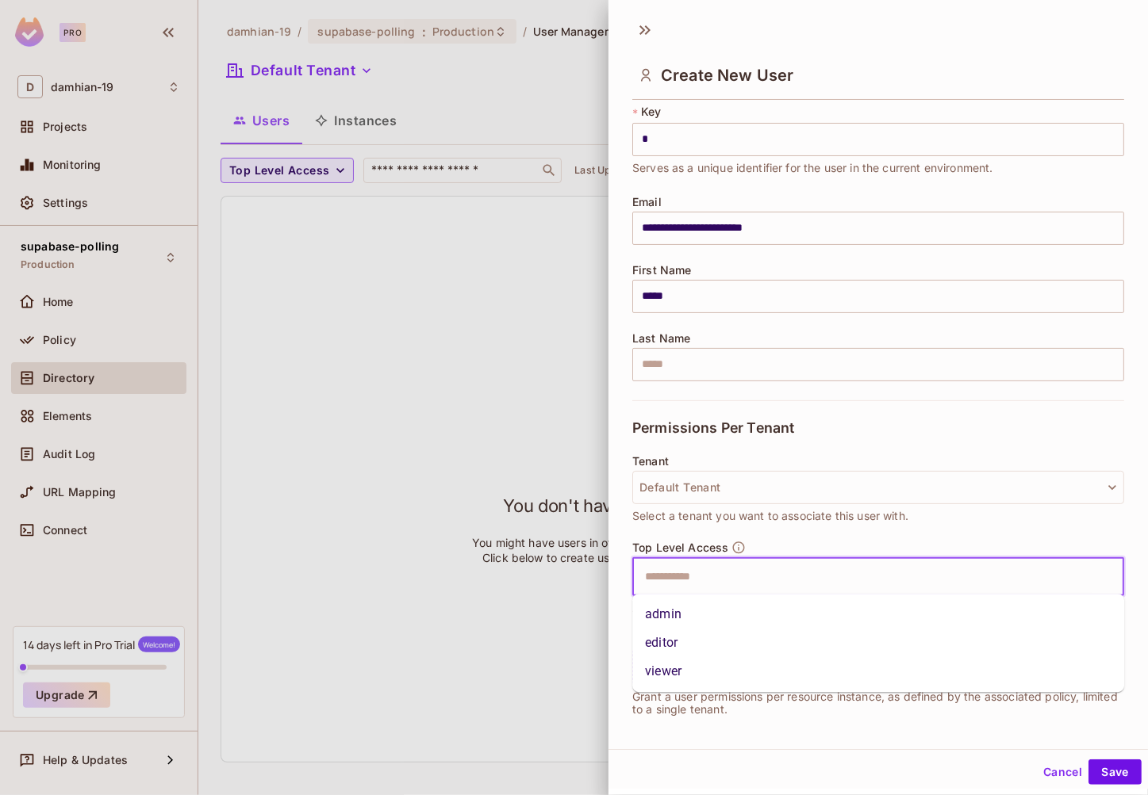
scroll to position [48, 0]
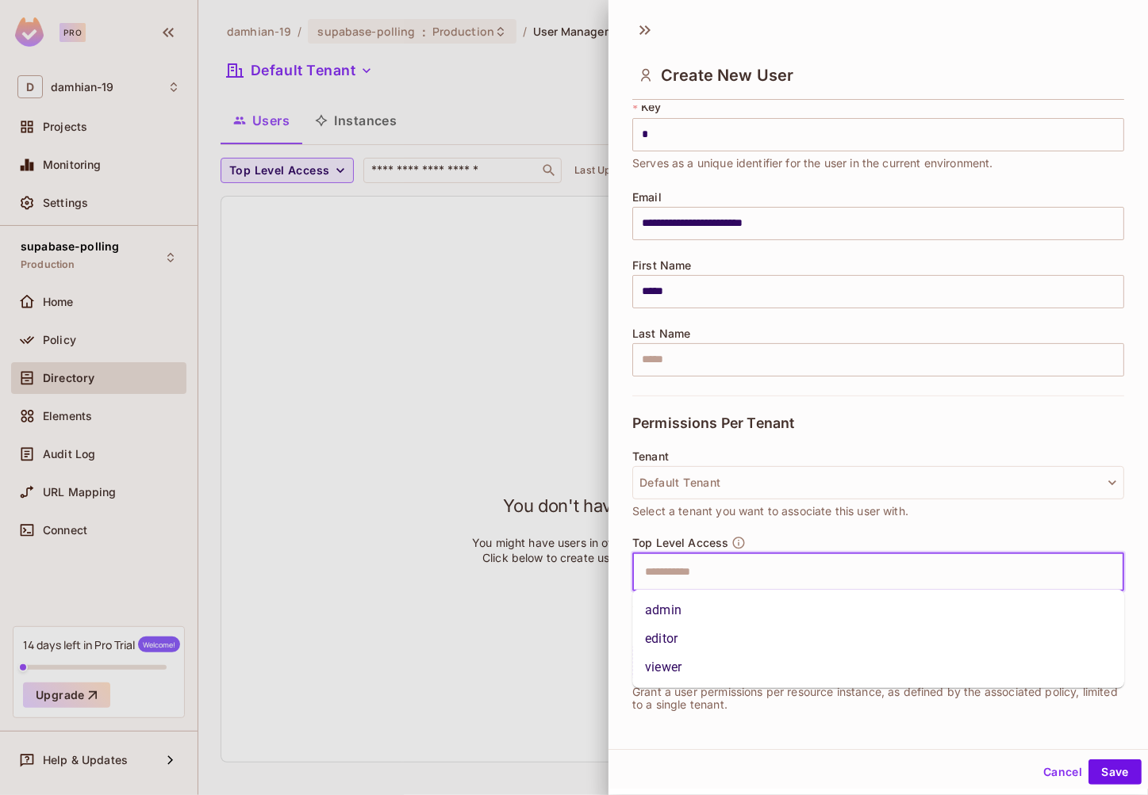
click at [726, 566] on input "text" at bounding box center [864, 573] width 458 height 32
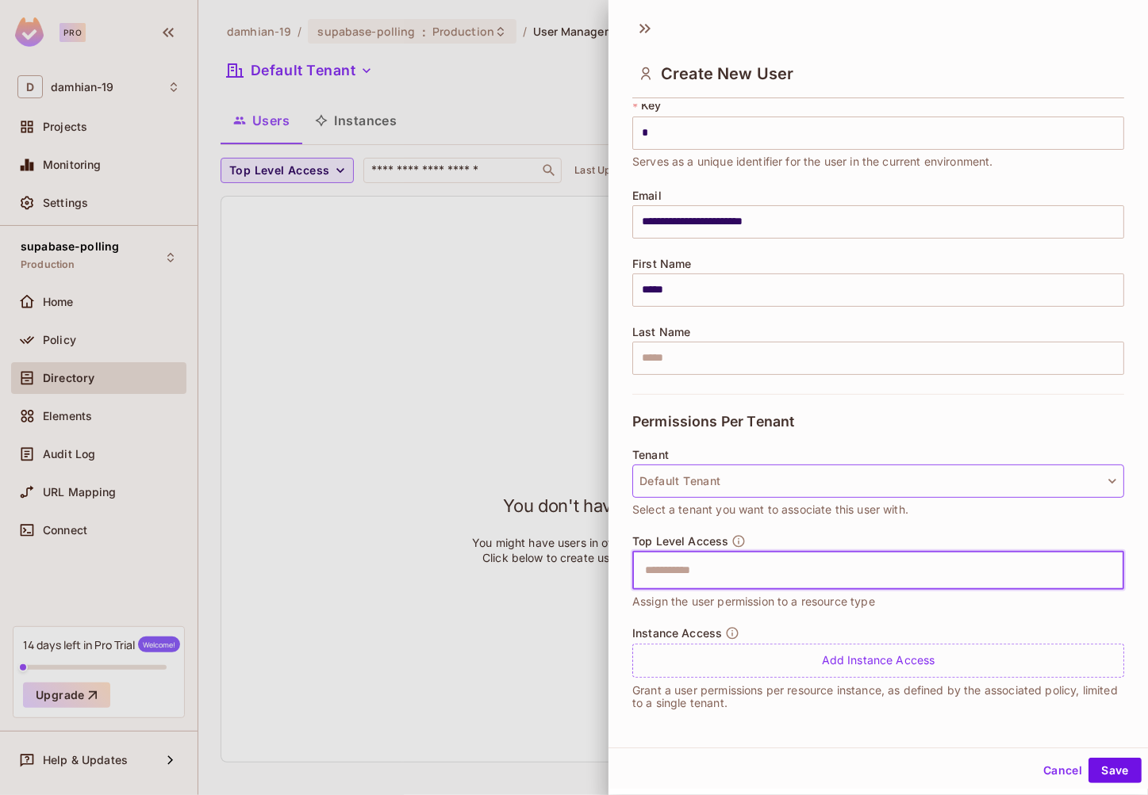
scroll to position [2, 0]
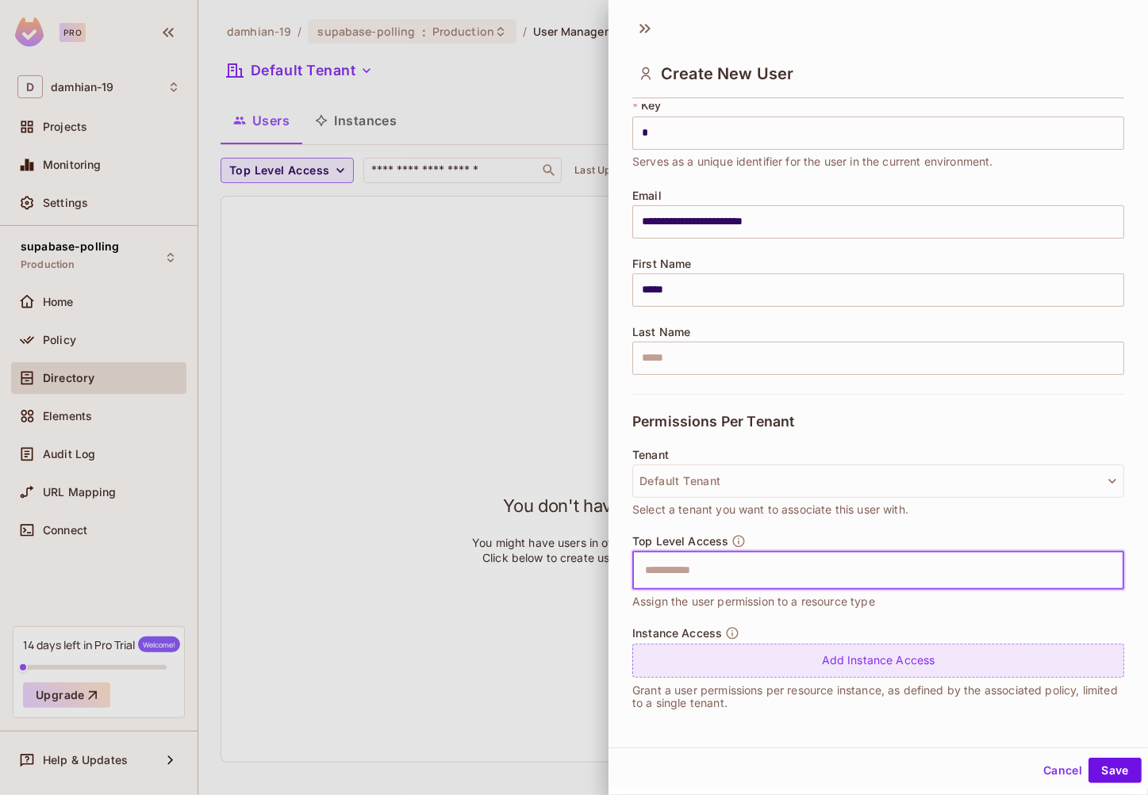
click at [688, 658] on div "Add Instance Access" at bounding box center [878, 661] width 492 height 34
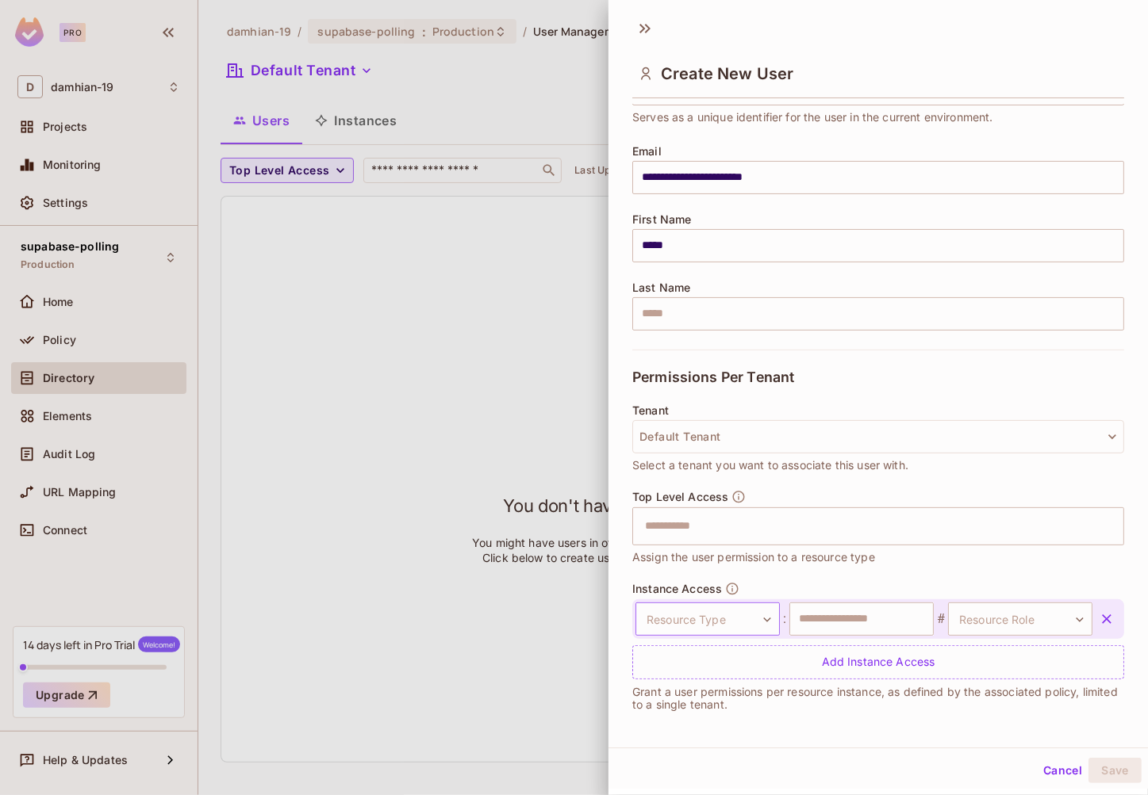
scroll to position [94, 0]
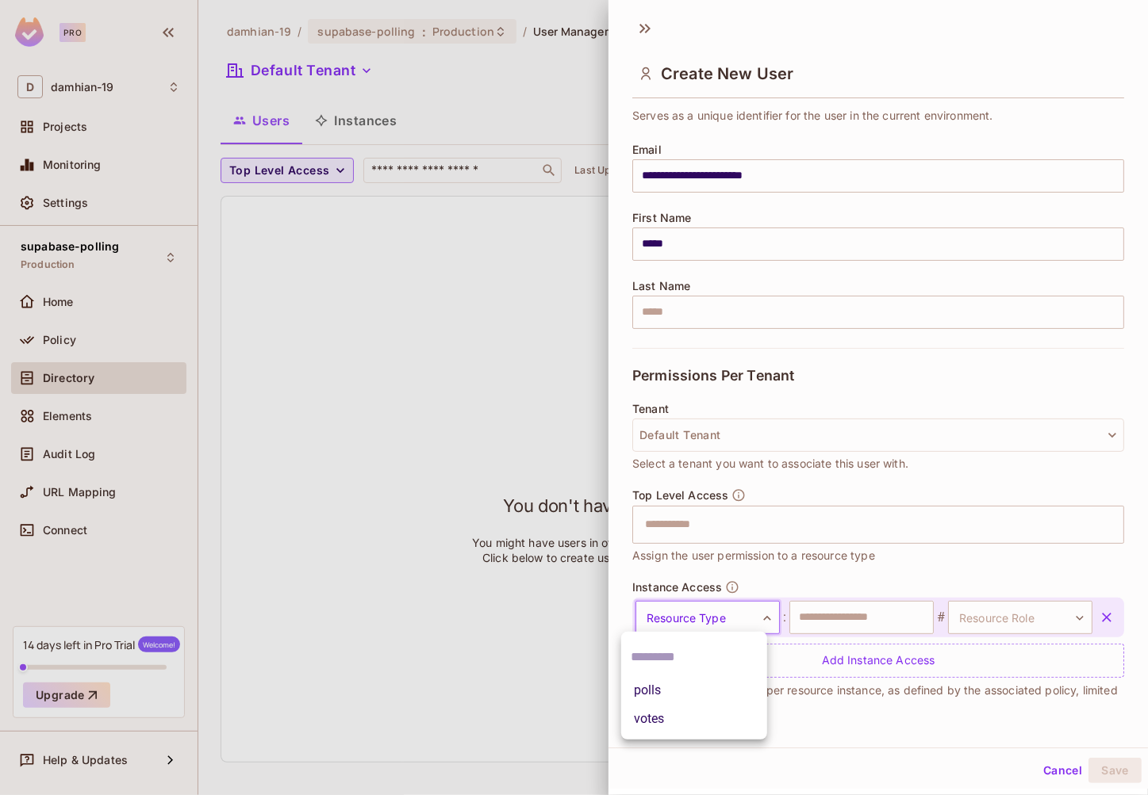
click at [722, 606] on body "**********" at bounding box center [574, 397] width 1148 height 795
click at [679, 696] on li "polls" at bounding box center [694, 690] width 146 height 29
click at [845, 623] on input "text" at bounding box center [861, 617] width 144 height 33
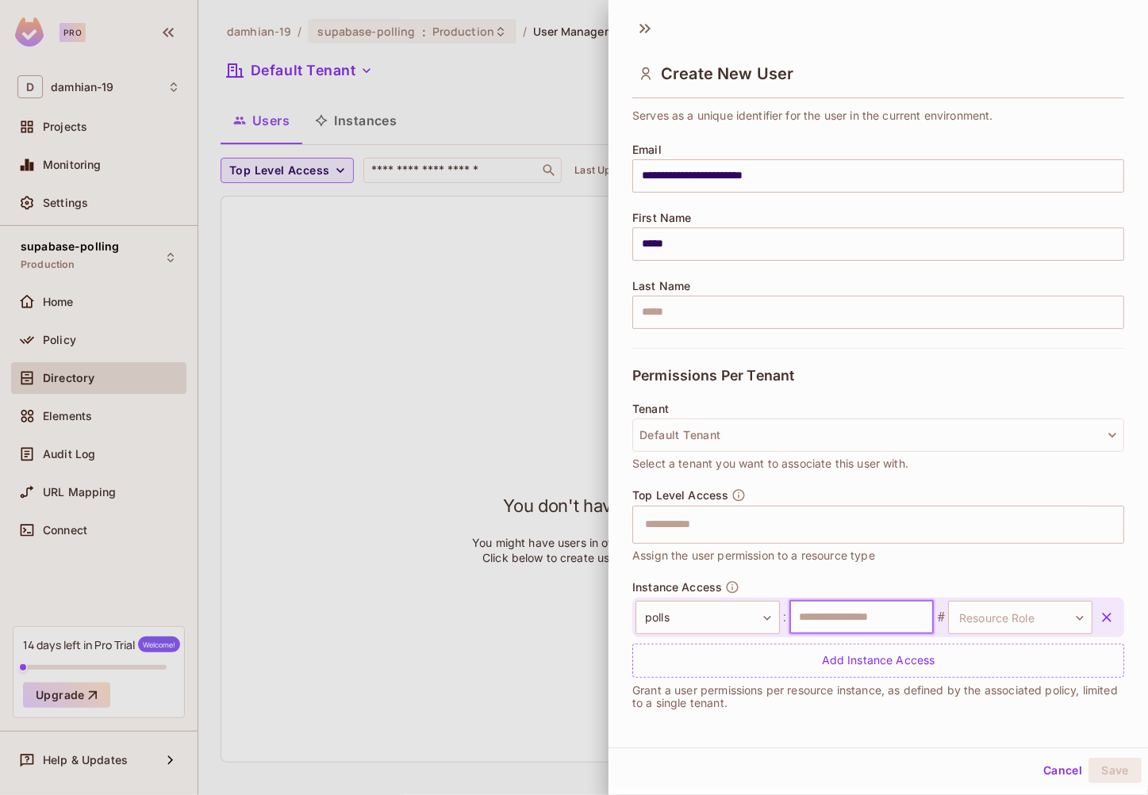
click at [902, 611] on input "text" at bounding box center [861, 617] width 144 height 33
click at [687, 532] on input "text" at bounding box center [864, 525] width 458 height 32
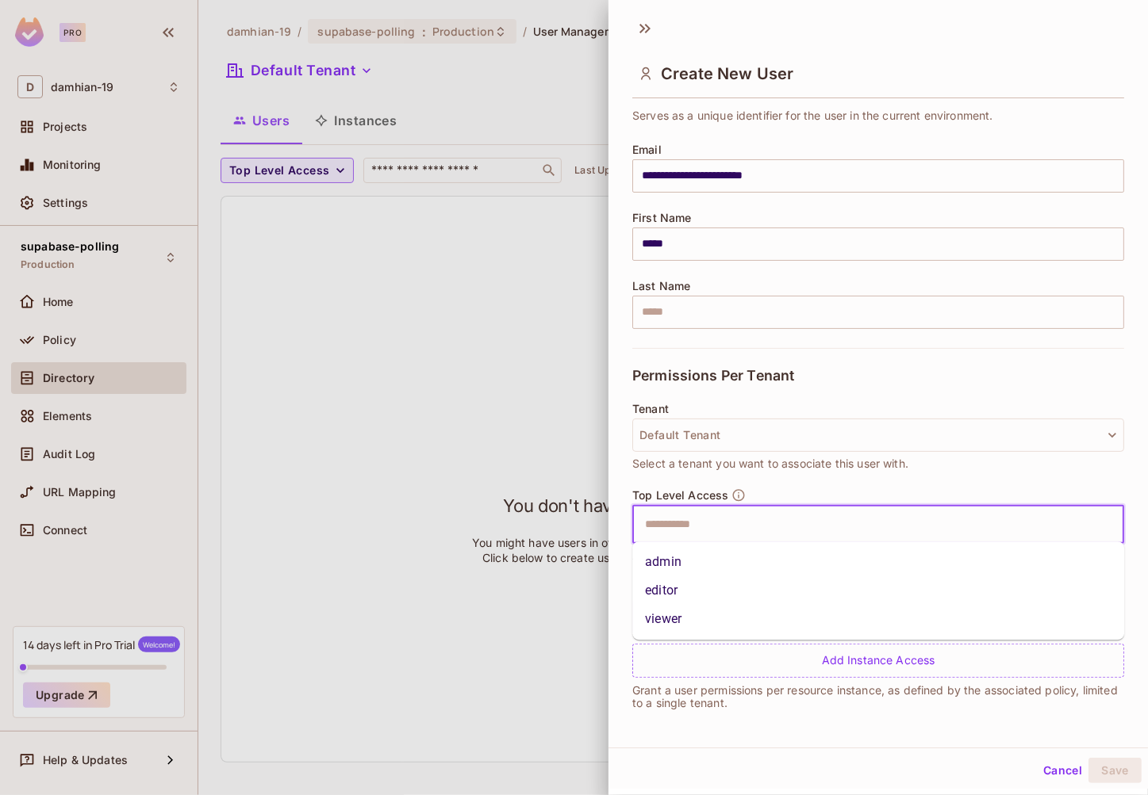
click at [681, 558] on li "admin" at bounding box center [878, 562] width 492 height 29
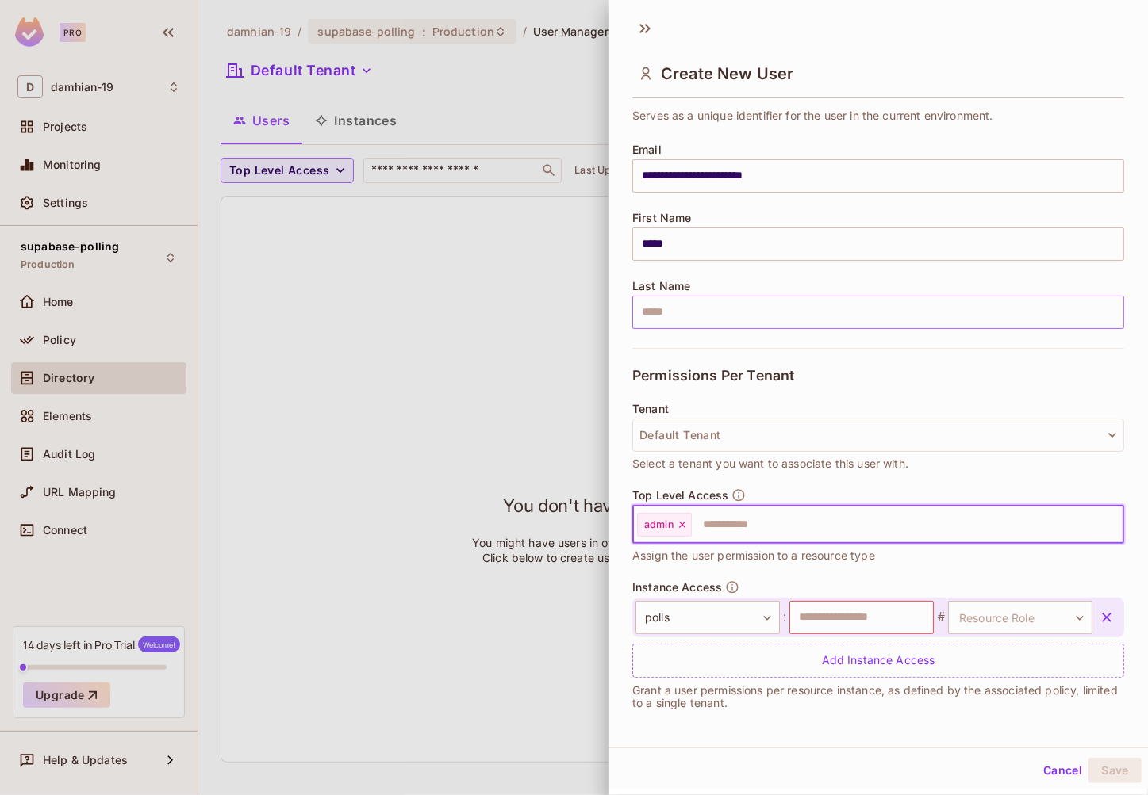
click at [685, 304] on input "text" at bounding box center [878, 312] width 492 height 33
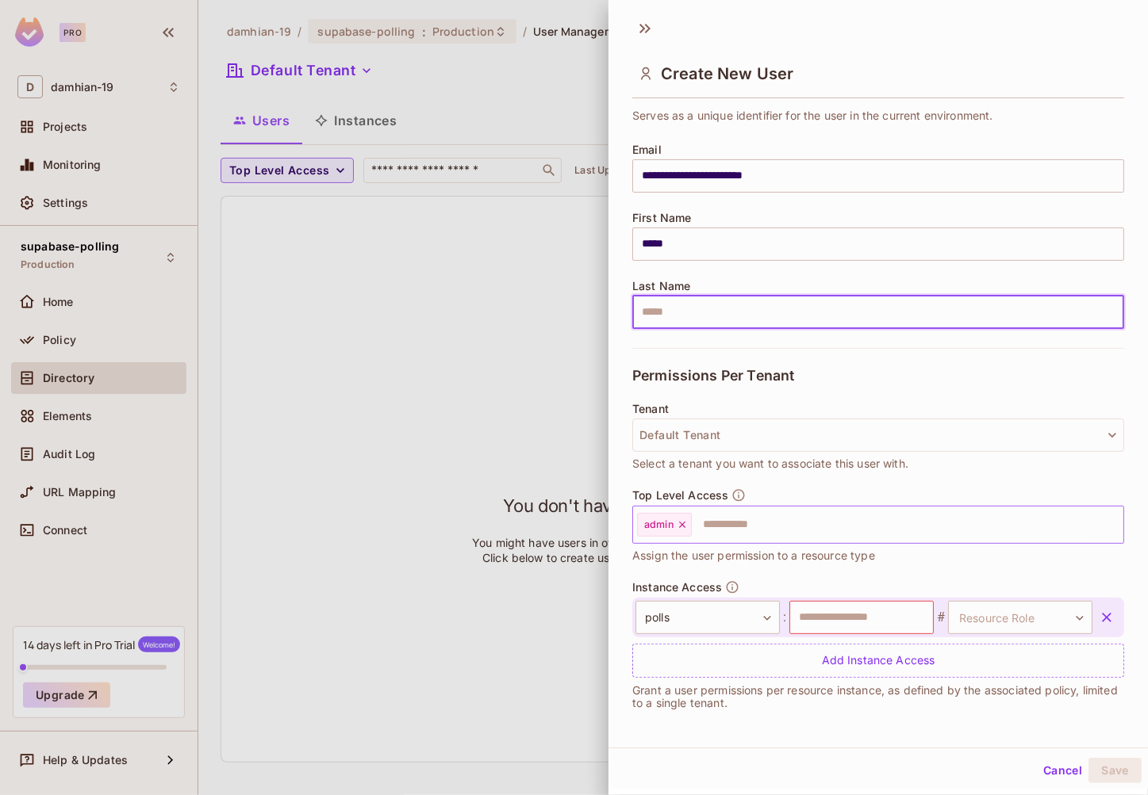
click at [726, 523] on input "text" at bounding box center [893, 525] width 400 height 32
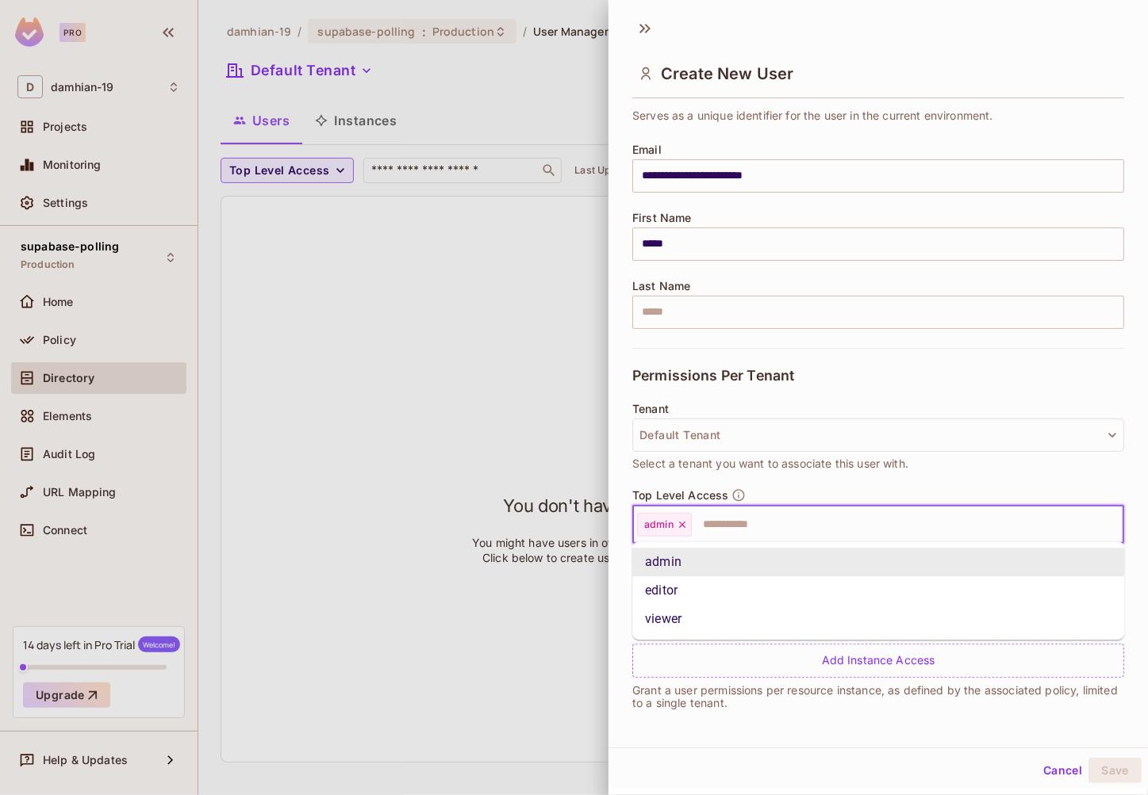
click at [763, 469] on span "Select a tenant you want to associate this user with." at bounding box center [770, 463] width 276 height 17
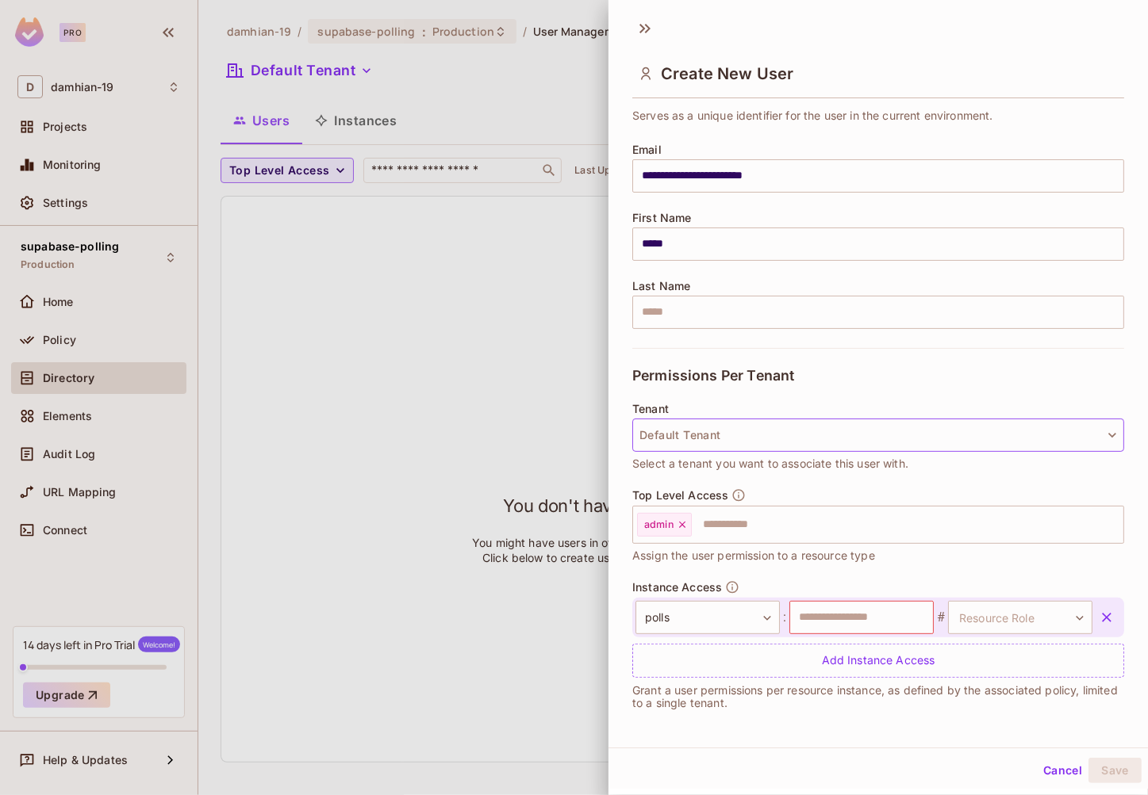
click at [756, 447] on button "Default Tenant" at bounding box center [878, 435] width 492 height 33
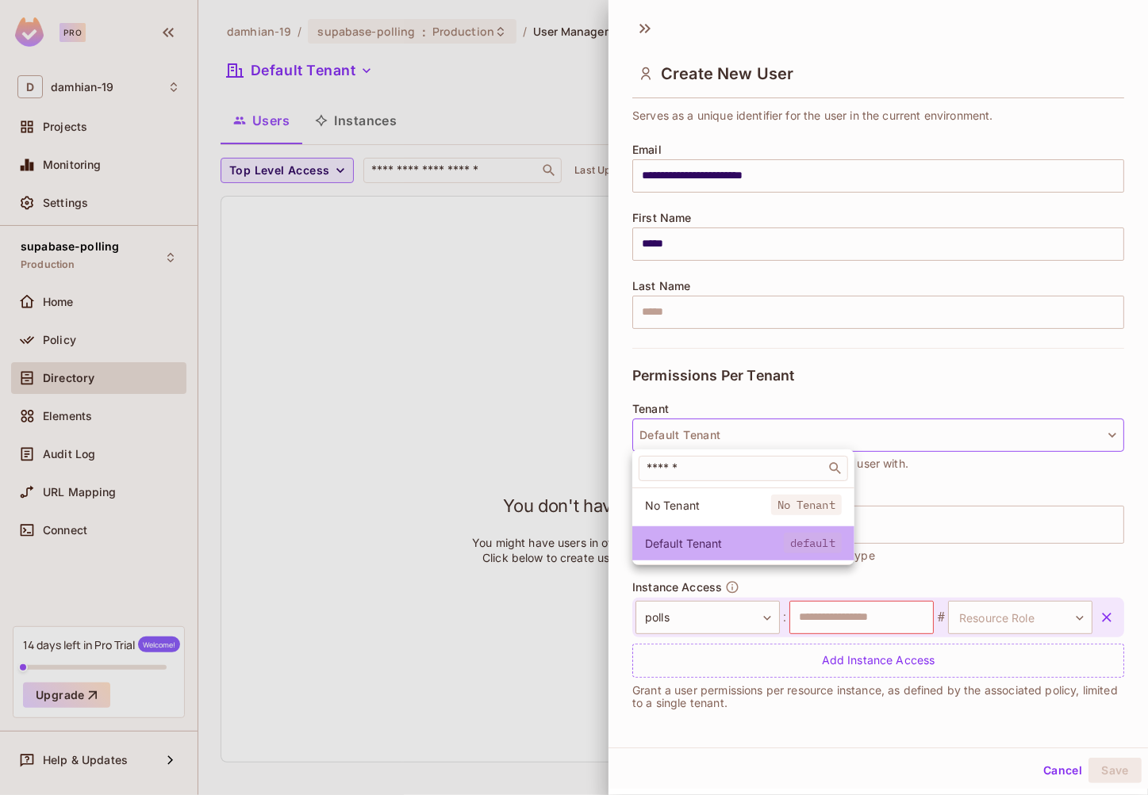
click at [689, 540] on span "Default Tenant" at bounding box center [714, 543] width 139 height 15
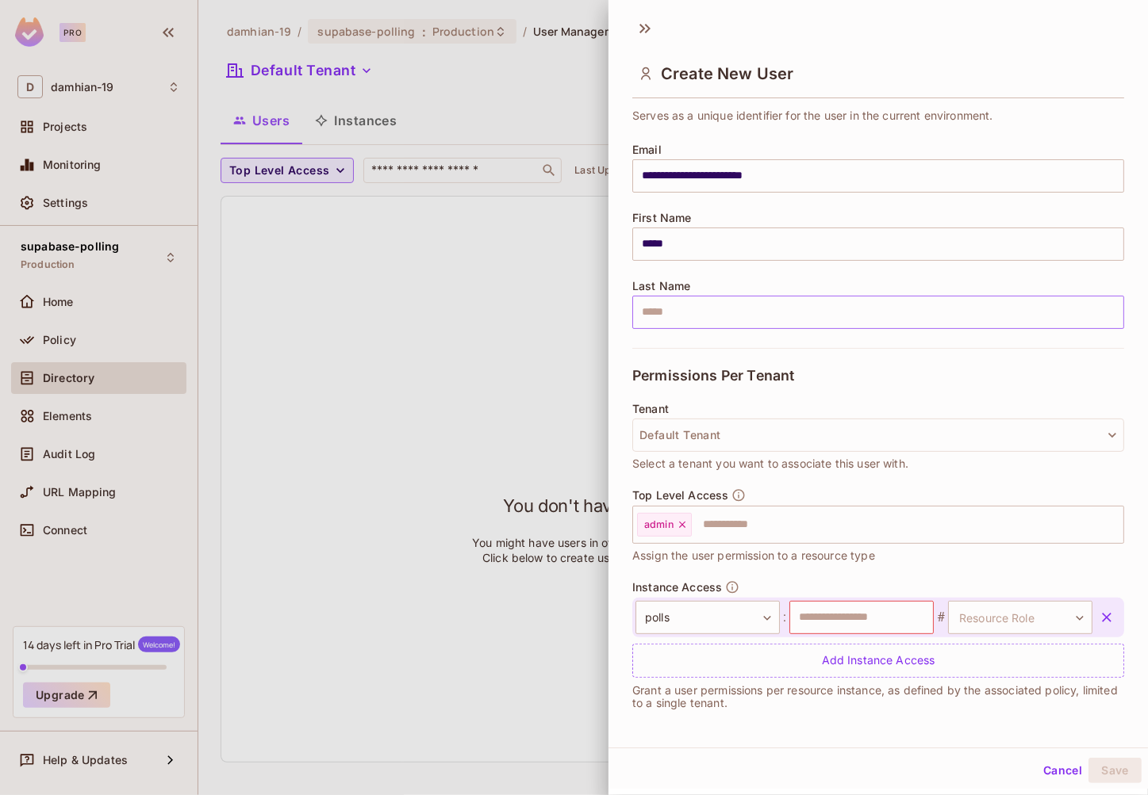
click at [708, 313] on input "text" at bounding box center [878, 312] width 492 height 33
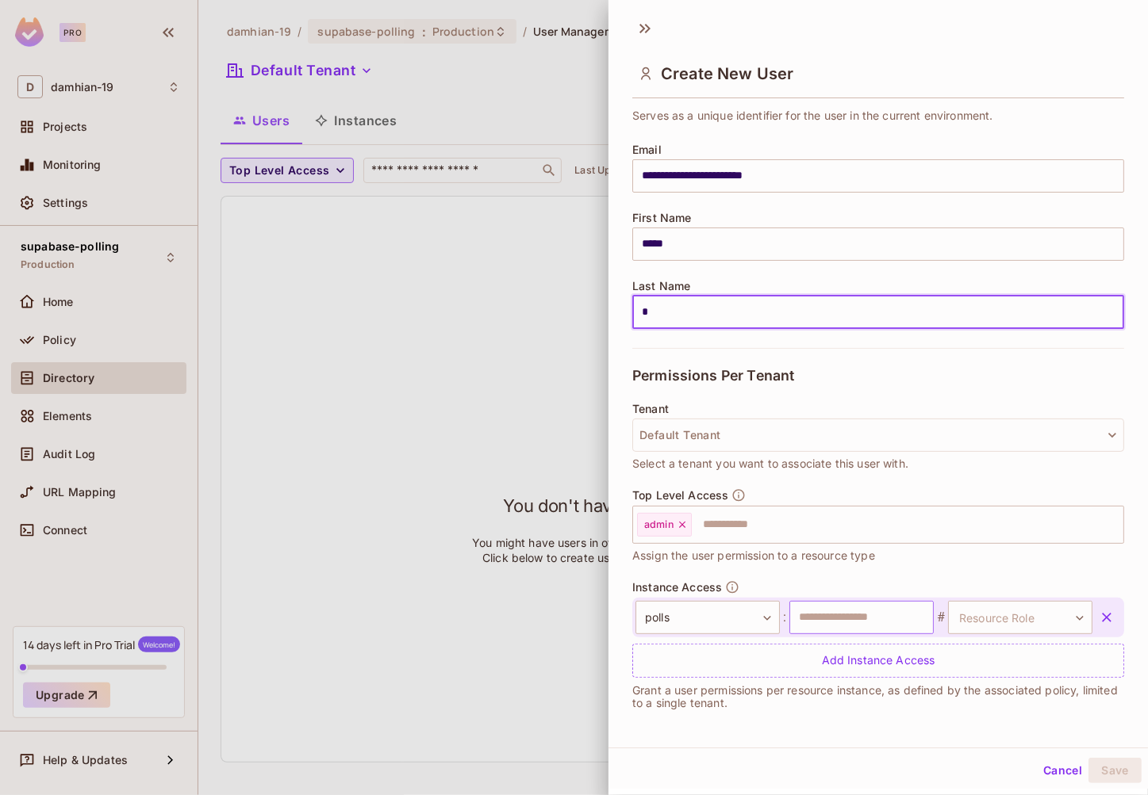
type input "*"
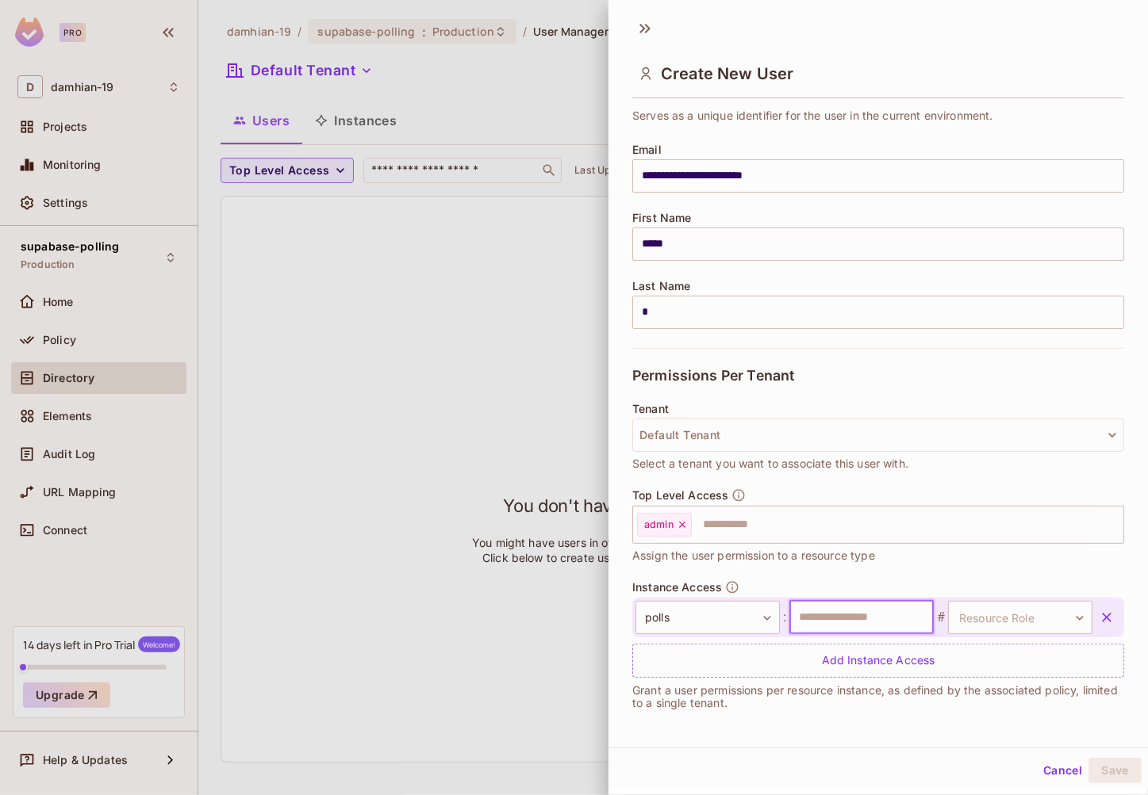
click at [841, 615] on input "text" at bounding box center [861, 617] width 144 height 33
click at [898, 615] on input "text" at bounding box center [861, 617] width 144 height 33
click at [765, 624] on body "**********" at bounding box center [574, 397] width 1148 height 795
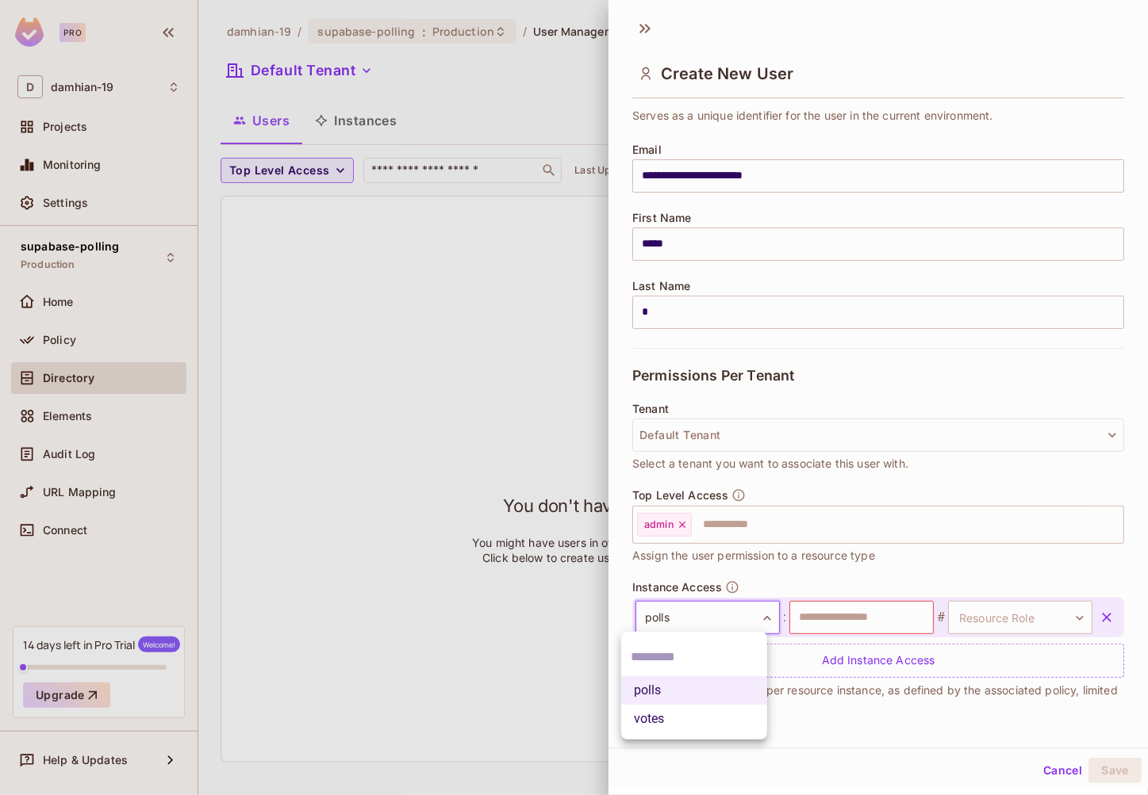
click at [759, 616] on div at bounding box center [574, 397] width 1148 height 795
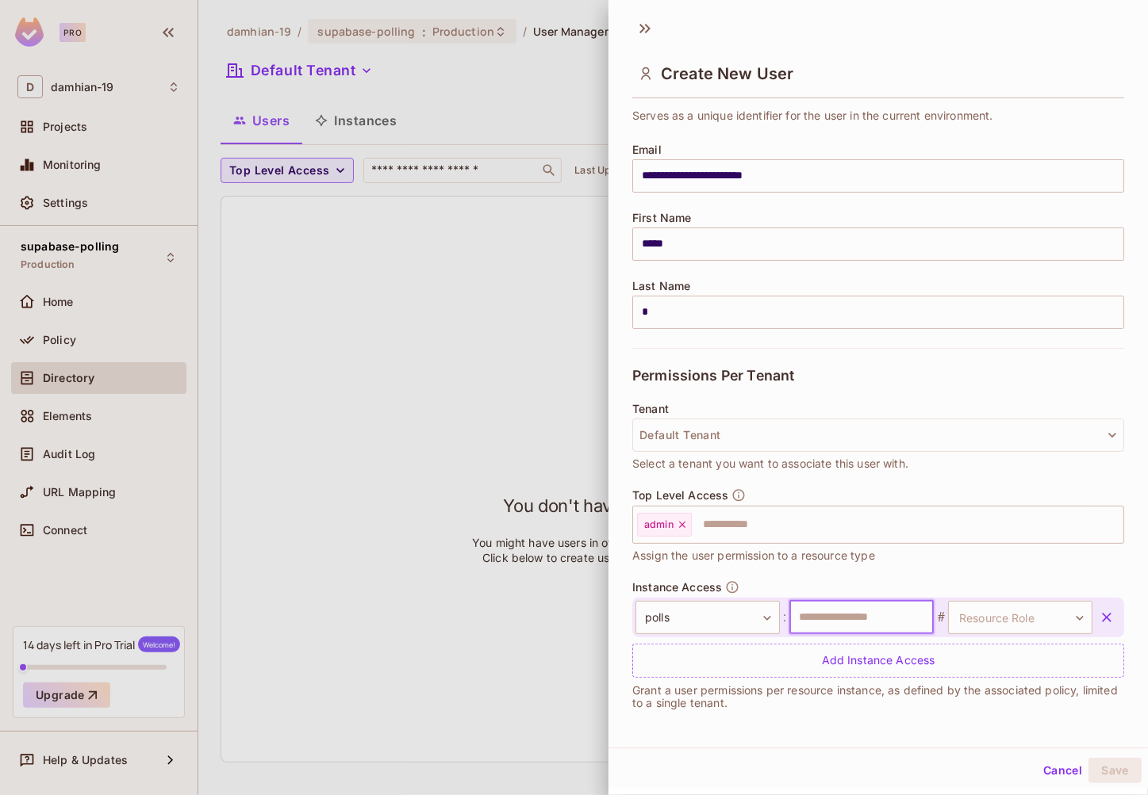
click at [830, 619] on input "text" at bounding box center [861, 617] width 144 height 33
click at [1030, 617] on body "**********" at bounding box center [574, 397] width 1148 height 795
click at [1090, 615] on div at bounding box center [574, 397] width 1148 height 795
click at [1099, 612] on icon "button" at bounding box center [1106, 618] width 16 height 16
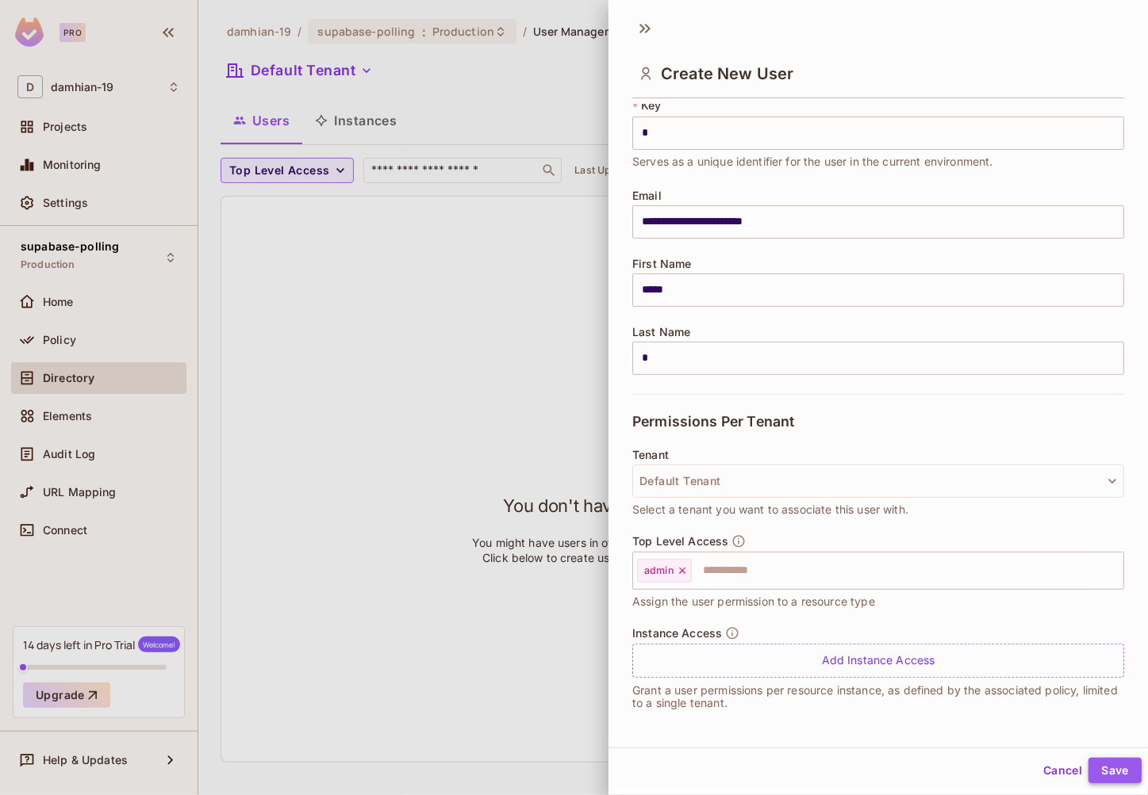
drag, startPoint x: 1110, startPoint y: 769, endPoint x: 1098, endPoint y: 762, distance: 13.2
click at [1110, 770] on button "Save" at bounding box center [1114, 770] width 53 height 25
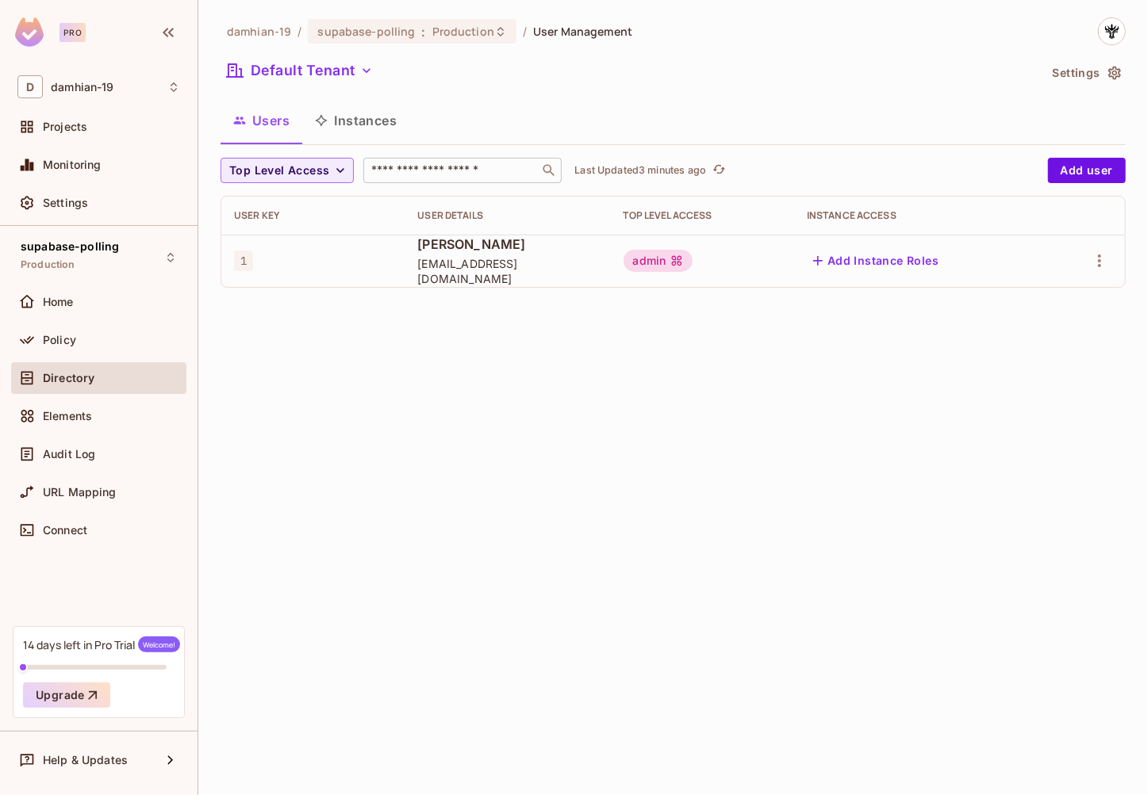
click at [454, 167] on input "text" at bounding box center [451, 171] width 167 height 16
click at [502, 278] on span "dmayshiogie.unk@gmail.com" at bounding box center [507, 271] width 180 height 30
click at [456, 166] on input "text" at bounding box center [451, 171] width 167 height 16
click at [429, 277] on span "dmayshiogie.unk@gmail.com" at bounding box center [507, 271] width 180 height 30
click at [1102, 261] on icon "button" at bounding box center [1099, 260] width 19 height 19
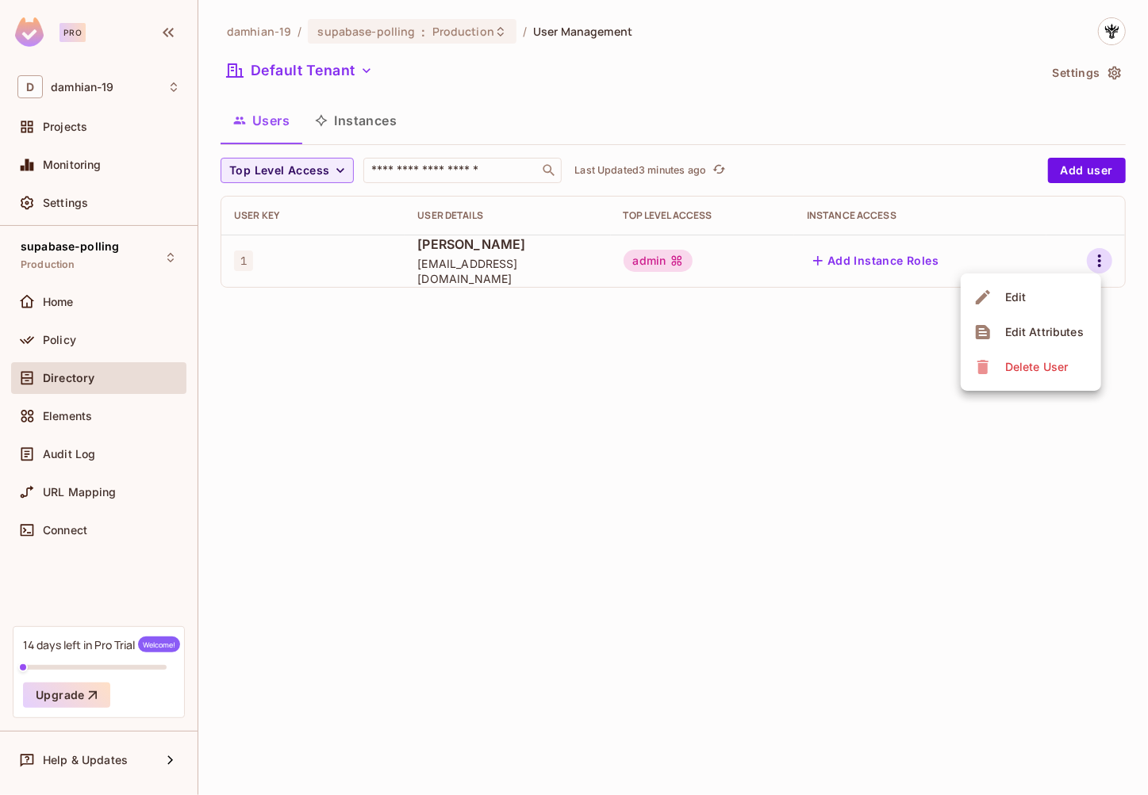
click at [1044, 301] on li "Edit" at bounding box center [1030, 297] width 140 height 35
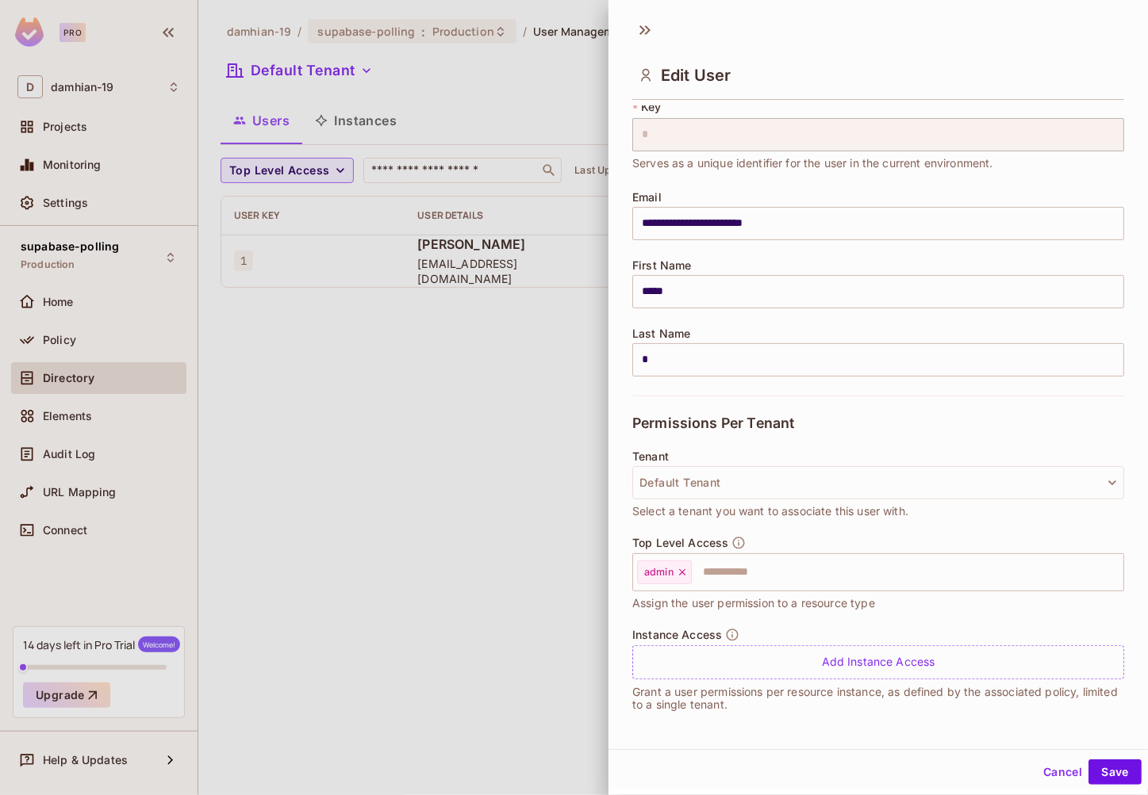
click at [505, 643] on div at bounding box center [574, 397] width 1148 height 795
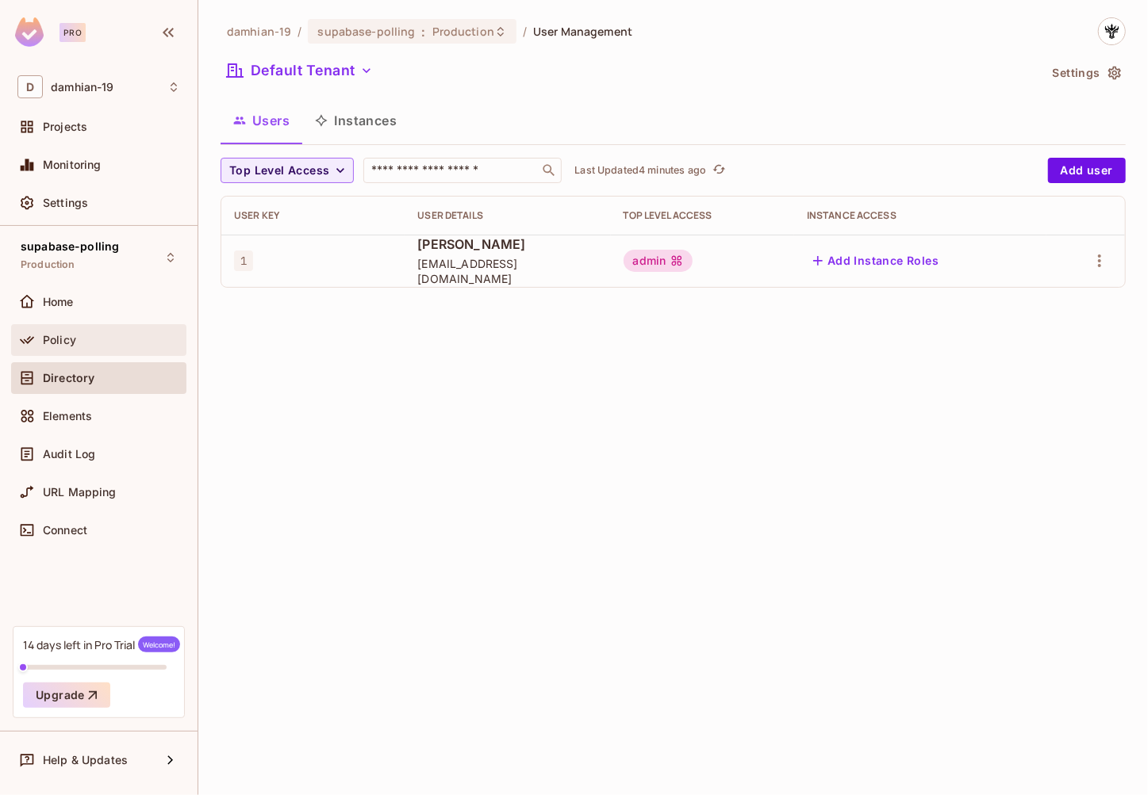
click at [89, 344] on div "Policy" at bounding box center [111, 340] width 137 height 13
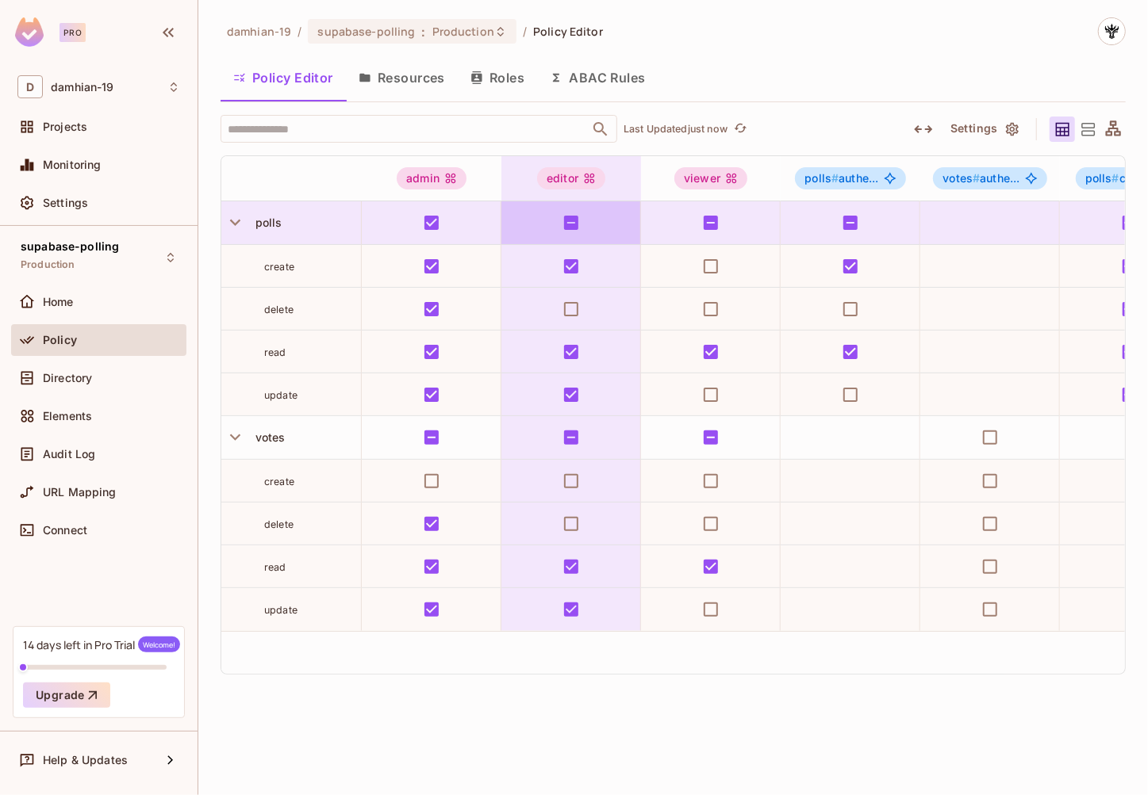
scroll to position [0, 313]
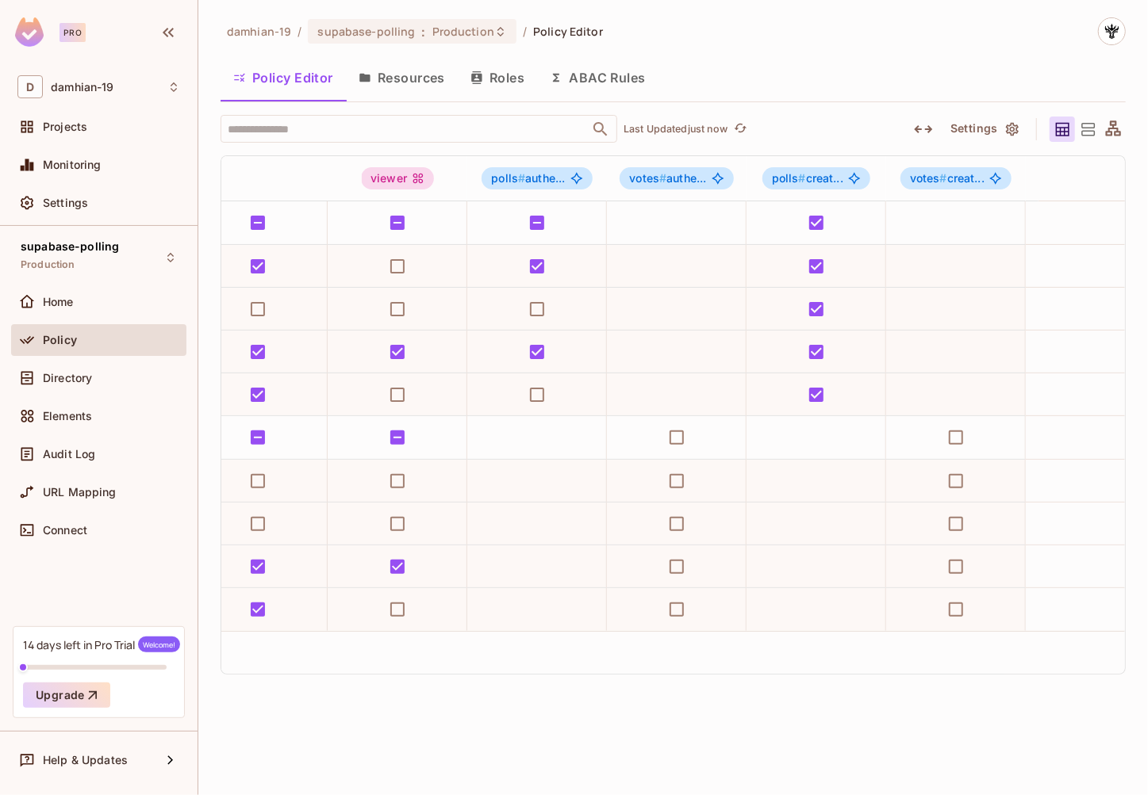
click at [399, 58] on button "Resources" at bounding box center [402, 78] width 112 height 40
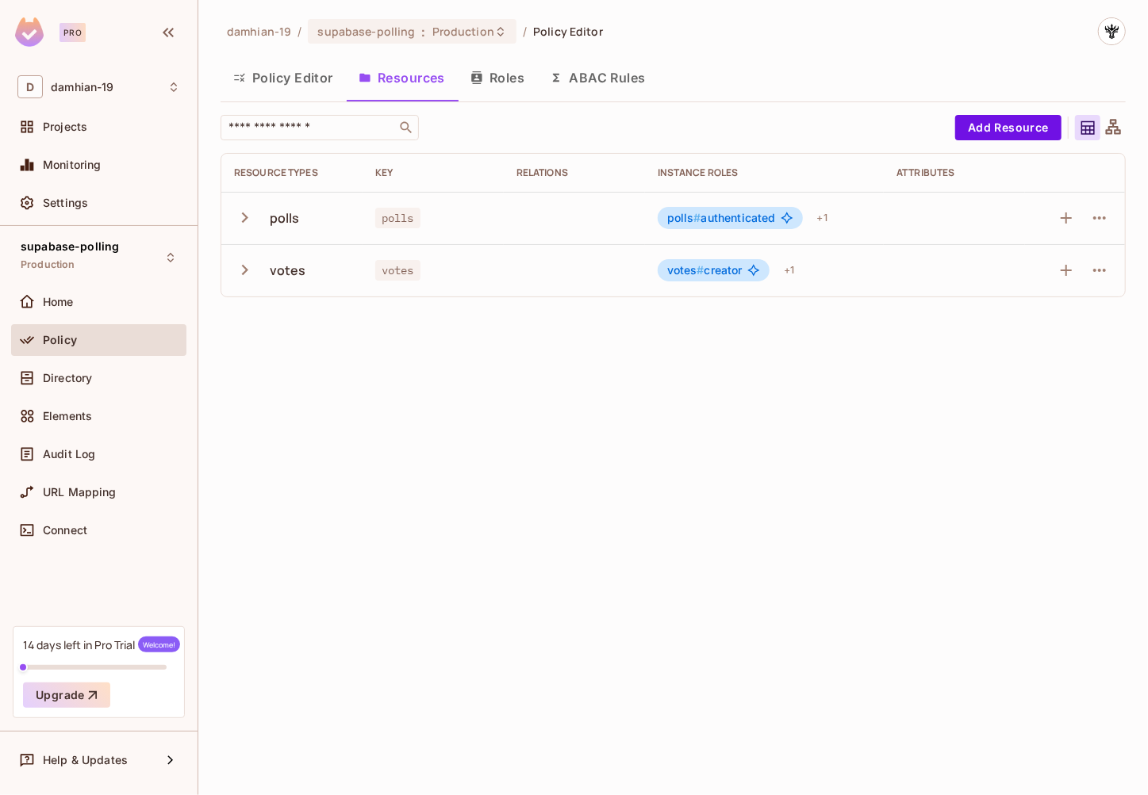
click at [247, 216] on icon "button" at bounding box center [244, 217] width 21 height 21
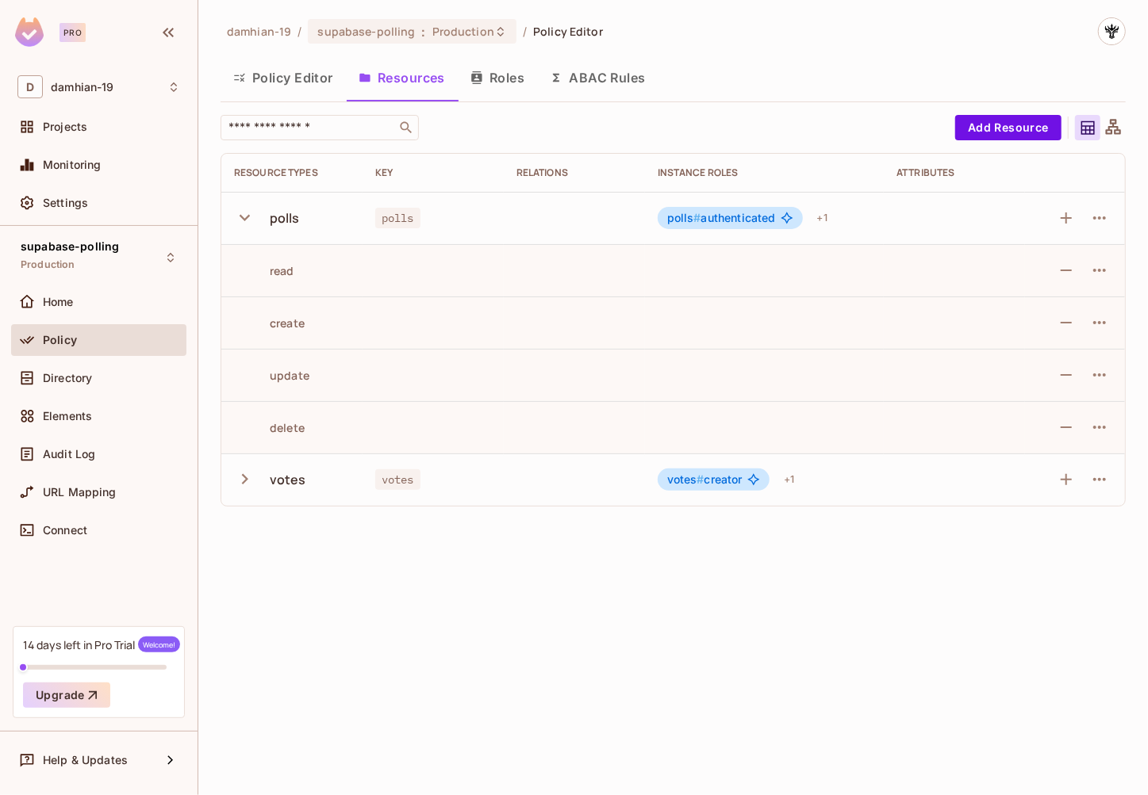
click at [247, 215] on icon "button" at bounding box center [244, 217] width 21 height 21
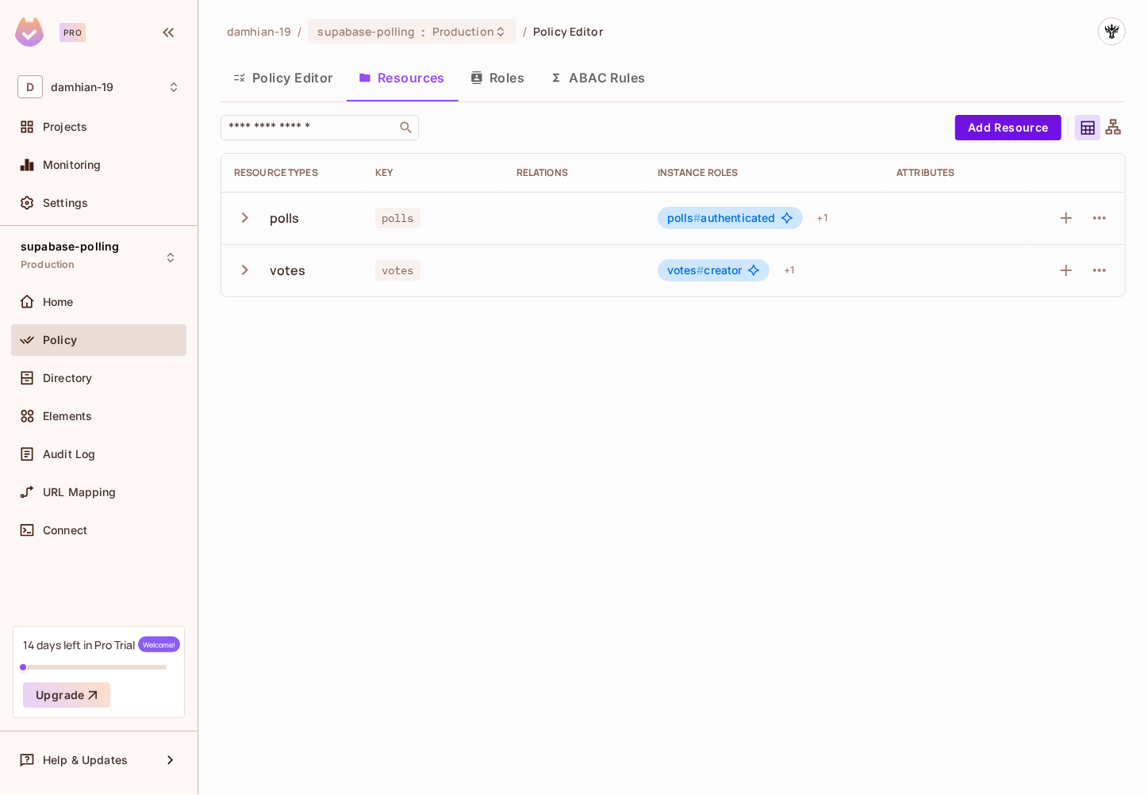
click at [247, 215] on icon "button" at bounding box center [244, 217] width 21 height 21
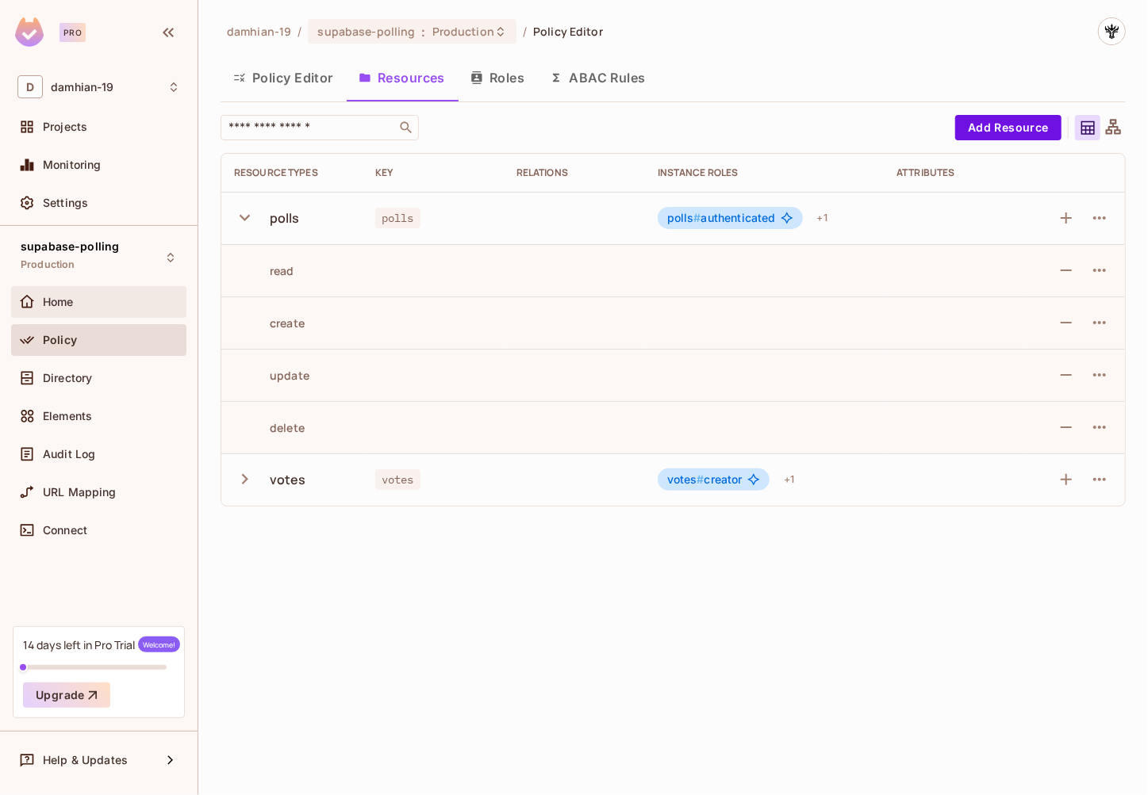
click at [51, 299] on span "Home" at bounding box center [58, 302] width 31 height 13
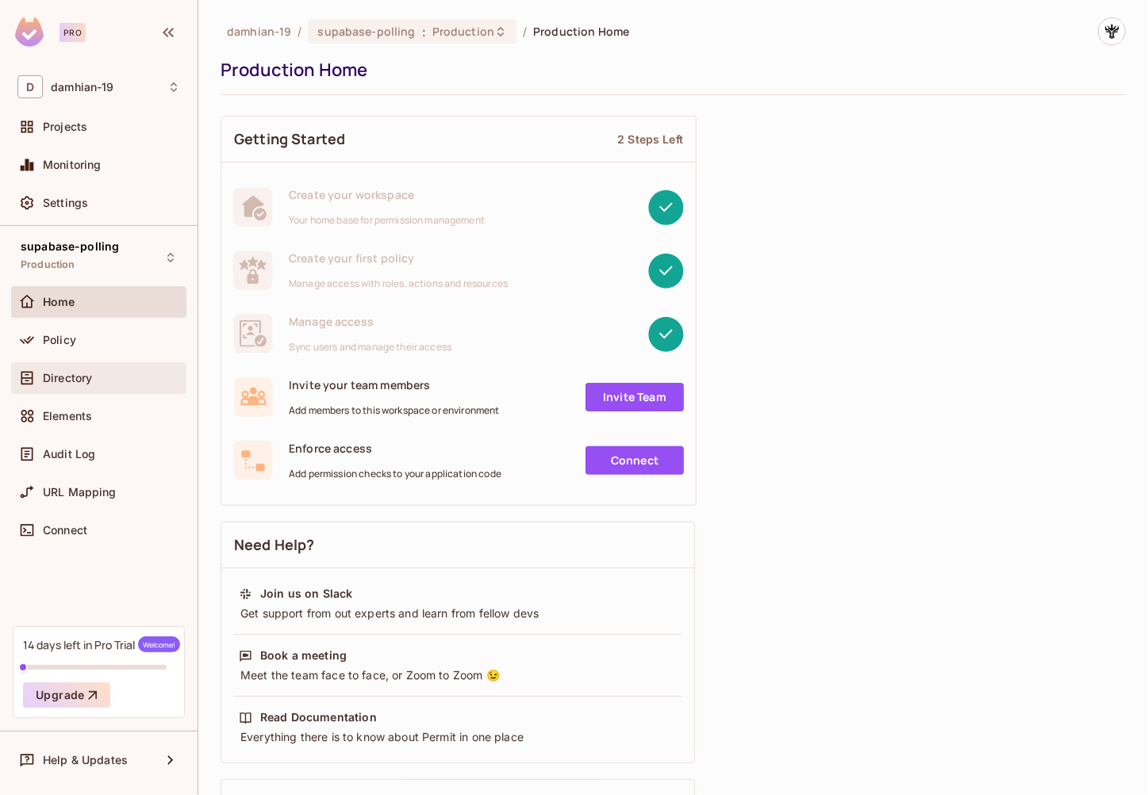
click at [77, 374] on span "Directory" at bounding box center [67, 378] width 49 height 13
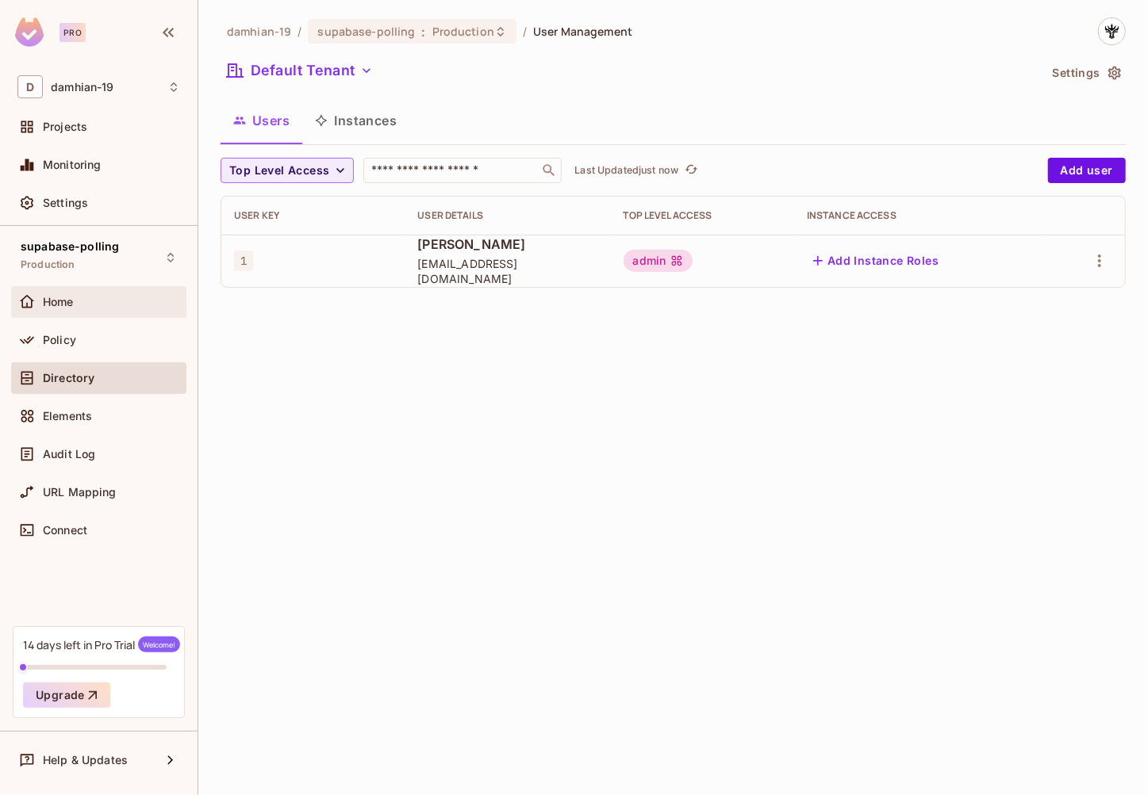
click at [83, 304] on div "Home" at bounding box center [111, 302] width 137 height 13
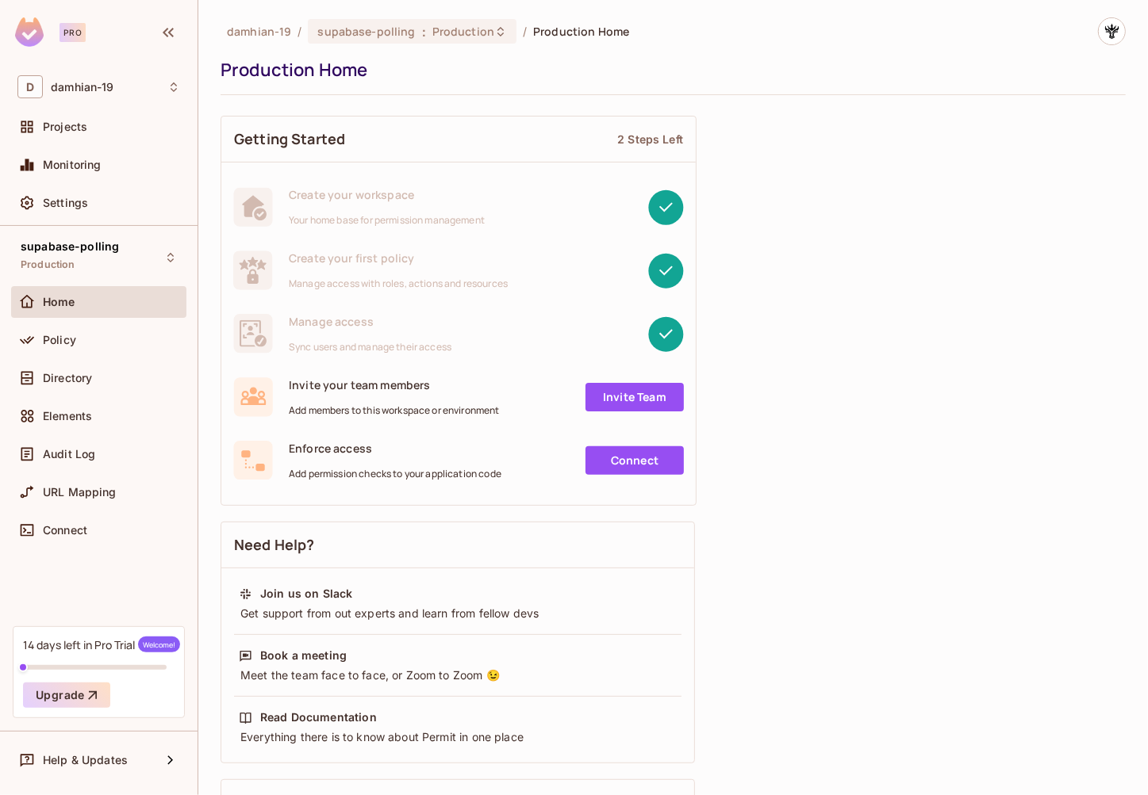
click at [392, 343] on span "Sync users and manage their access" at bounding box center [370, 347] width 163 height 13
click at [94, 350] on div "Policy" at bounding box center [98, 340] width 175 height 32
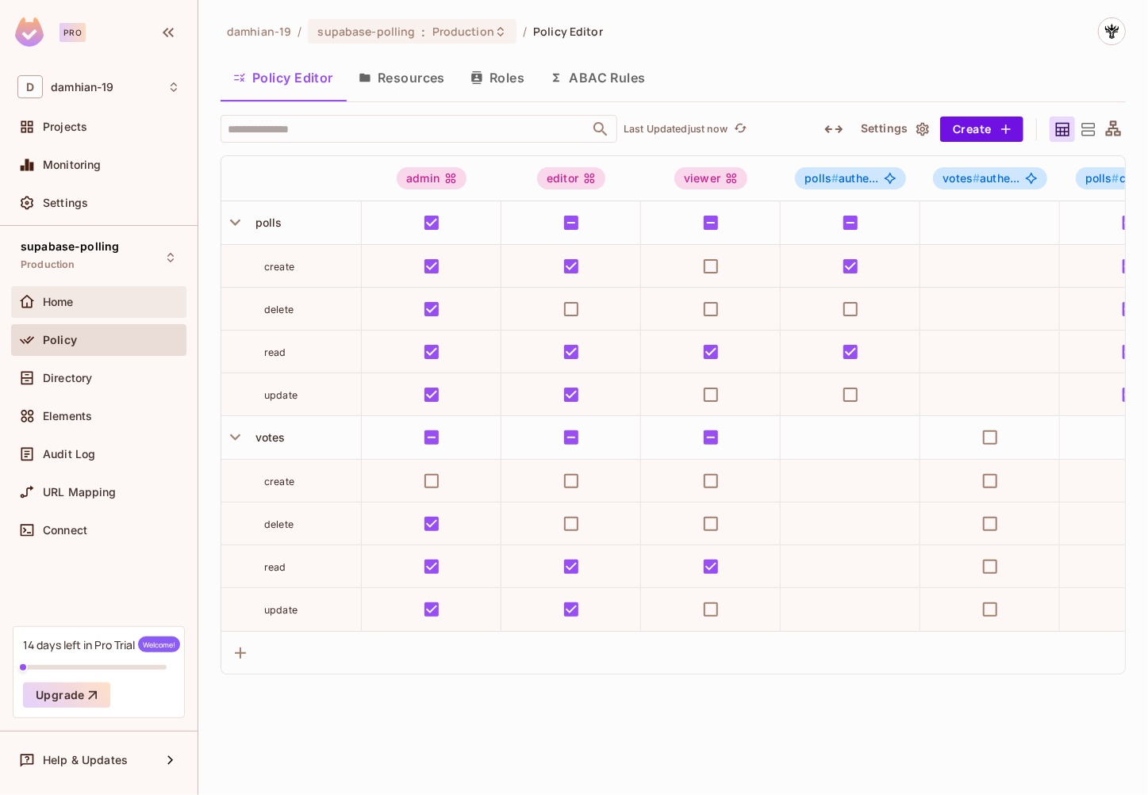
click at [73, 300] on span "Home" at bounding box center [58, 302] width 31 height 13
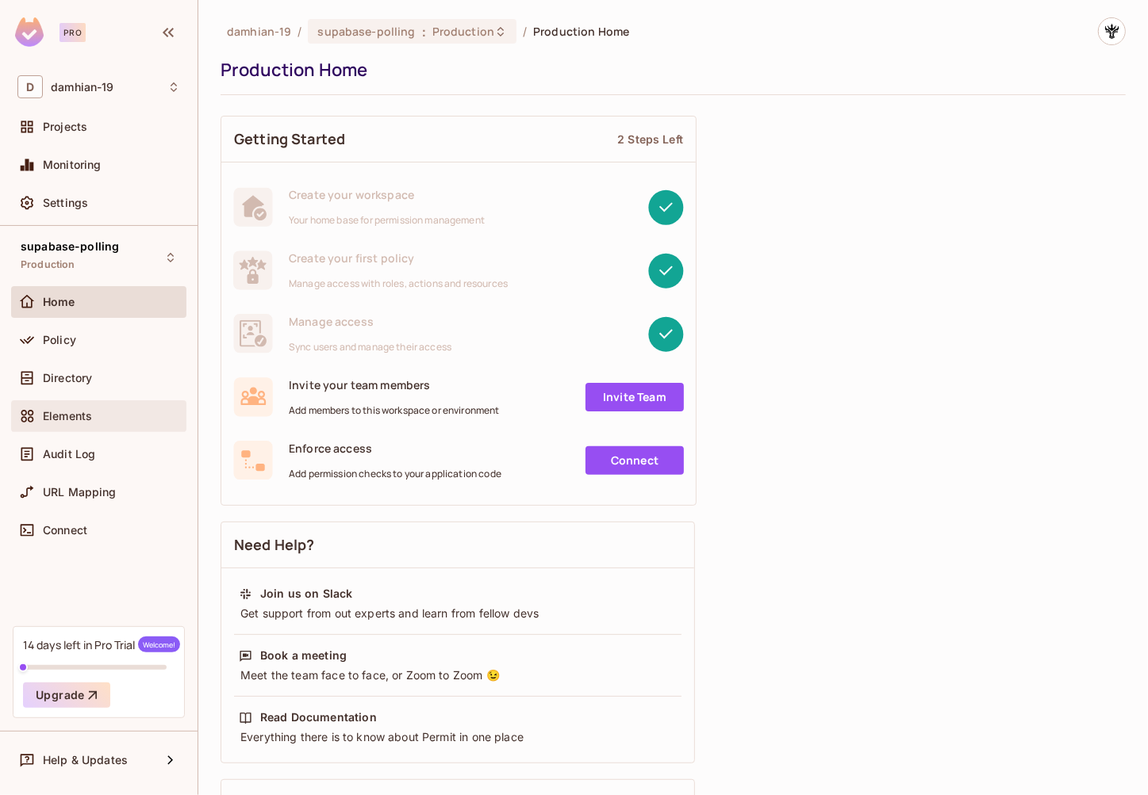
click at [63, 427] on div "Elements" at bounding box center [98, 417] width 175 height 32
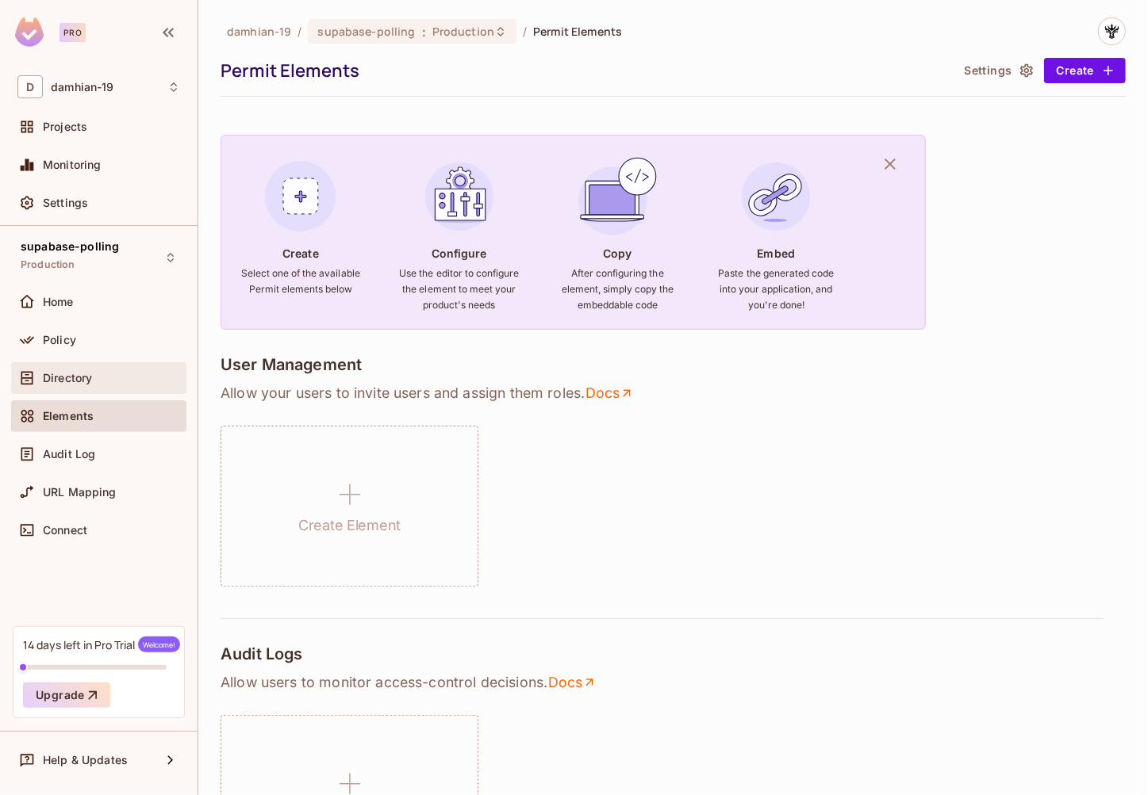
click at [79, 367] on div "Directory" at bounding box center [98, 378] width 175 height 32
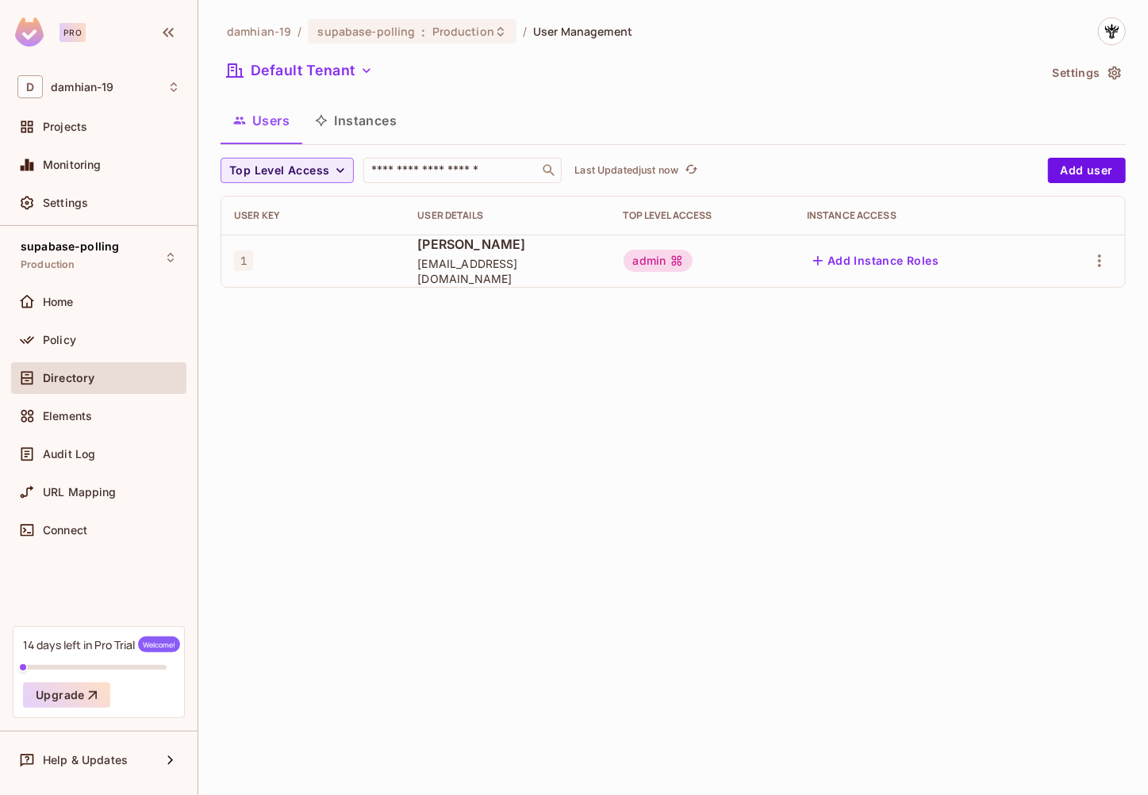
click at [417, 253] on span "david m" at bounding box center [507, 244] width 180 height 17
drag, startPoint x: 401, startPoint y: 248, endPoint x: 377, endPoint y: 508, distance: 260.5
click at [580, 280] on td "david m dmayshiogie.unk@gmail.com" at bounding box center [506, 261] width 205 height 52
click at [375, 507] on div "damhian-19 / supabase-polling : Production / User Management Default Tenant Set…" at bounding box center [672, 397] width 949 height 795
drag, startPoint x: 223, startPoint y: 237, endPoint x: 743, endPoint y: 270, distance: 521.3
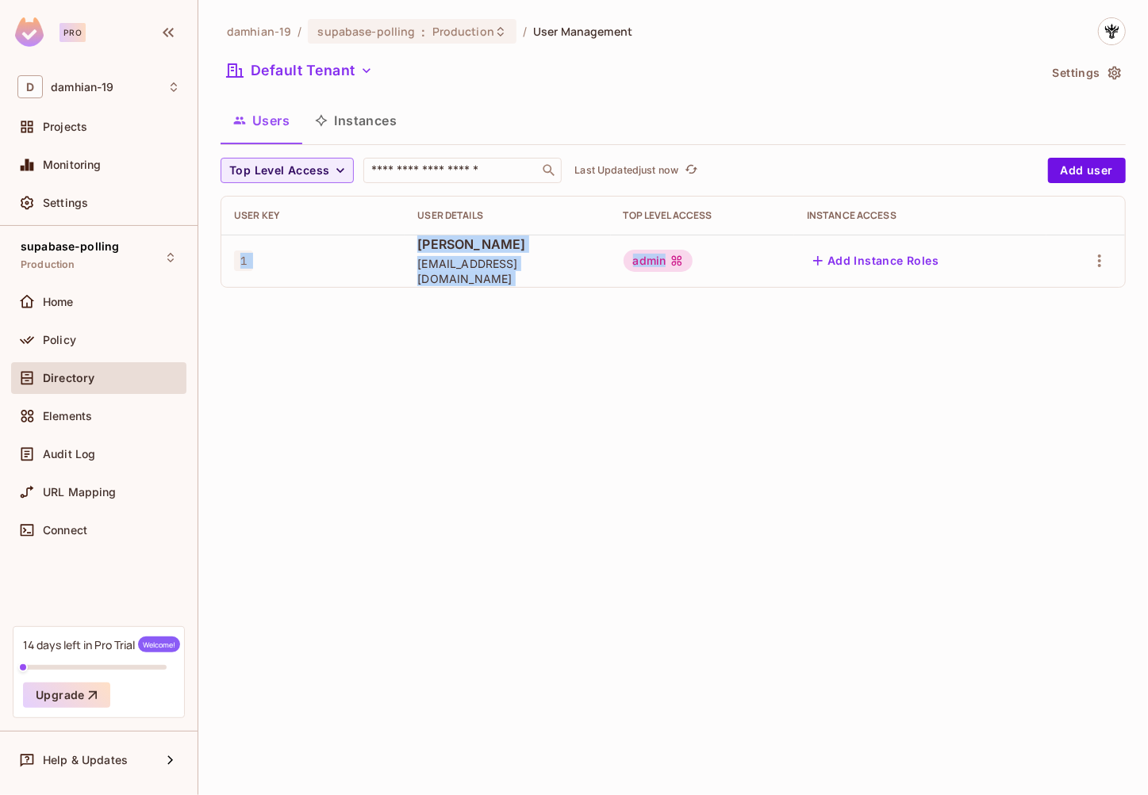
click at [743, 270] on tr "1 david m dmayshiogie.unk@gmail.com admin Add Instance Roles" at bounding box center [672, 261] width 903 height 52
copy tr "1 david m dmayshiogie.unk@gmail.com admin"
click at [485, 312] on div "damhian-19 / supabase-polling : Production / User Management Default Tenant Set…" at bounding box center [672, 397] width 949 height 795
drag, startPoint x: 404, startPoint y: 272, endPoint x: 581, endPoint y: 272, distance: 177.6
click at [577, 271] on td "david m dmayshiogie.unk@gmail.com" at bounding box center [506, 261] width 205 height 52
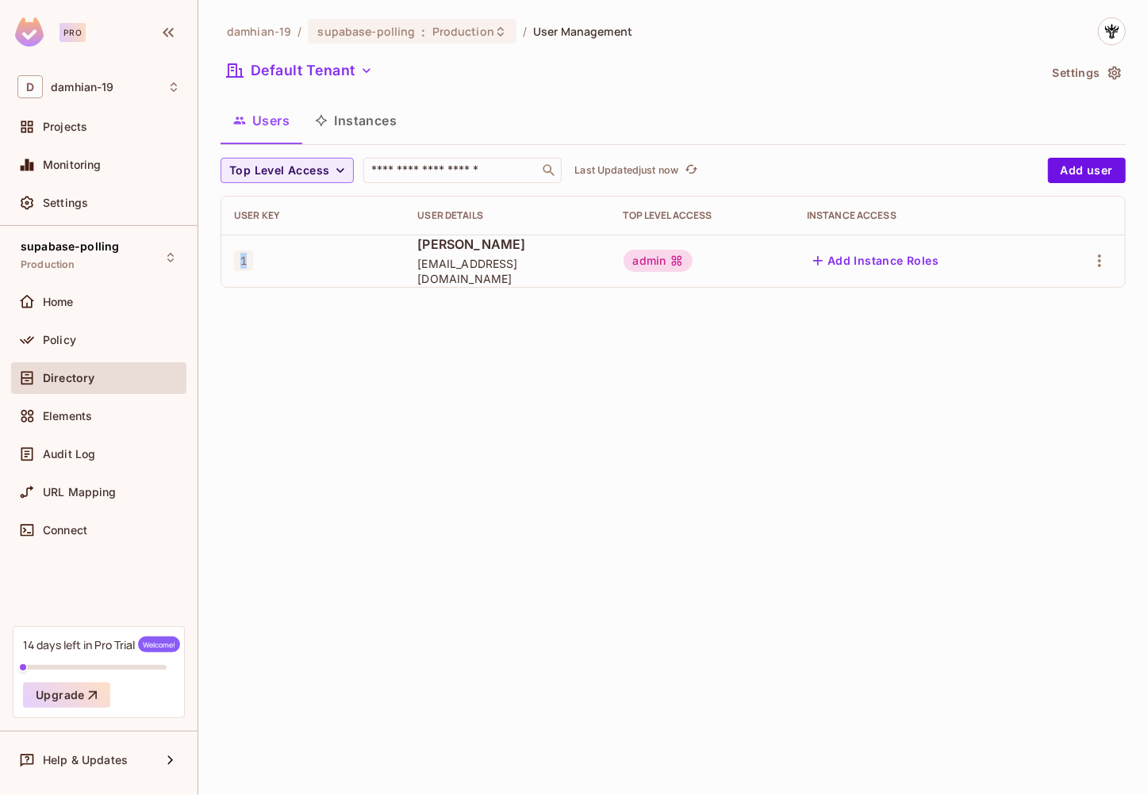
copy div "1"
drag, startPoint x: 475, startPoint y: 272, endPoint x: 466, endPoint y: 272, distance: 8.7
click at [474, 271] on span "dmayshiogie.unk@gmail.com" at bounding box center [507, 271] width 180 height 30
drag, startPoint x: 402, startPoint y: 270, endPoint x: 550, endPoint y: 277, distance: 147.6
click at [570, 267] on td "david m dmayshiogie.unk@gmail.com" at bounding box center [506, 261] width 205 height 52
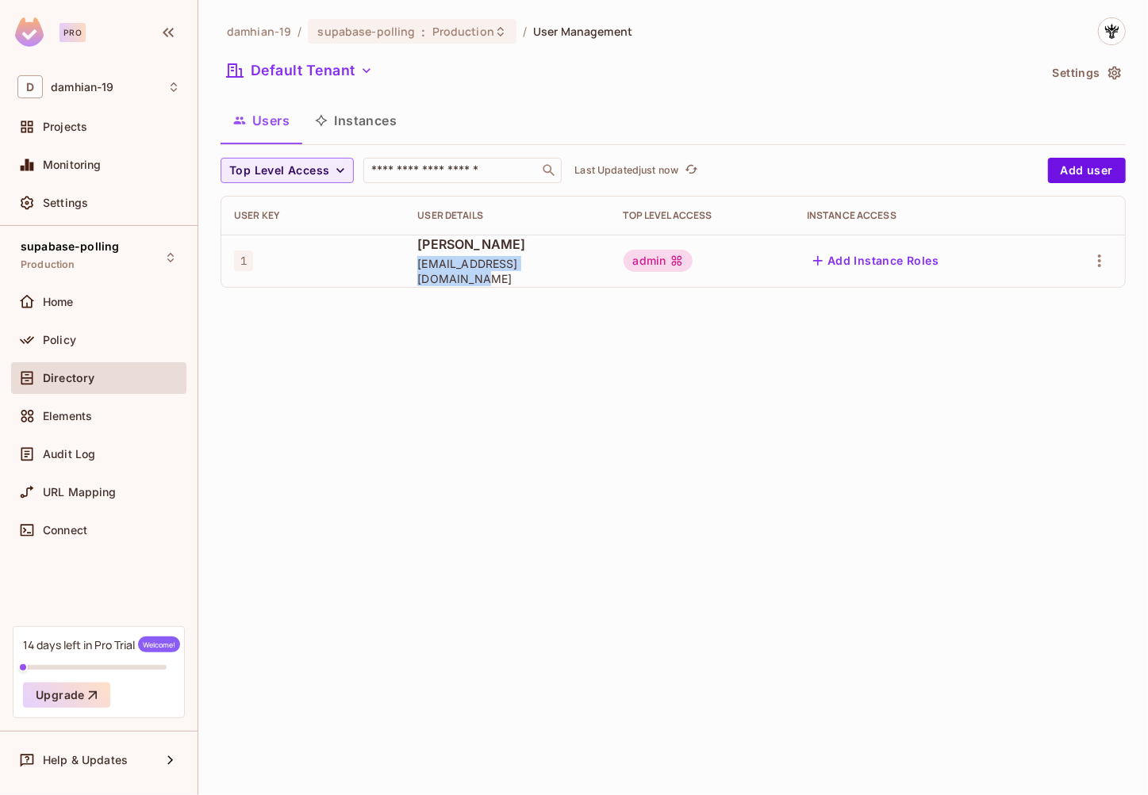
copy span "dmayshiogie.unk@gmail.com"
click at [1052, 426] on div "damhian-19 / supabase-polling : Production / User Management Default Tenant Set…" at bounding box center [672, 397] width 949 height 795
click at [927, 270] on button "Add Instance Roles" at bounding box center [876, 260] width 138 height 25
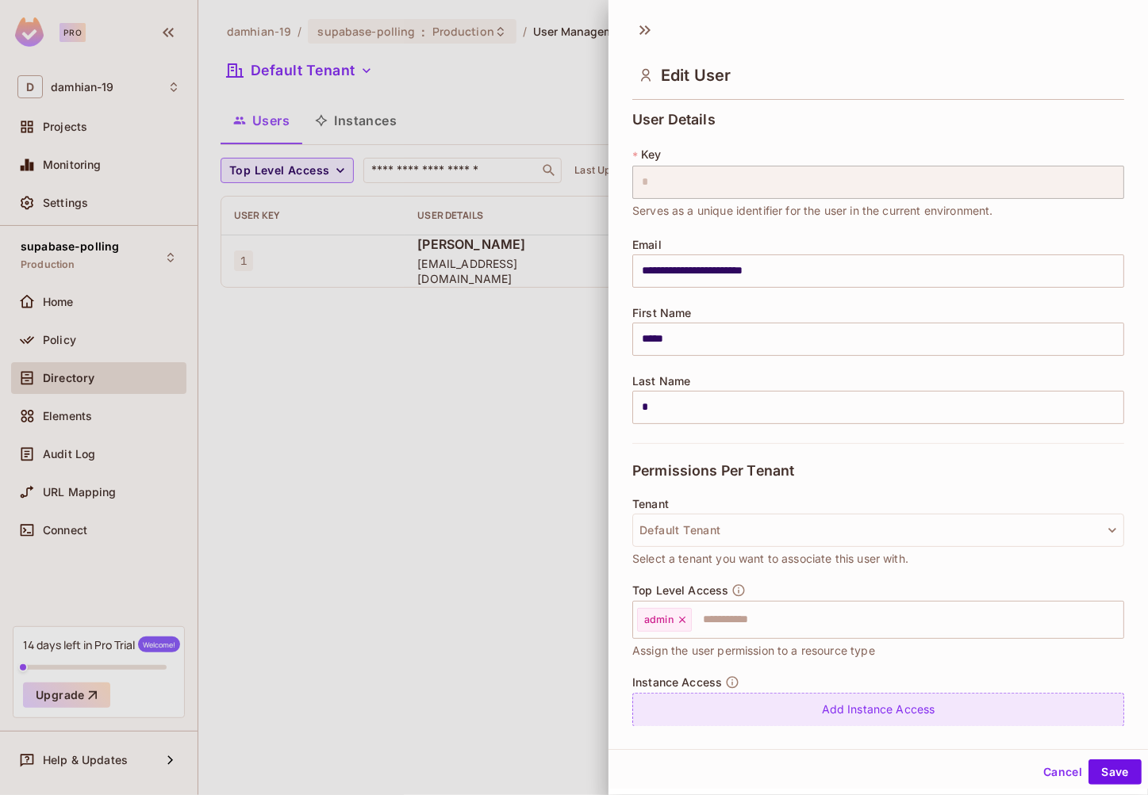
click at [728, 720] on div "Add Instance Access" at bounding box center [878, 710] width 492 height 34
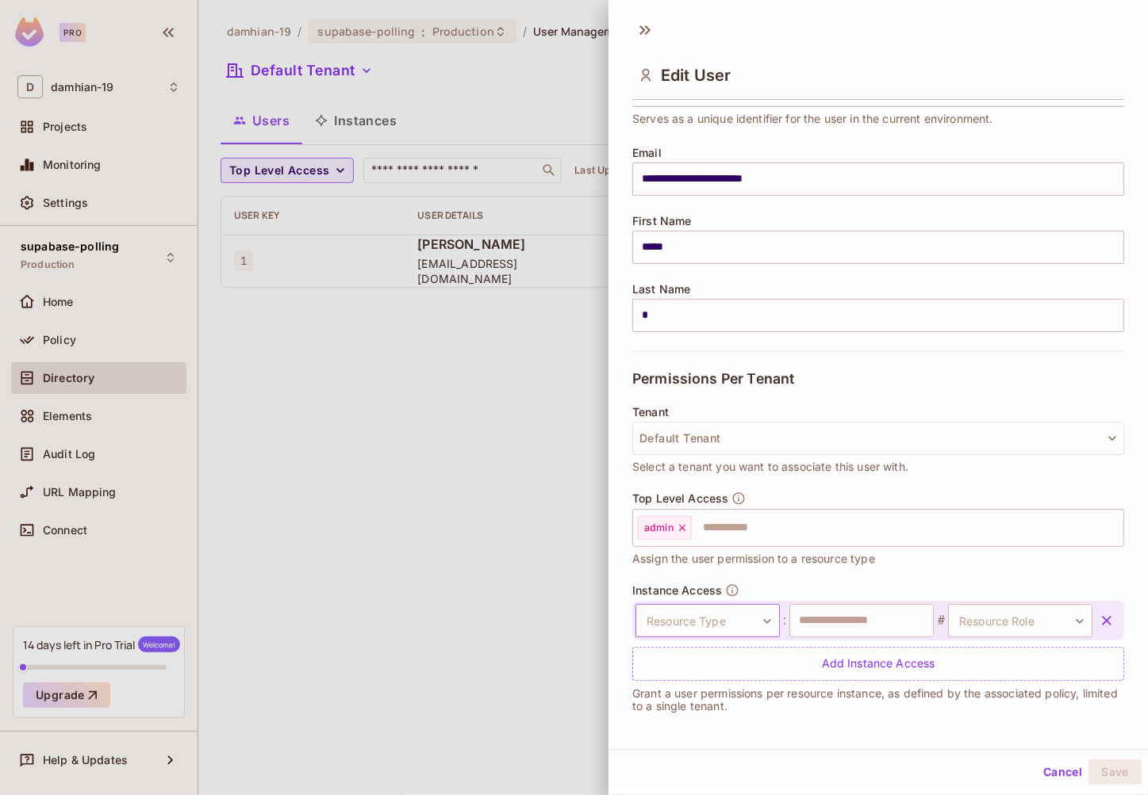
scroll to position [94, 0]
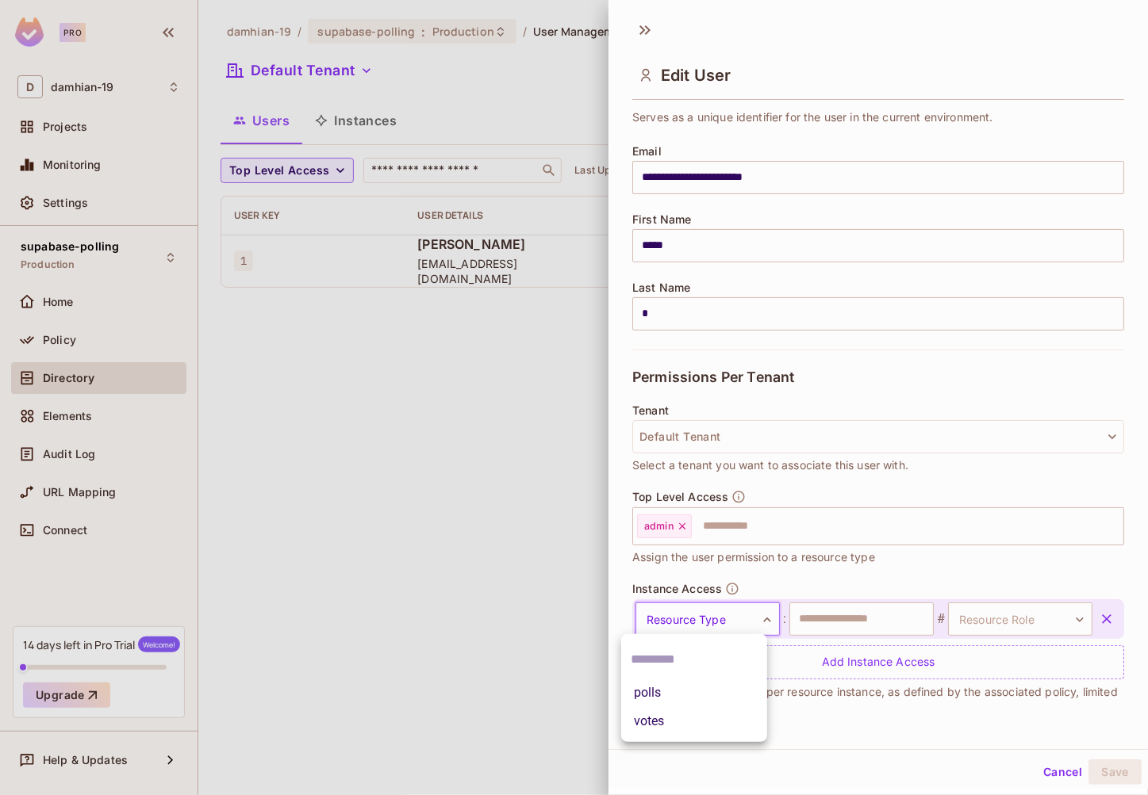
click at [758, 617] on body "**********" at bounding box center [574, 397] width 1148 height 795
click at [707, 703] on li "polls" at bounding box center [694, 693] width 146 height 29
click at [872, 620] on input "text" at bounding box center [861, 619] width 144 height 33
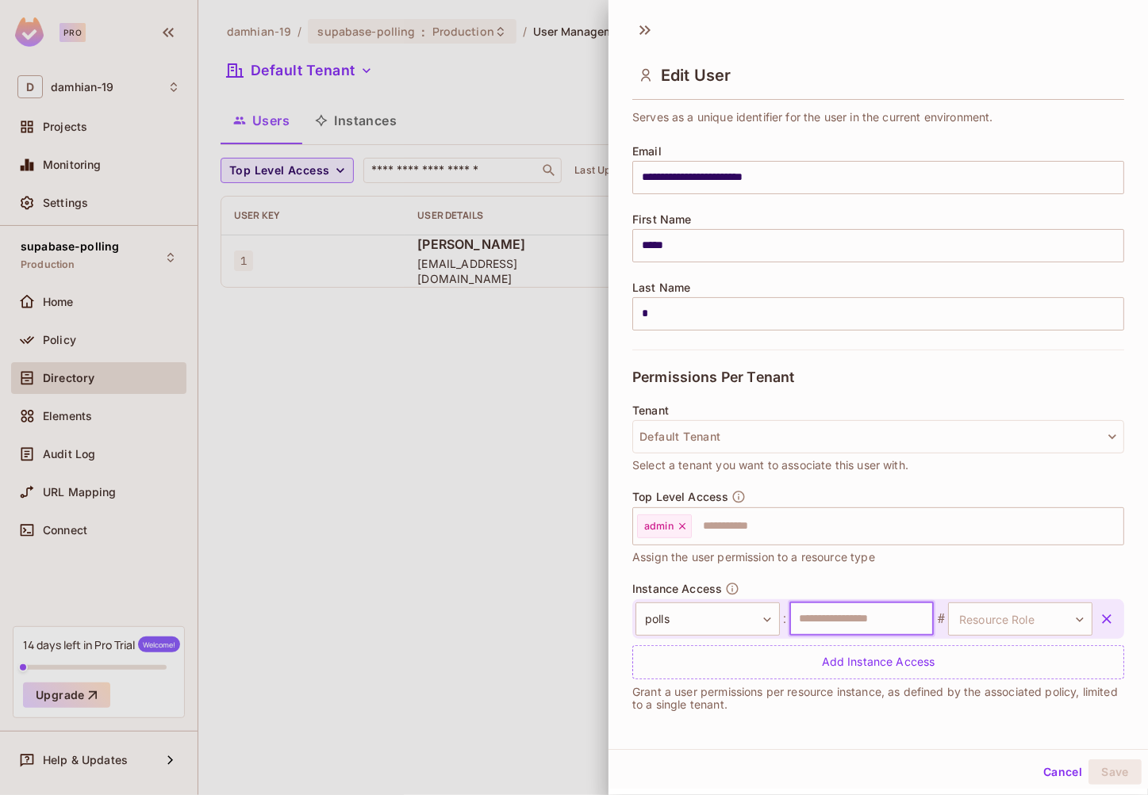
click at [891, 624] on input "text" at bounding box center [861, 619] width 144 height 33
drag, startPoint x: 900, startPoint y: 616, endPoint x: 957, endPoint y: 610, distance: 57.5
click at [900, 616] on input "text" at bounding box center [861, 619] width 144 height 33
click at [991, 605] on body "**********" at bounding box center [574, 397] width 1148 height 795
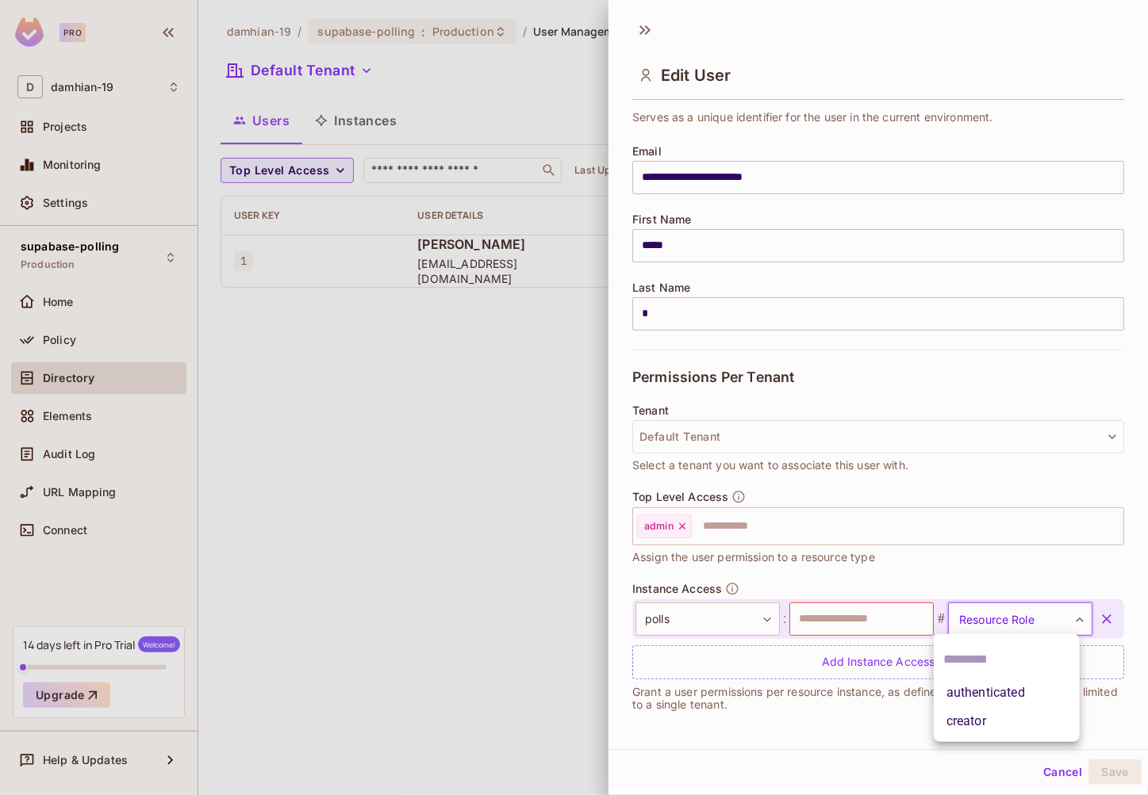
click at [987, 699] on li "authenticated" at bounding box center [1006, 693] width 146 height 29
type input "**********"
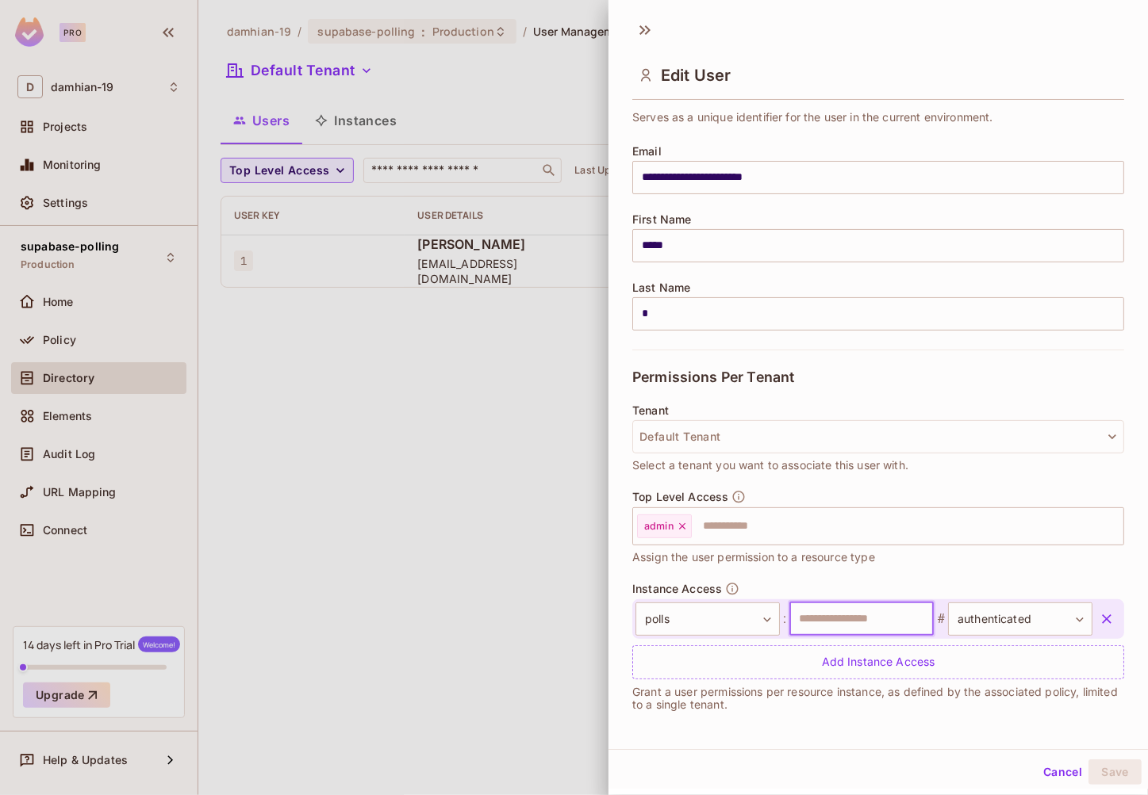
click at [902, 629] on input "text" at bounding box center [861, 619] width 144 height 33
click at [886, 611] on input "text" at bounding box center [861, 619] width 144 height 33
click at [888, 617] on input "text" at bounding box center [861, 619] width 144 height 33
click at [847, 613] on input "text" at bounding box center [861, 619] width 144 height 33
click at [650, 33] on icon at bounding box center [644, 29] width 25 height 25
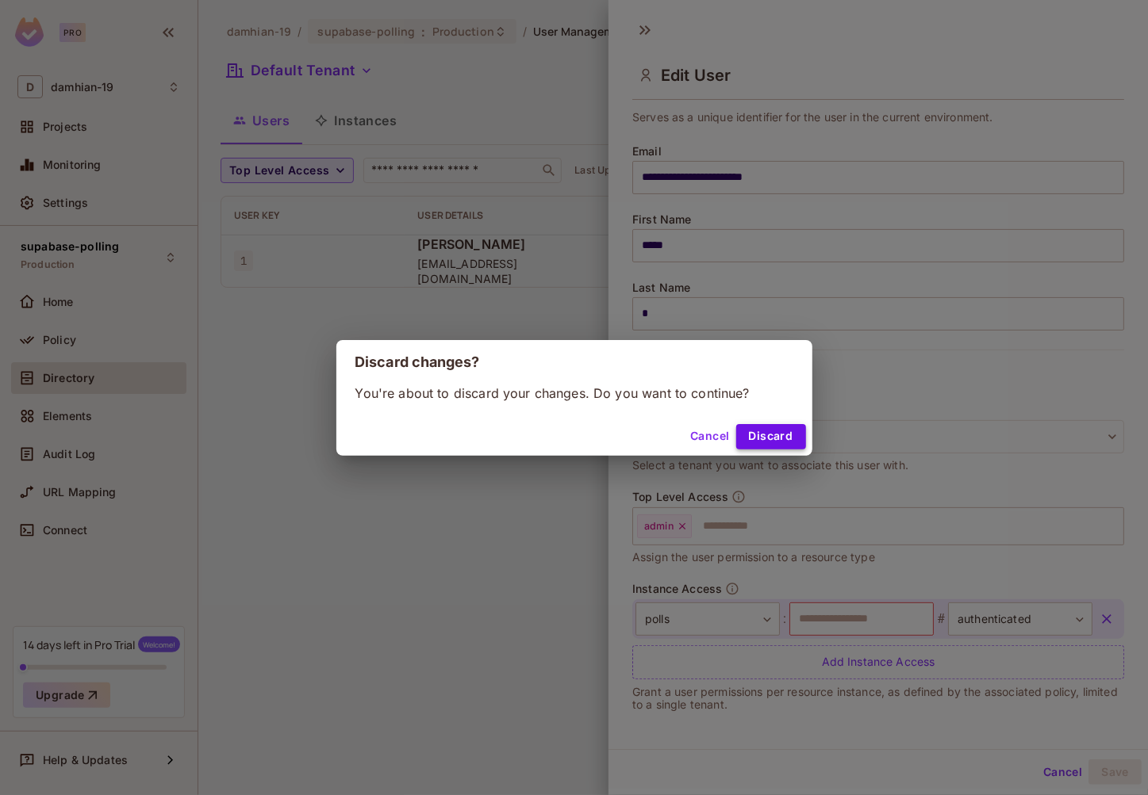
click at [749, 437] on button "Discard" at bounding box center [771, 436] width 70 height 25
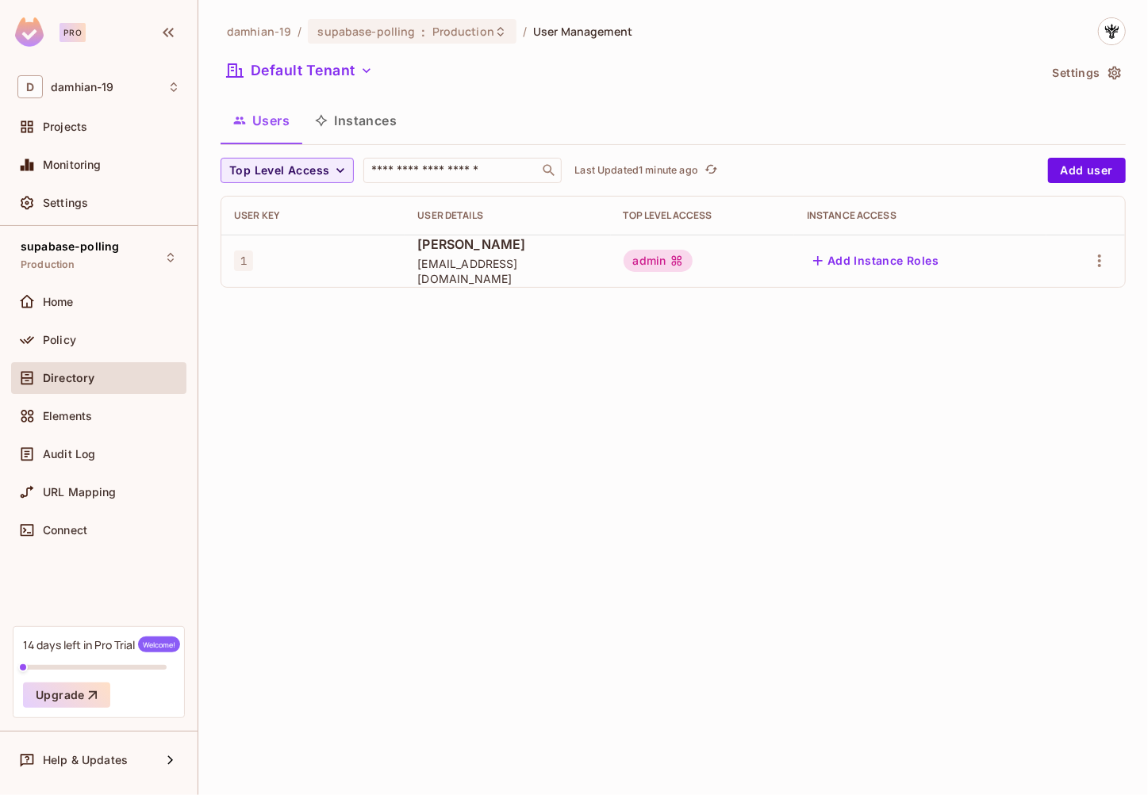
click at [378, 109] on button "Instances" at bounding box center [355, 121] width 107 height 40
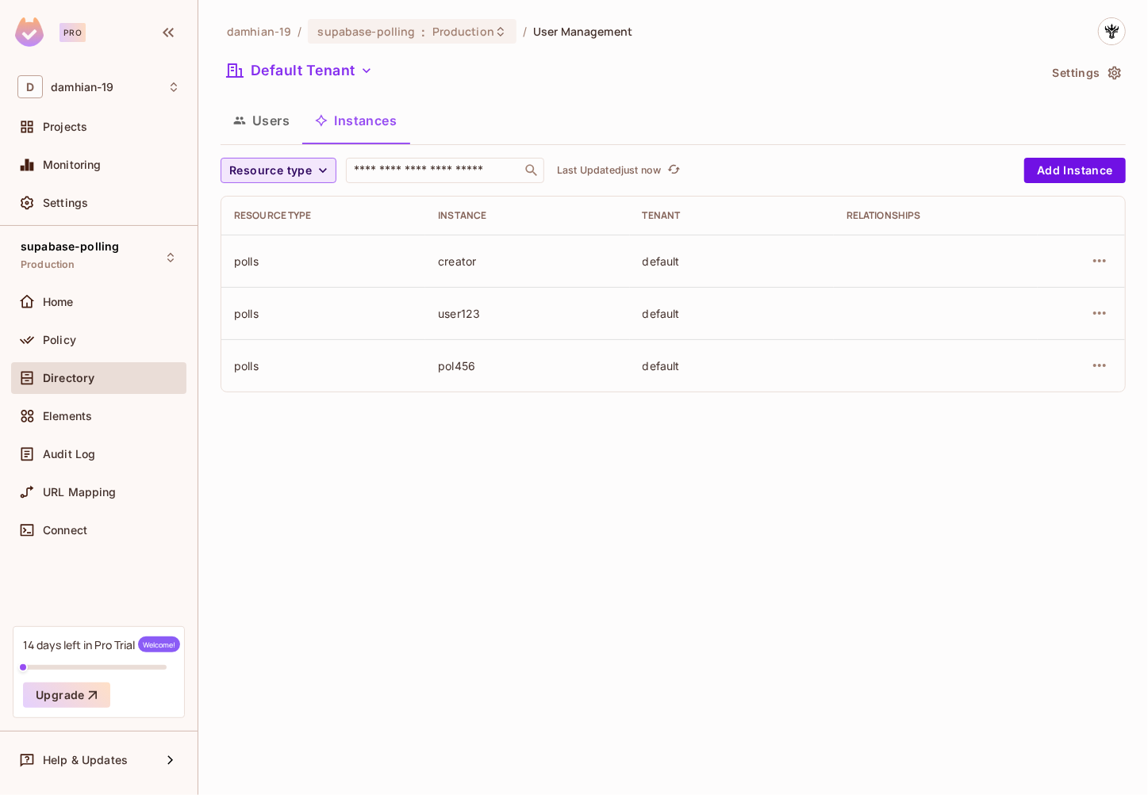
click at [287, 174] on span "Resource type" at bounding box center [270, 171] width 82 height 20
click at [261, 202] on span "polls" at bounding box center [260, 206] width 54 height 15
click at [257, 117] on button "Users" at bounding box center [261, 121] width 82 height 40
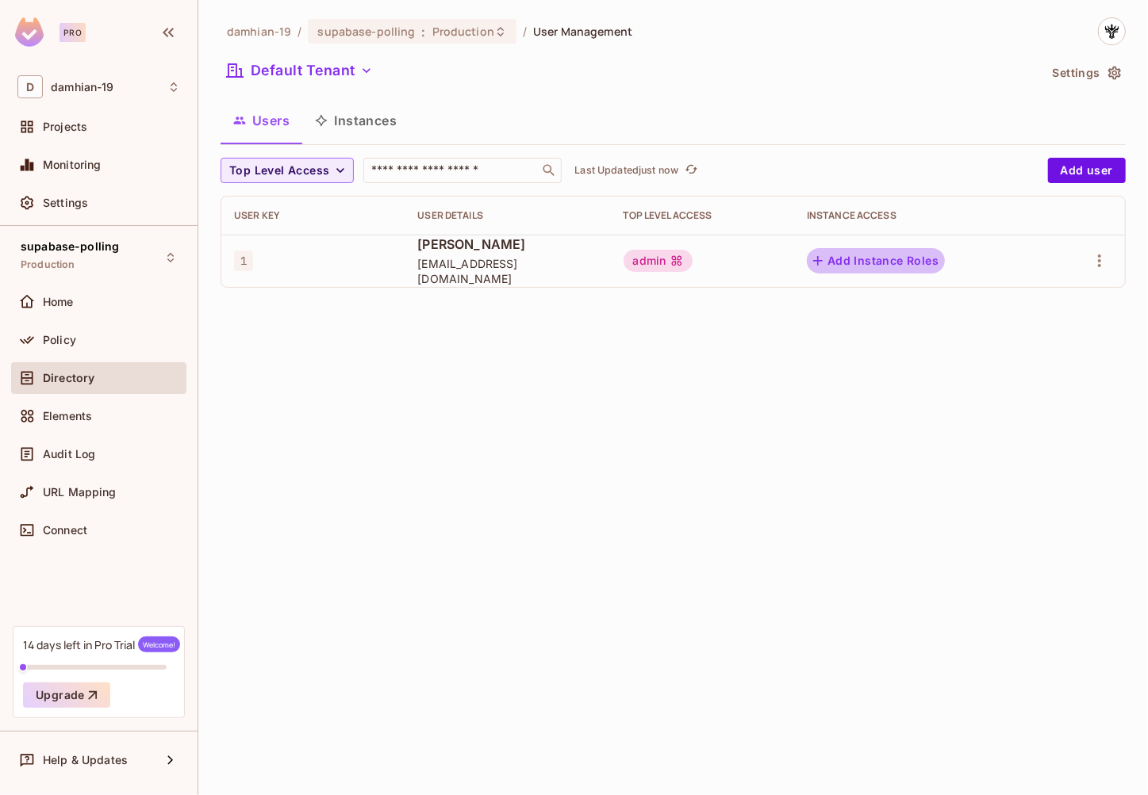
click at [945, 263] on button "Add Instance Roles" at bounding box center [876, 260] width 138 height 25
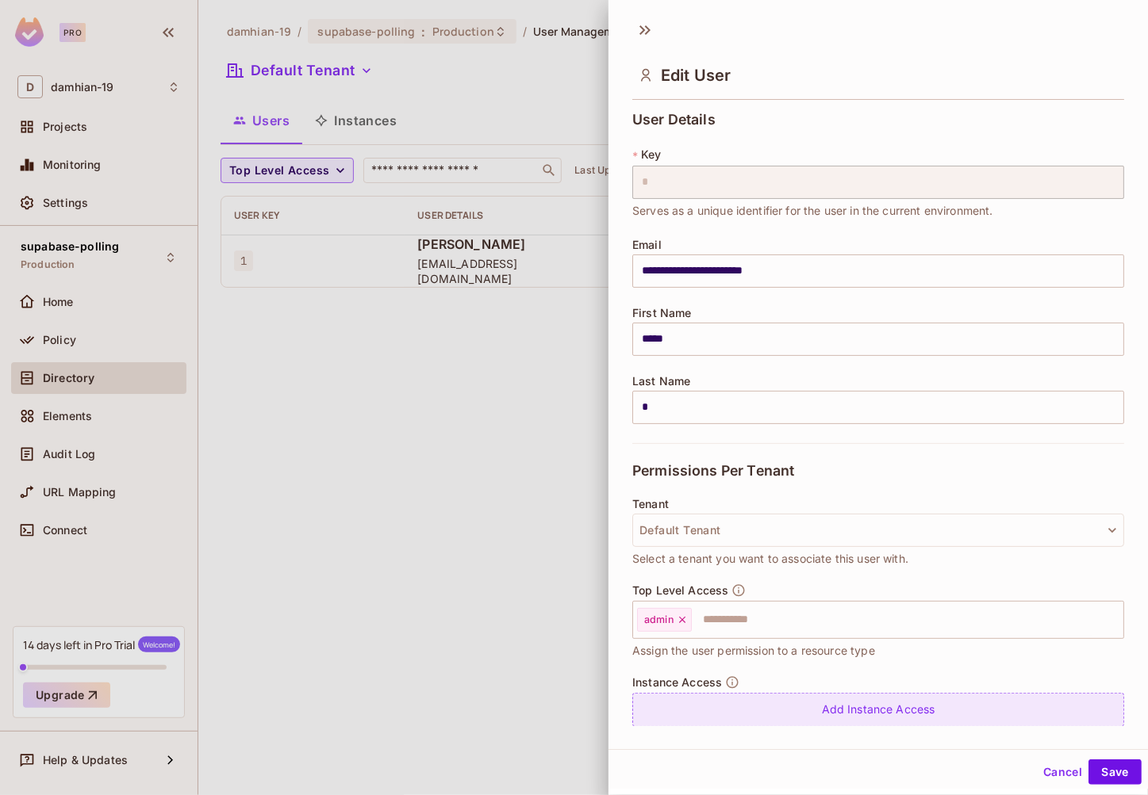
click at [697, 705] on div "Add Instance Access" at bounding box center [878, 710] width 492 height 34
click at [694, 703] on body "**********" at bounding box center [574, 397] width 1148 height 795
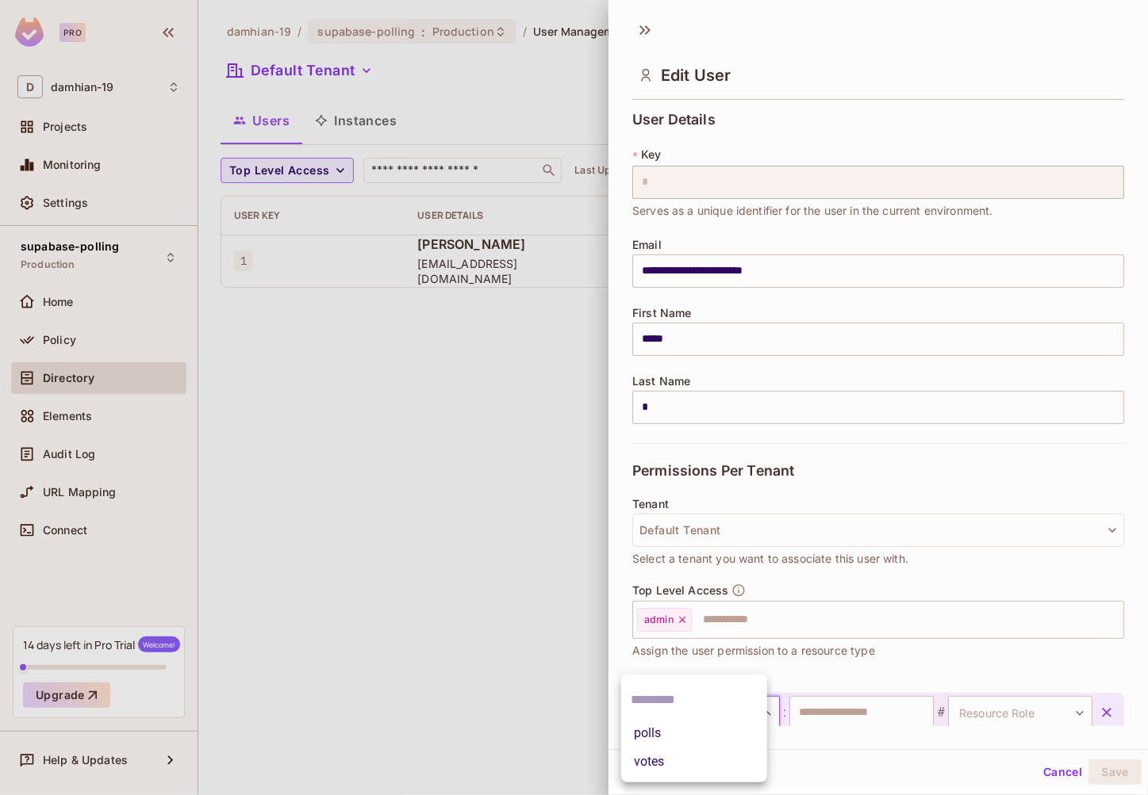
click at [688, 729] on li "polls" at bounding box center [694, 733] width 146 height 29
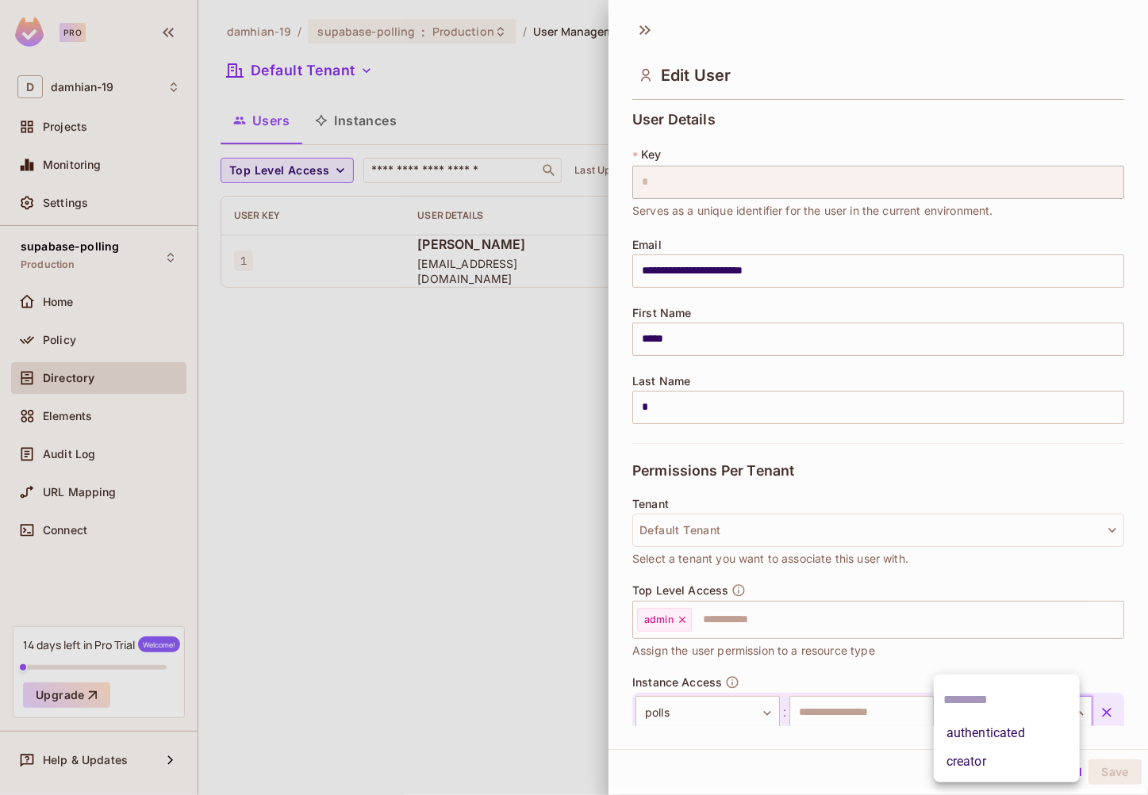
click at [1013, 709] on body "**********" at bounding box center [574, 397] width 1148 height 795
click at [975, 742] on li "authenticated" at bounding box center [1006, 733] width 146 height 29
type input "**********"
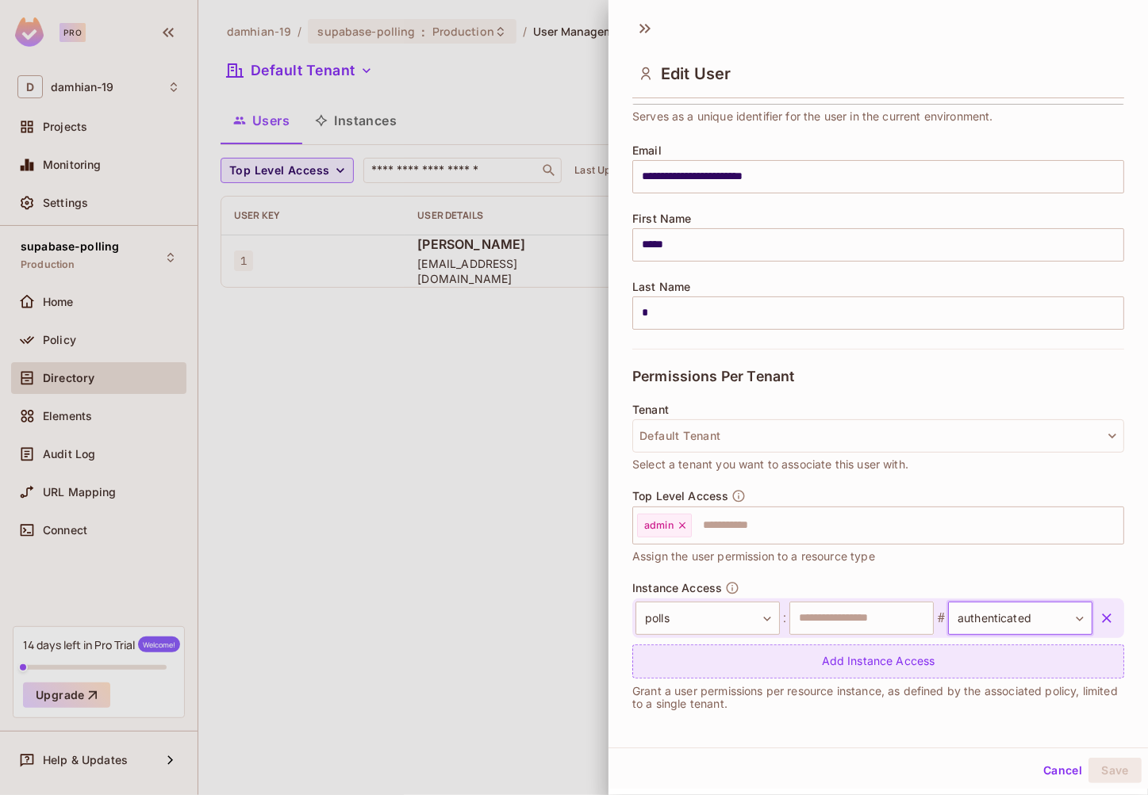
scroll to position [94, 0]
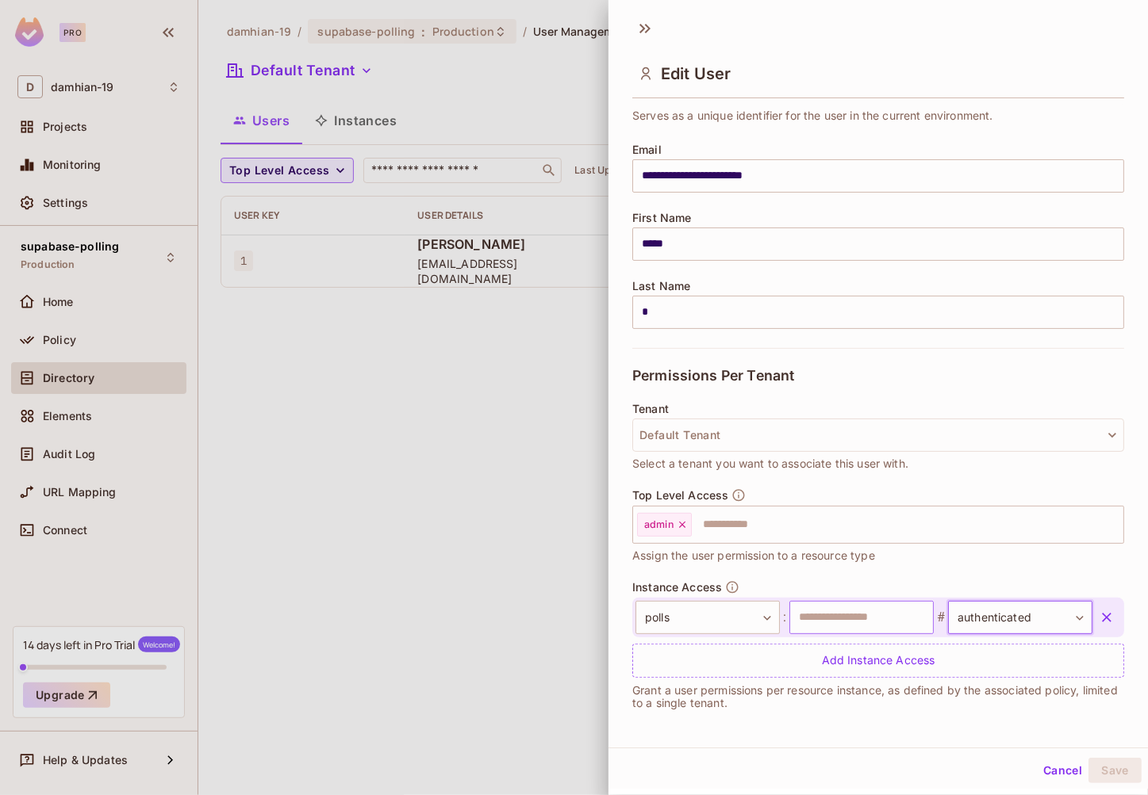
click at [880, 617] on input "text" at bounding box center [861, 617] width 144 height 33
click at [880, 619] on input "*" at bounding box center [861, 617] width 144 height 33
type input "*****"
click at [1113, 778] on button "Save" at bounding box center [1114, 770] width 53 height 25
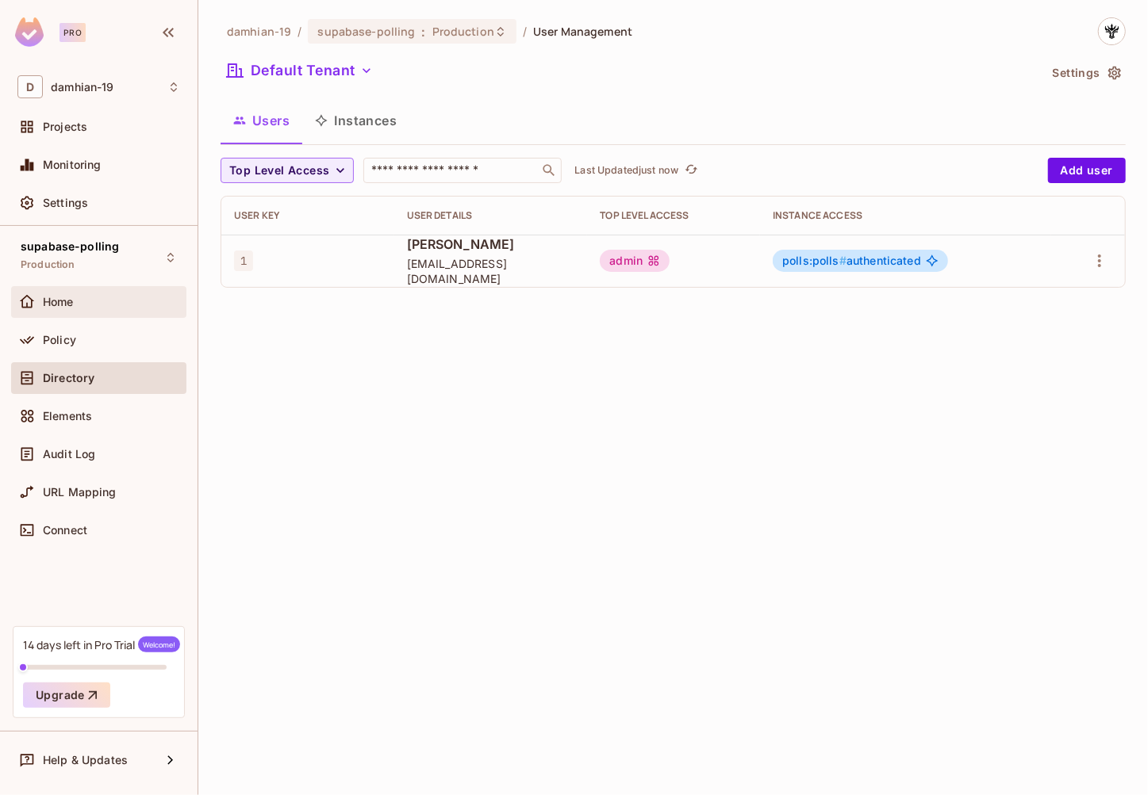
click at [69, 306] on span "Home" at bounding box center [58, 302] width 31 height 13
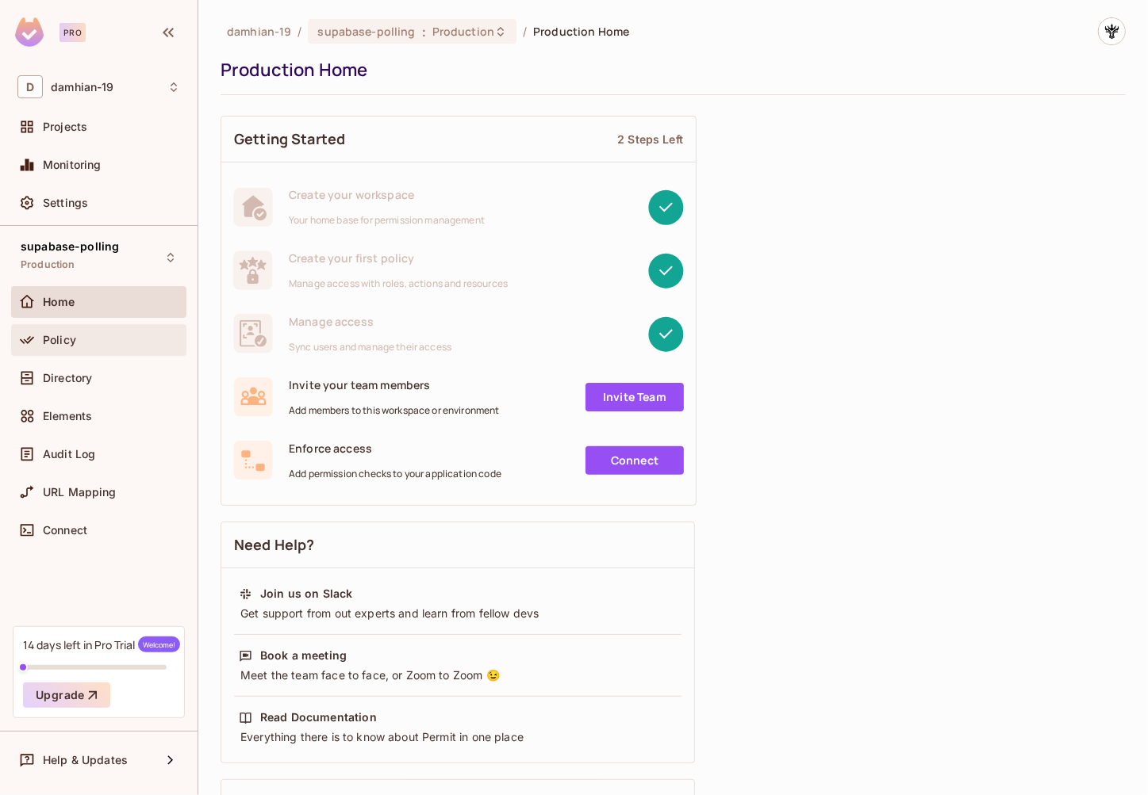
click at [79, 337] on div "Policy" at bounding box center [111, 340] width 137 height 13
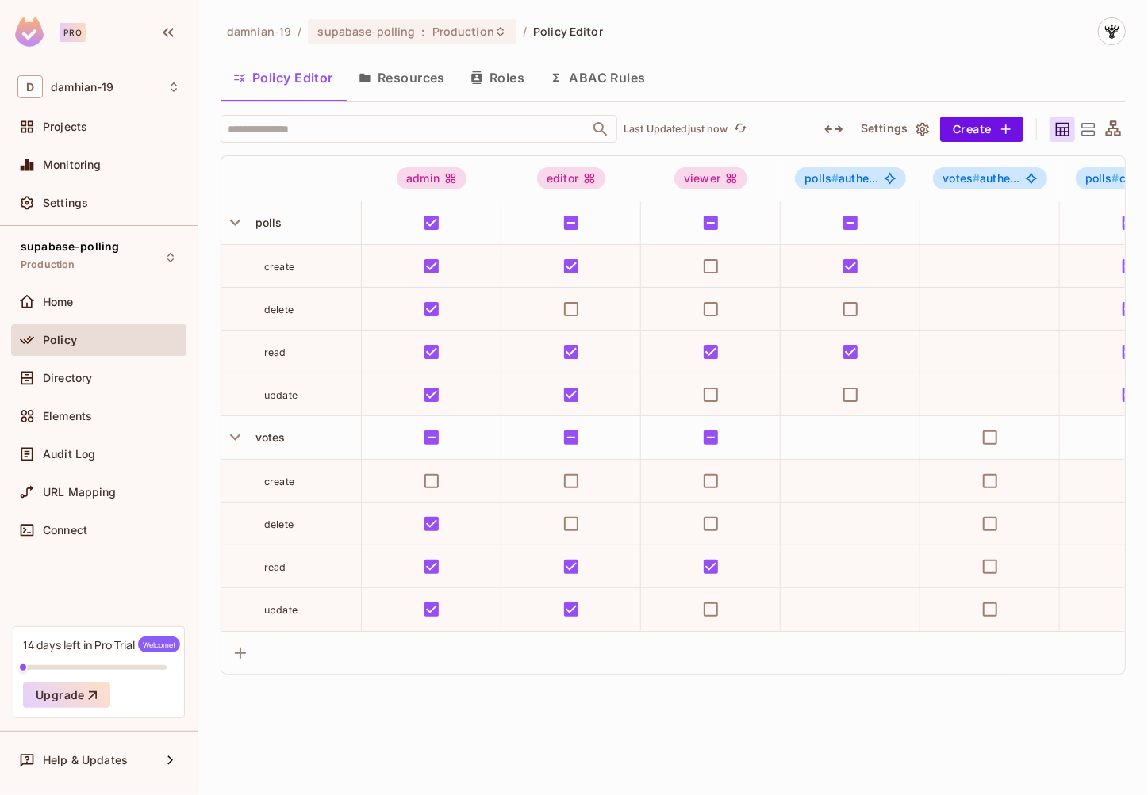
click at [421, 79] on button "Resources" at bounding box center [402, 78] width 112 height 40
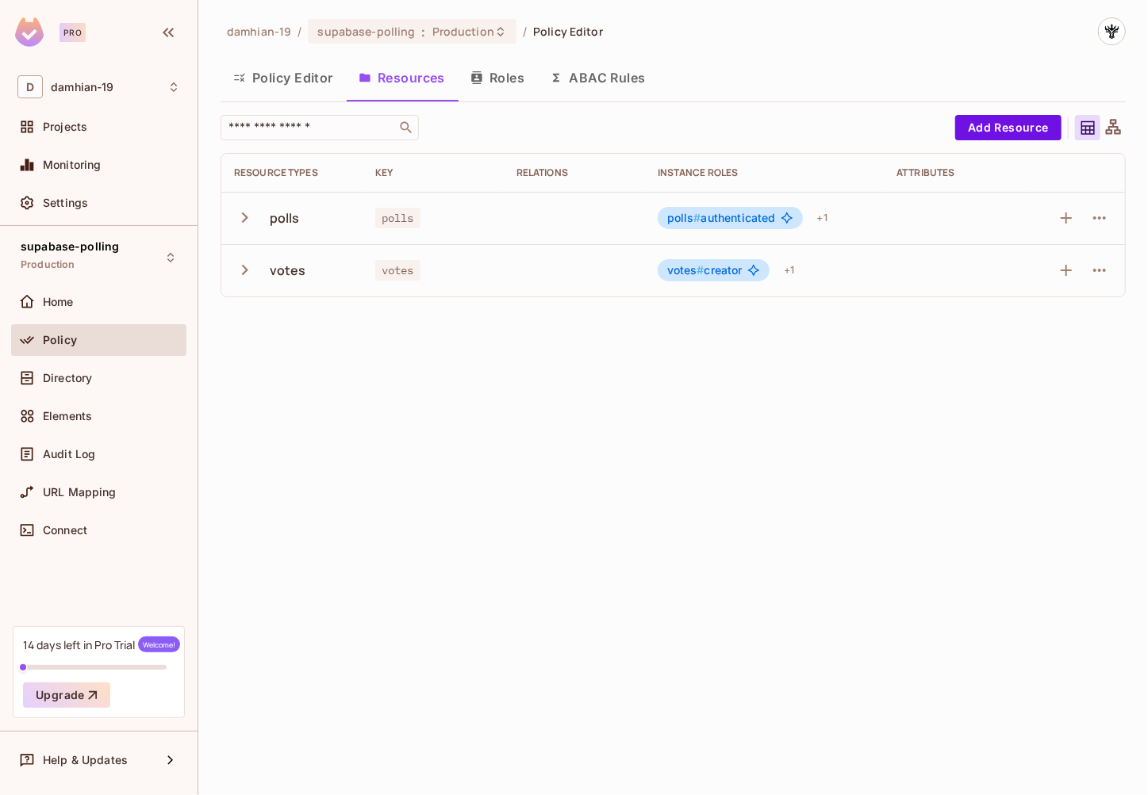
click at [245, 220] on icon "button" at bounding box center [244, 217] width 21 height 21
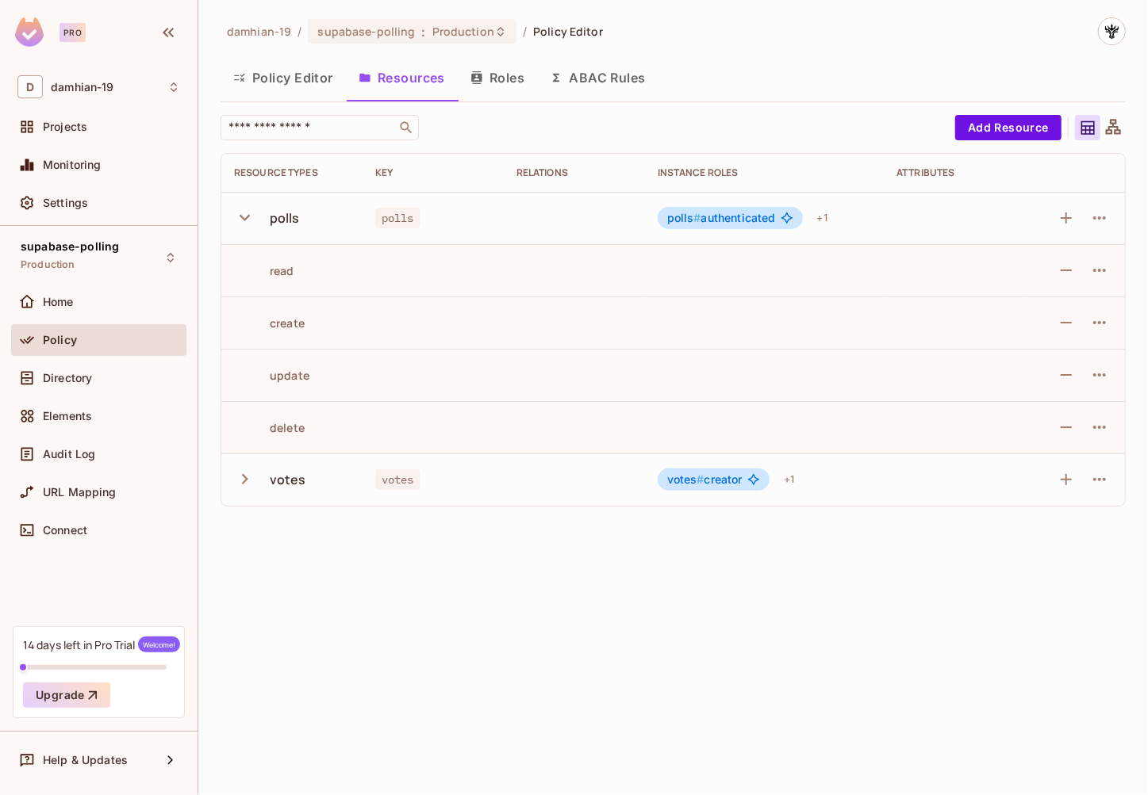
click at [245, 220] on icon "button" at bounding box center [244, 217] width 21 height 21
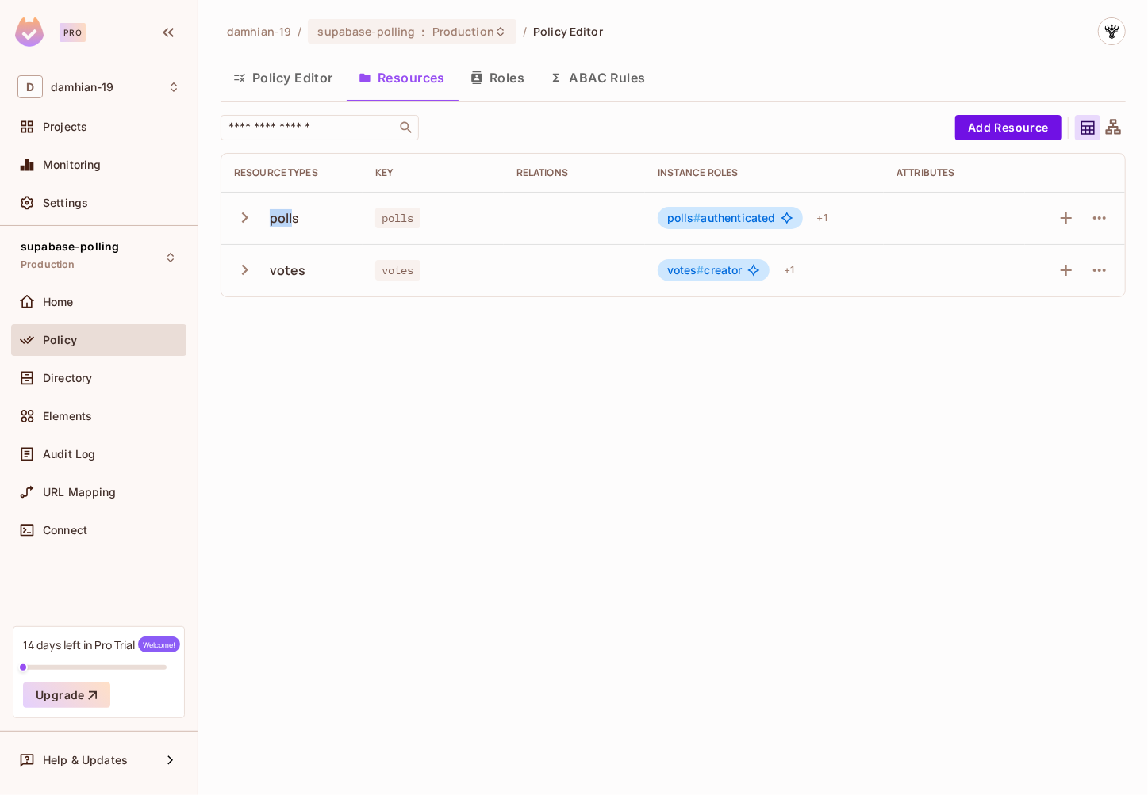
drag, startPoint x: 270, startPoint y: 221, endPoint x: 296, endPoint y: 228, distance: 26.9
click at [294, 226] on div "polls" at bounding box center [285, 217] width 30 height 17
click at [404, 370] on div "damhian-19 / supabase-polling : Production / Policy Editor Policy Editor Resour…" at bounding box center [672, 397] width 949 height 795
click at [392, 213] on span "polls" at bounding box center [397, 218] width 45 height 21
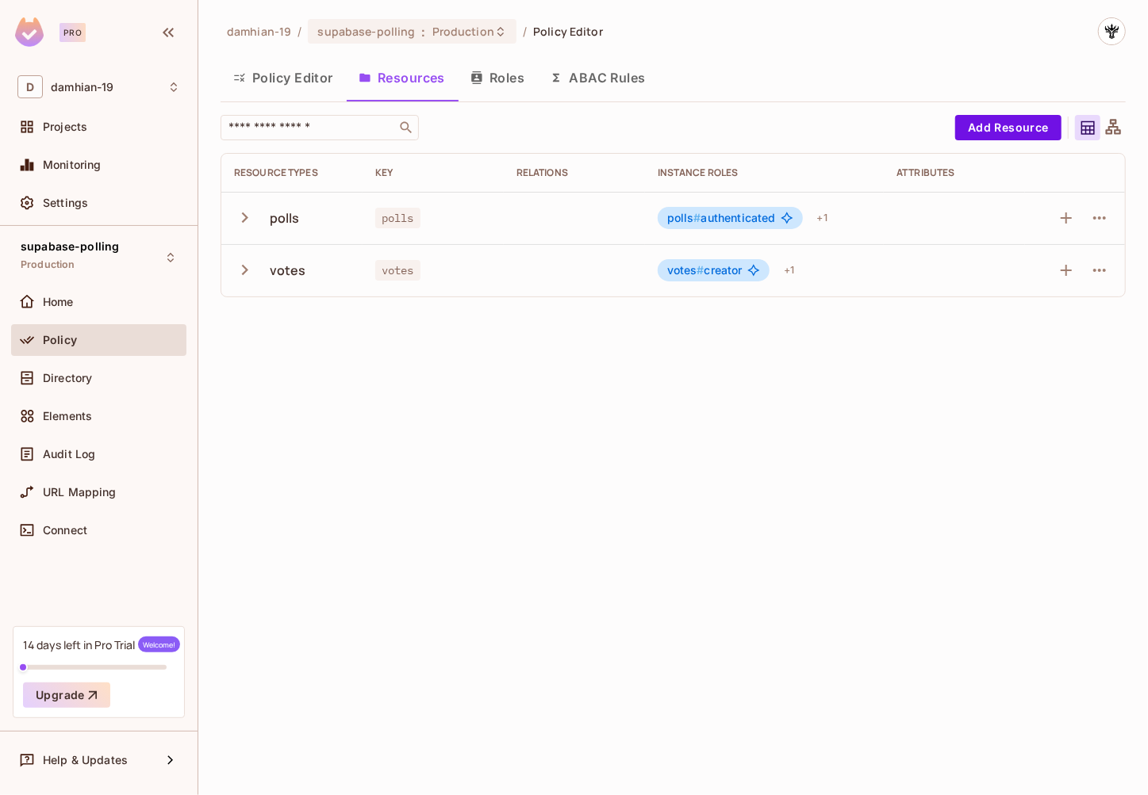
click at [1053, 223] on div at bounding box center [1074, 217] width 75 height 25
click at [1061, 218] on icon "button" at bounding box center [1065, 218] width 11 height 11
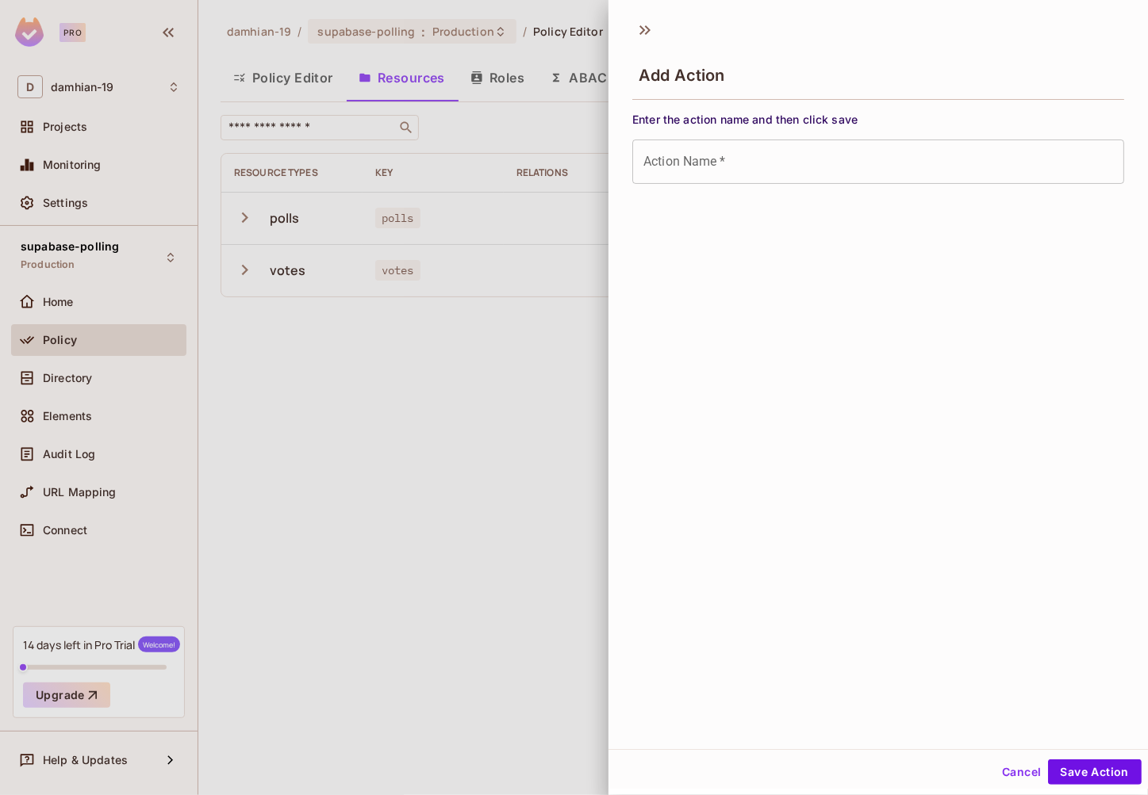
click at [554, 345] on div at bounding box center [574, 397] width 1148 height 795
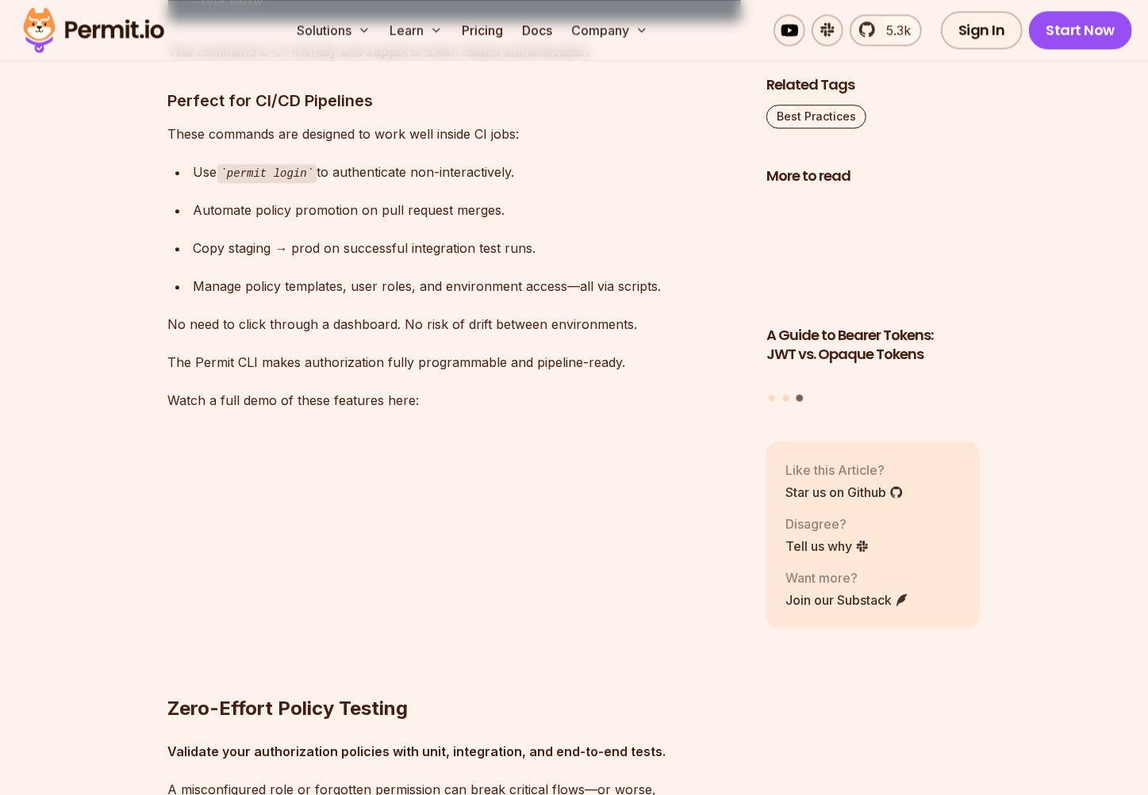
scroll to position [5921, 0]
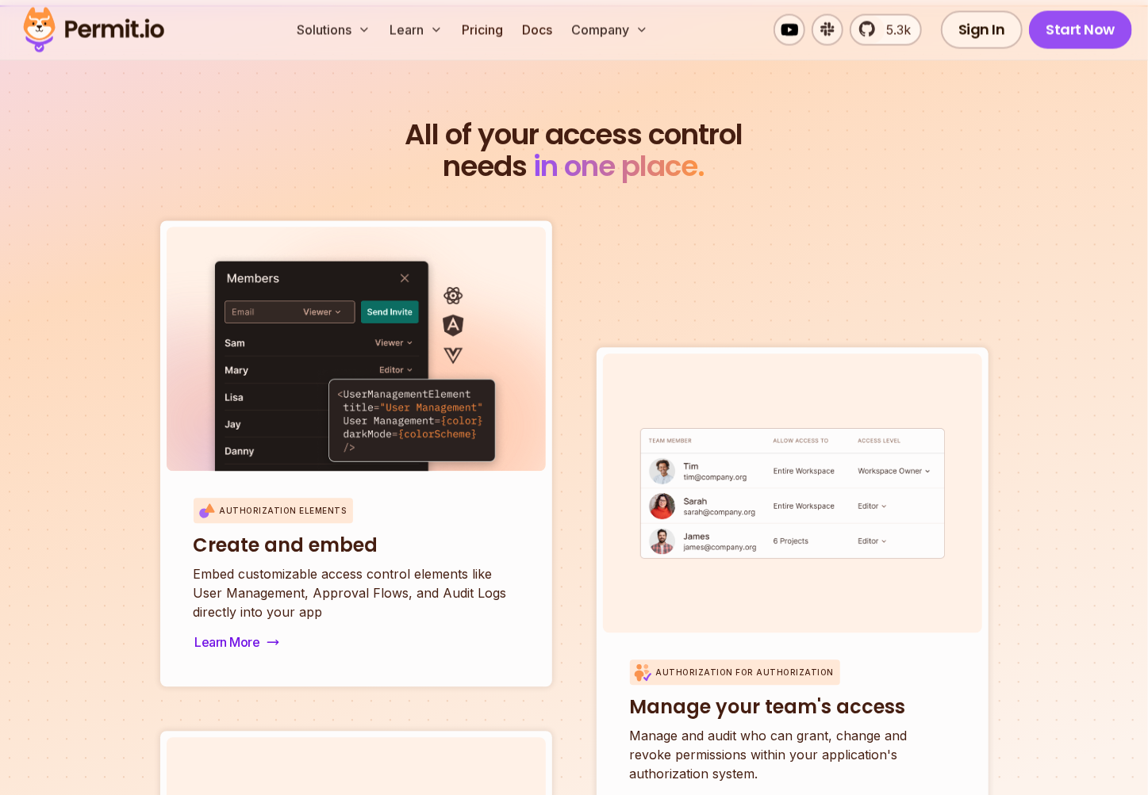
scroll to position [5243, 0]
